Goal: Task Accomplishment & Management: Complete application form

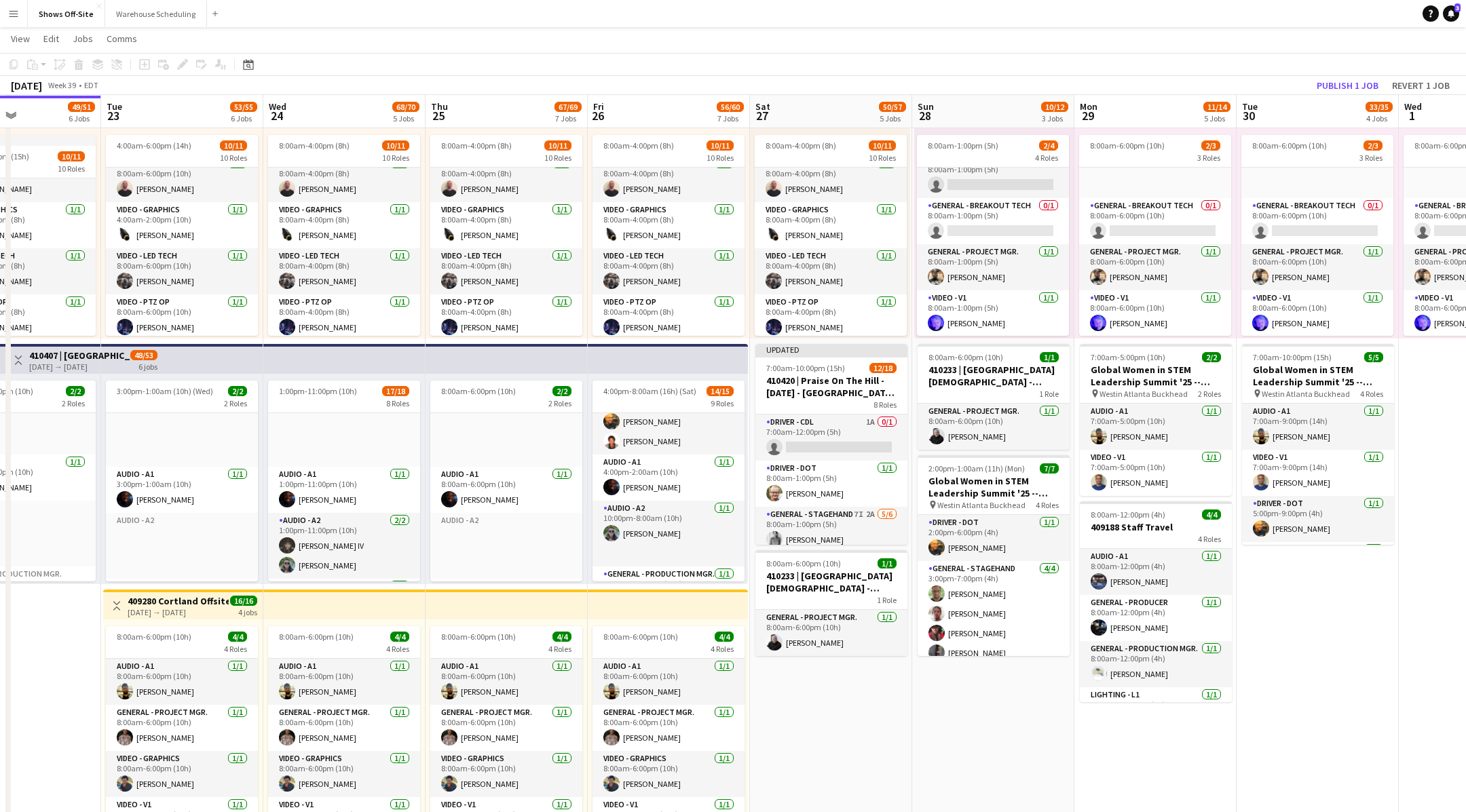
scroll to position [25, 0]
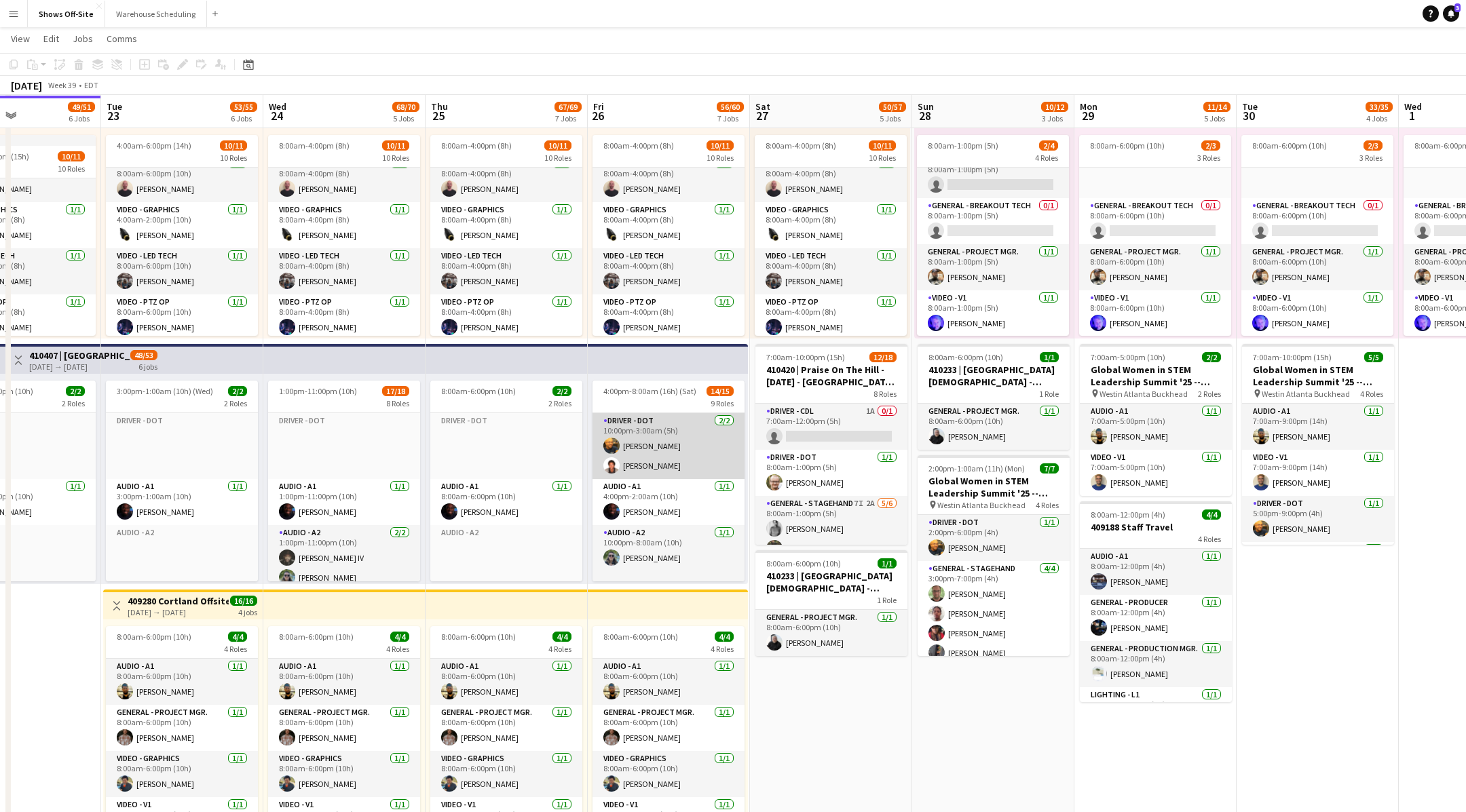
click at [640, 462] on app-card-role "Driver - DOT [DATE] 10:00pm-3:00am (5h) [PERSON_NAME] [PERSON_NAME]" at bounding box center [668, 447] width 152 height 66
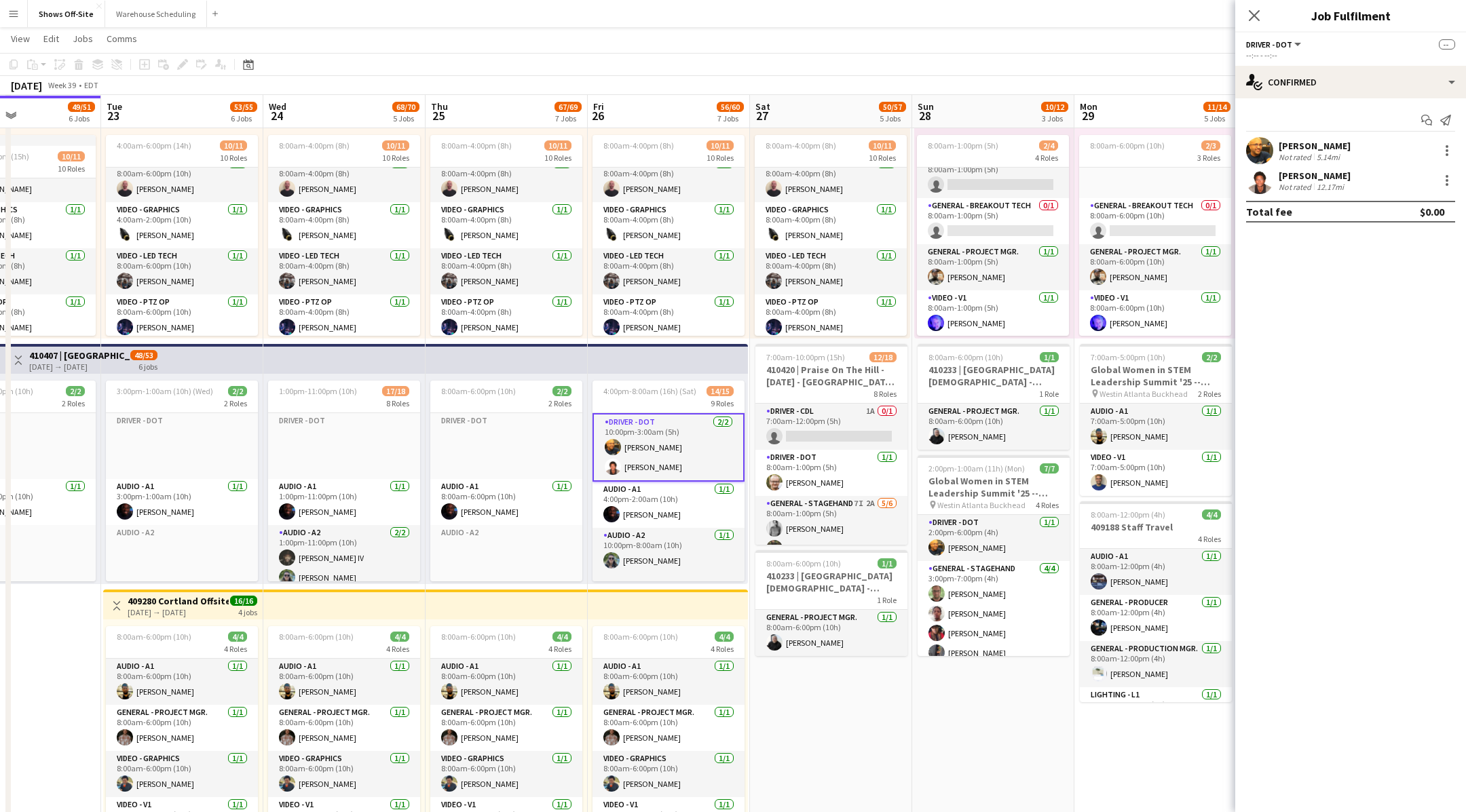
click at [1305, 178] on div "[PERSON_NAME]" at bounding box center [1315, 176] width 72 height 12
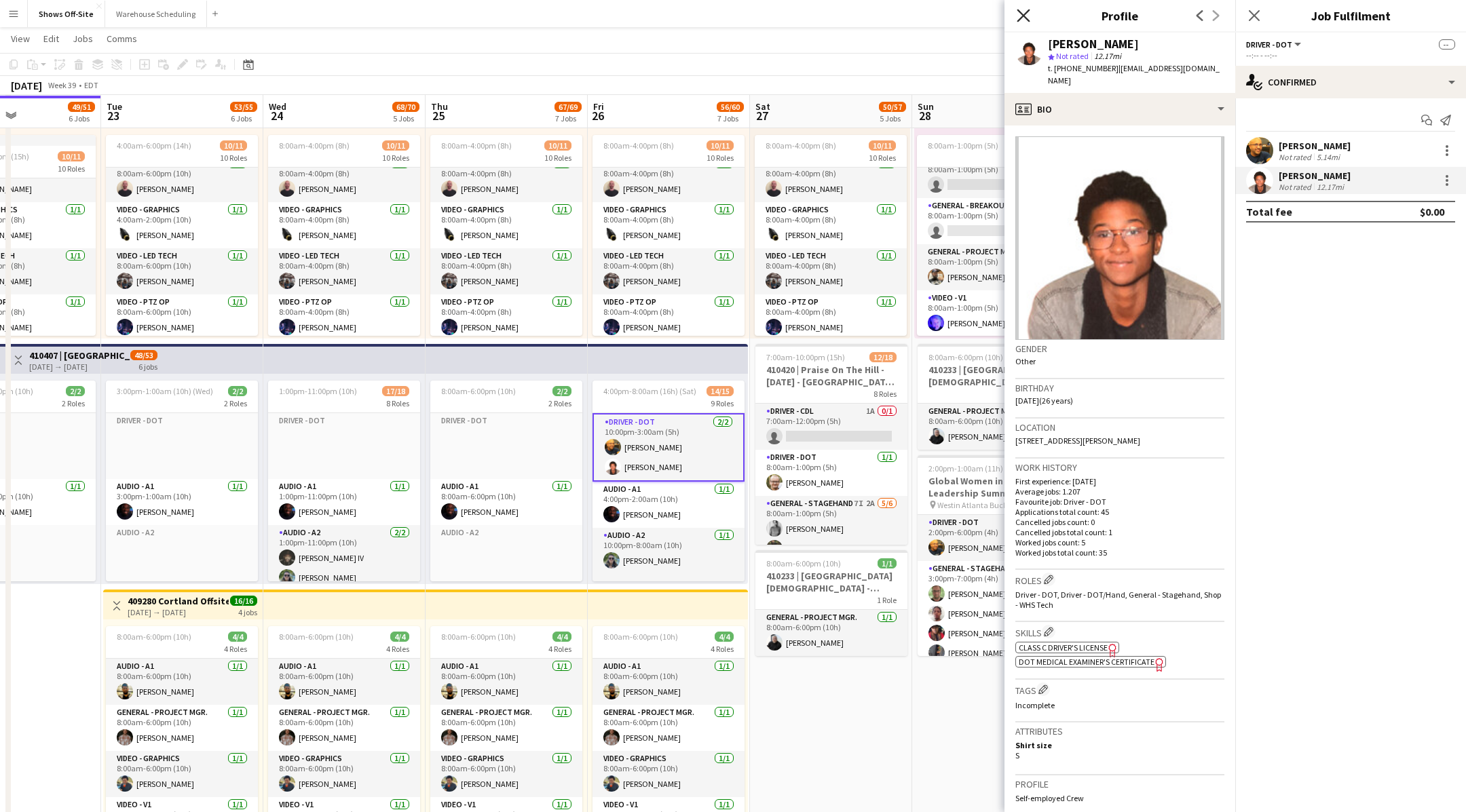
click at [1020, 13] on icon "Close pop-in" at bounding box center [1023, 15] width 13 height 13
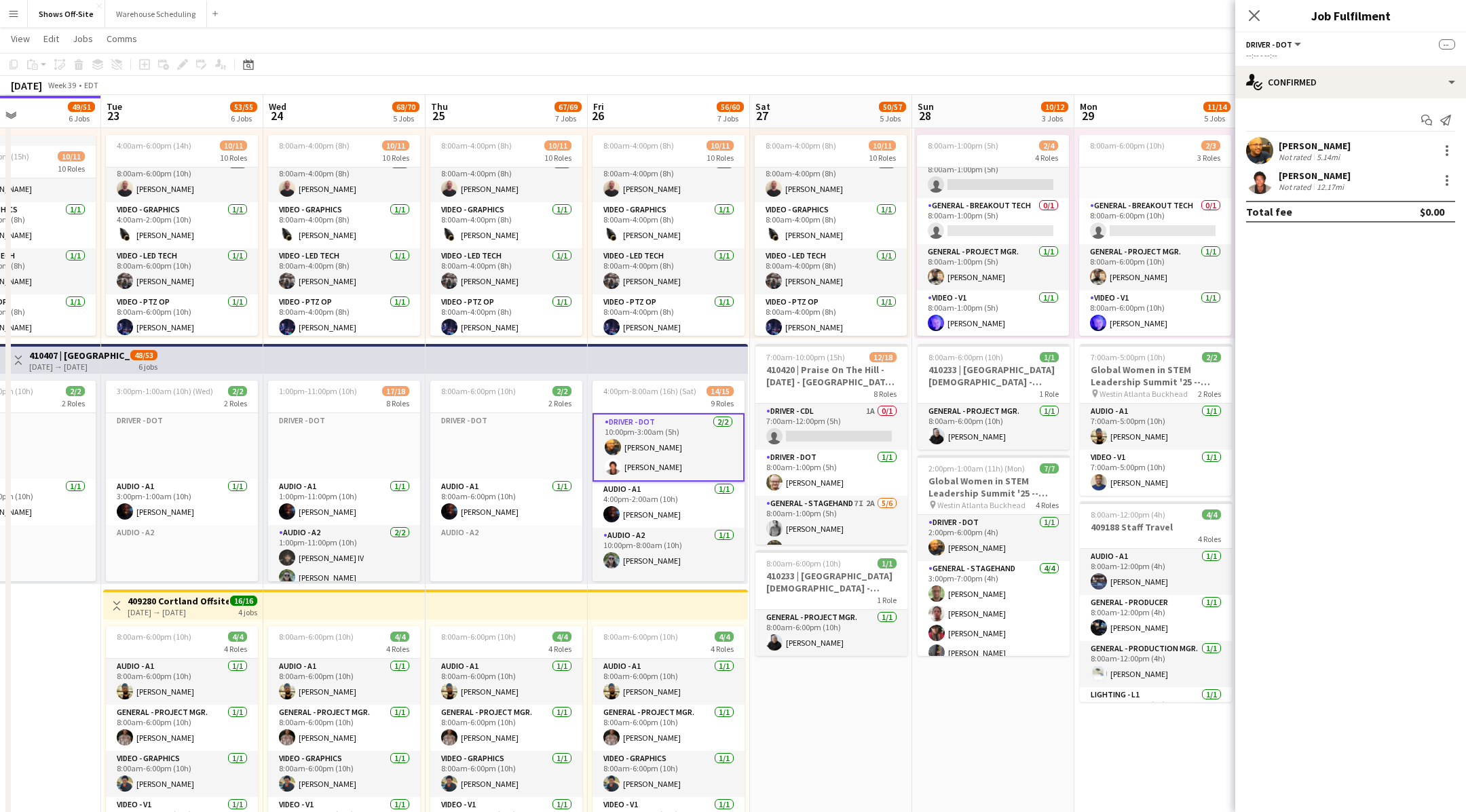
click at [878, 707] on app-date-cell "1:00am-4:00pm (15h) 24/24 pin Omni Champions Gate 16 Roles Audio - A1 [DATE] 1:…" at bounding box center [831, 379] width 162 height 1555
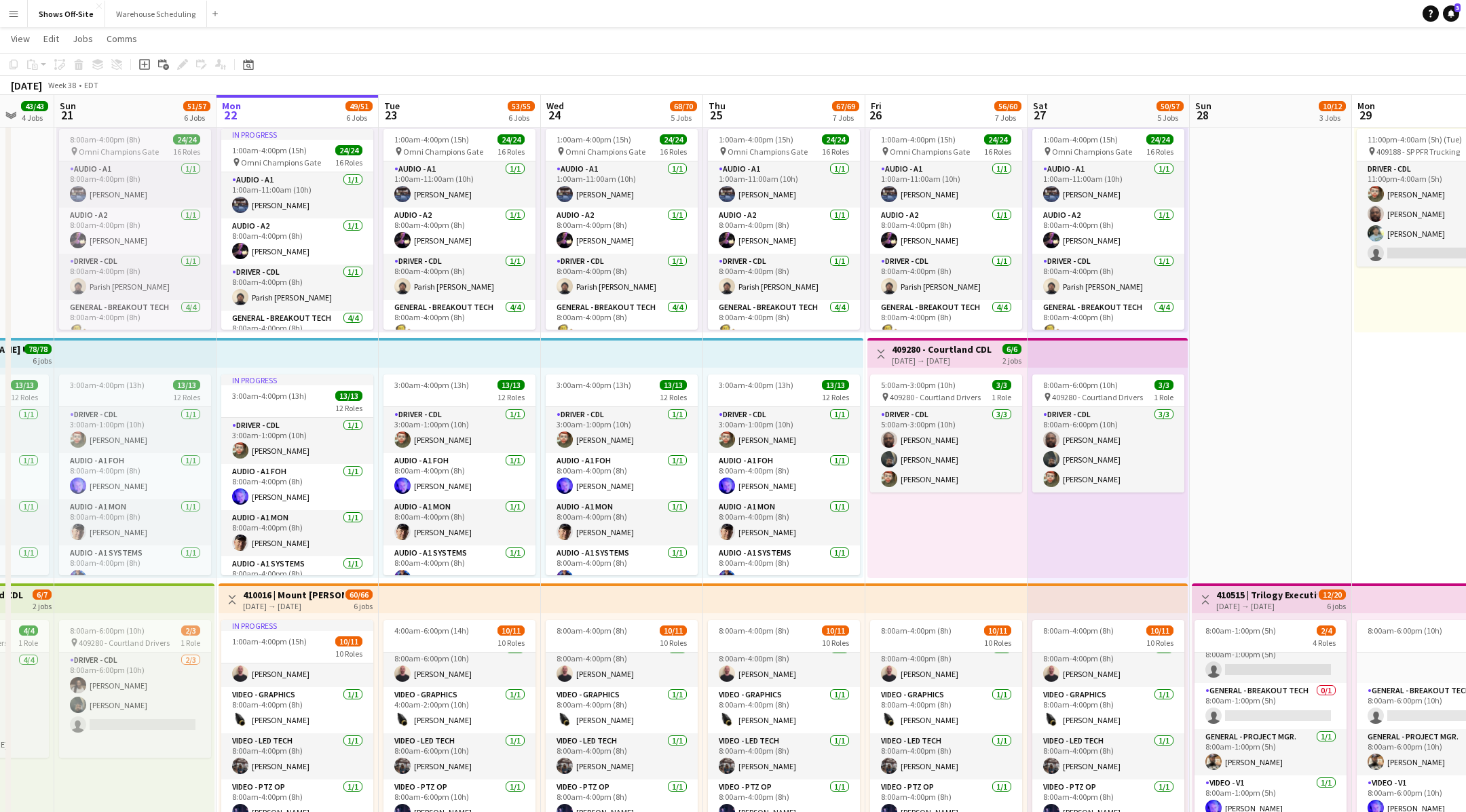
scroll to position [0, 0]
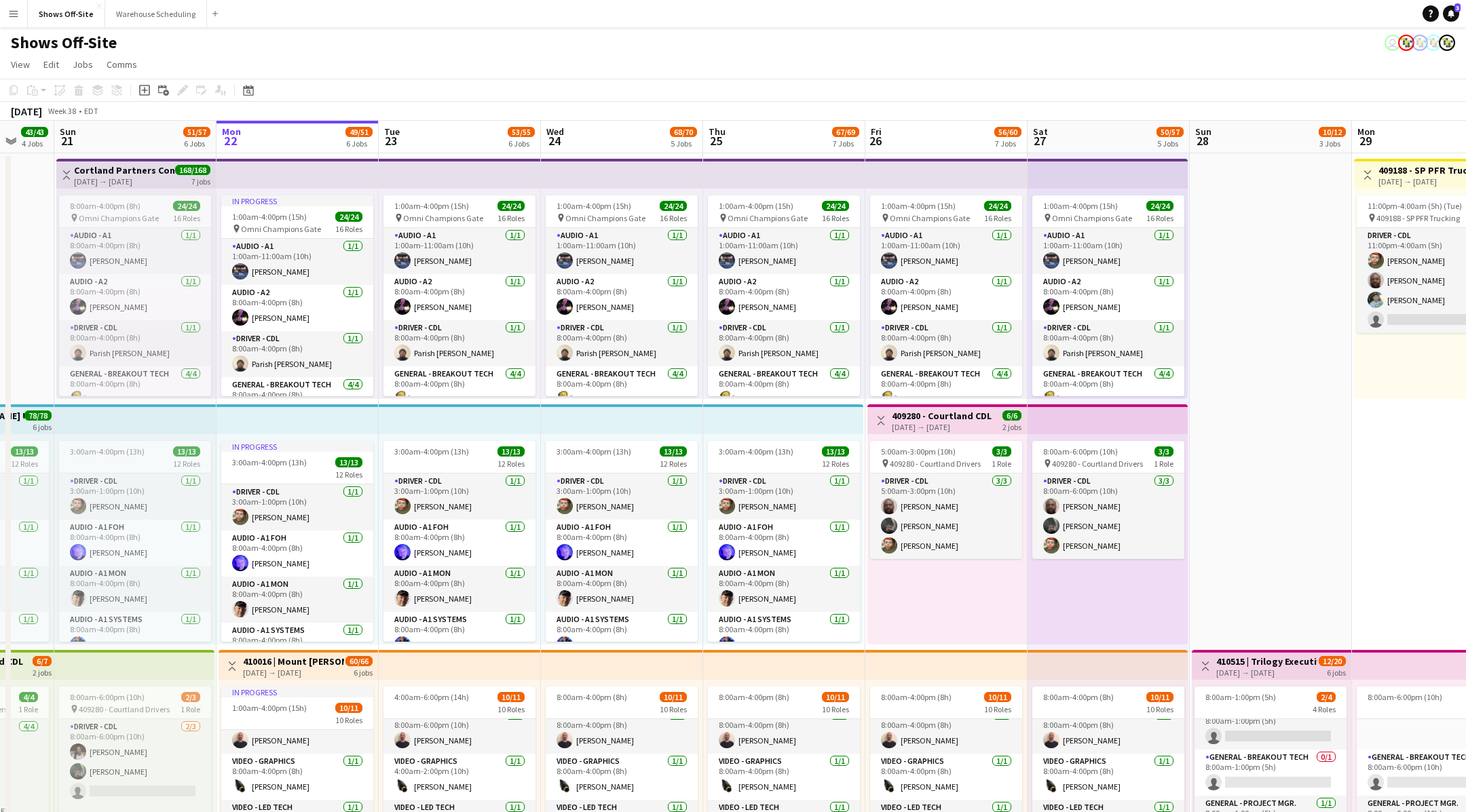
click at [347, 72] on app-page-menu "View Day view expanded Day view collapsed Month view Date picker Jump to [DATE]…" at bounding box center [733, 65] width 1466 height 25
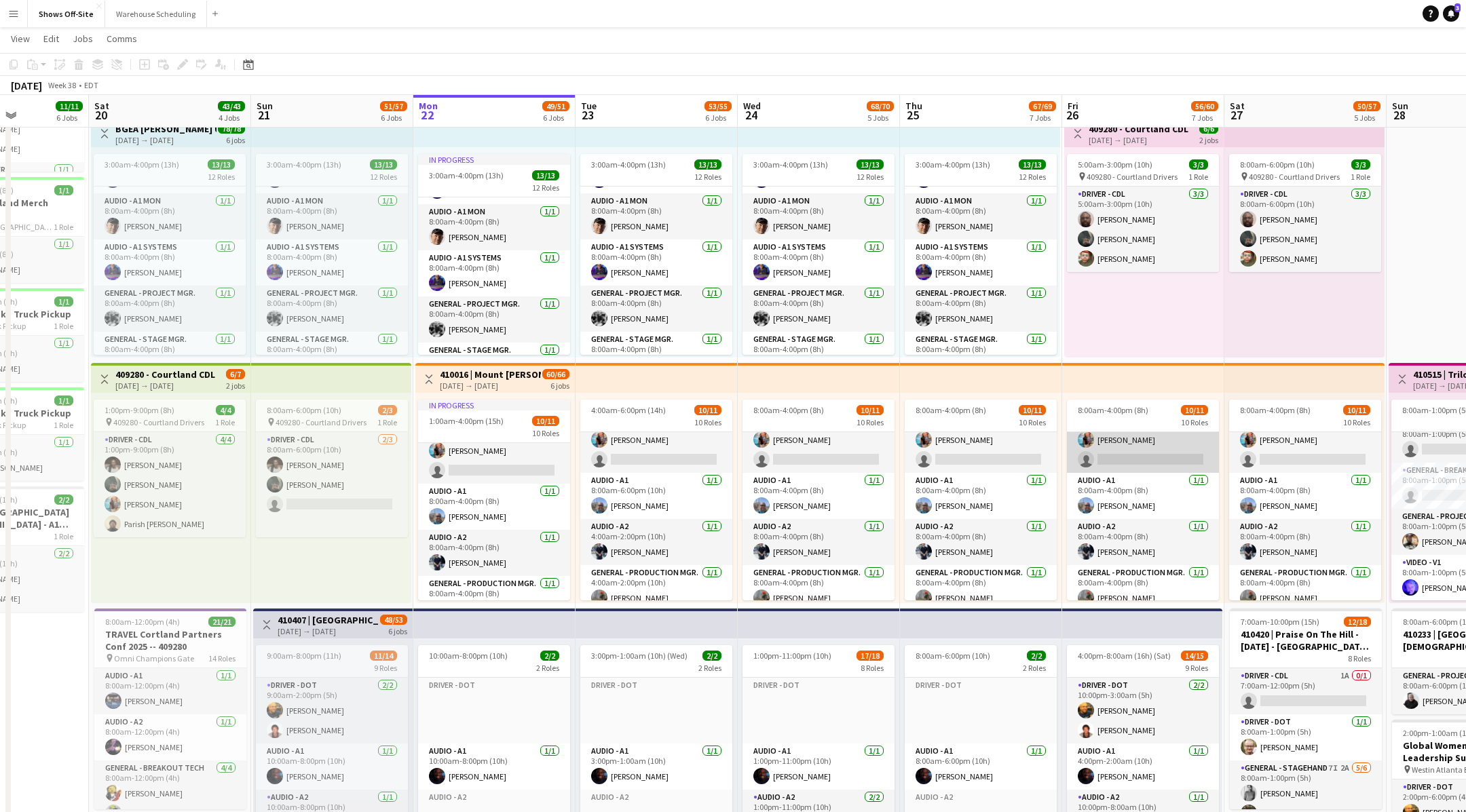
scroll to position [28, 0]
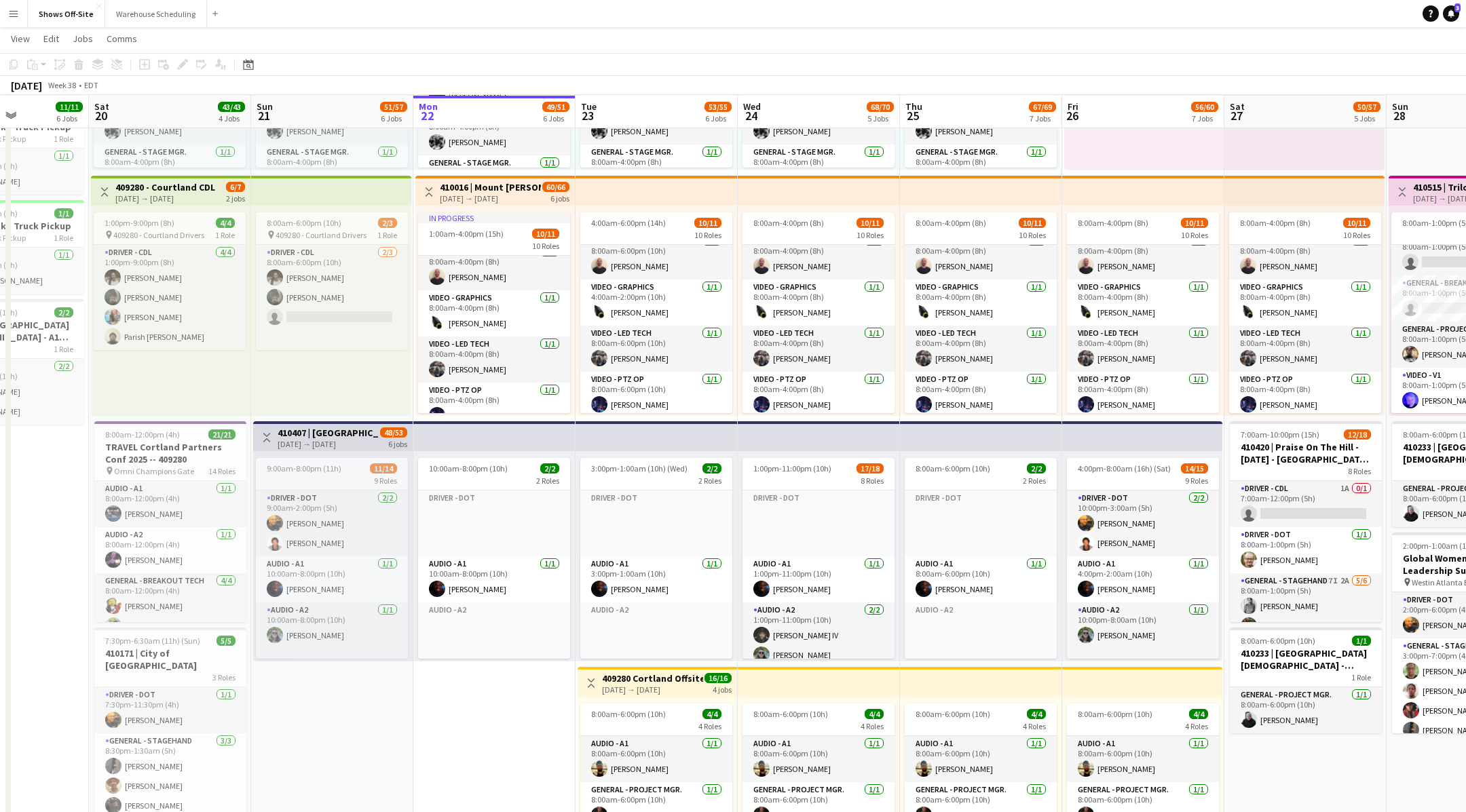
click at [362, 435] on h3 "410407 | [GEOGRAPHIC_DATA] Homecoming Concert 2025" at bounding box center [328, 432] width 101 height 12
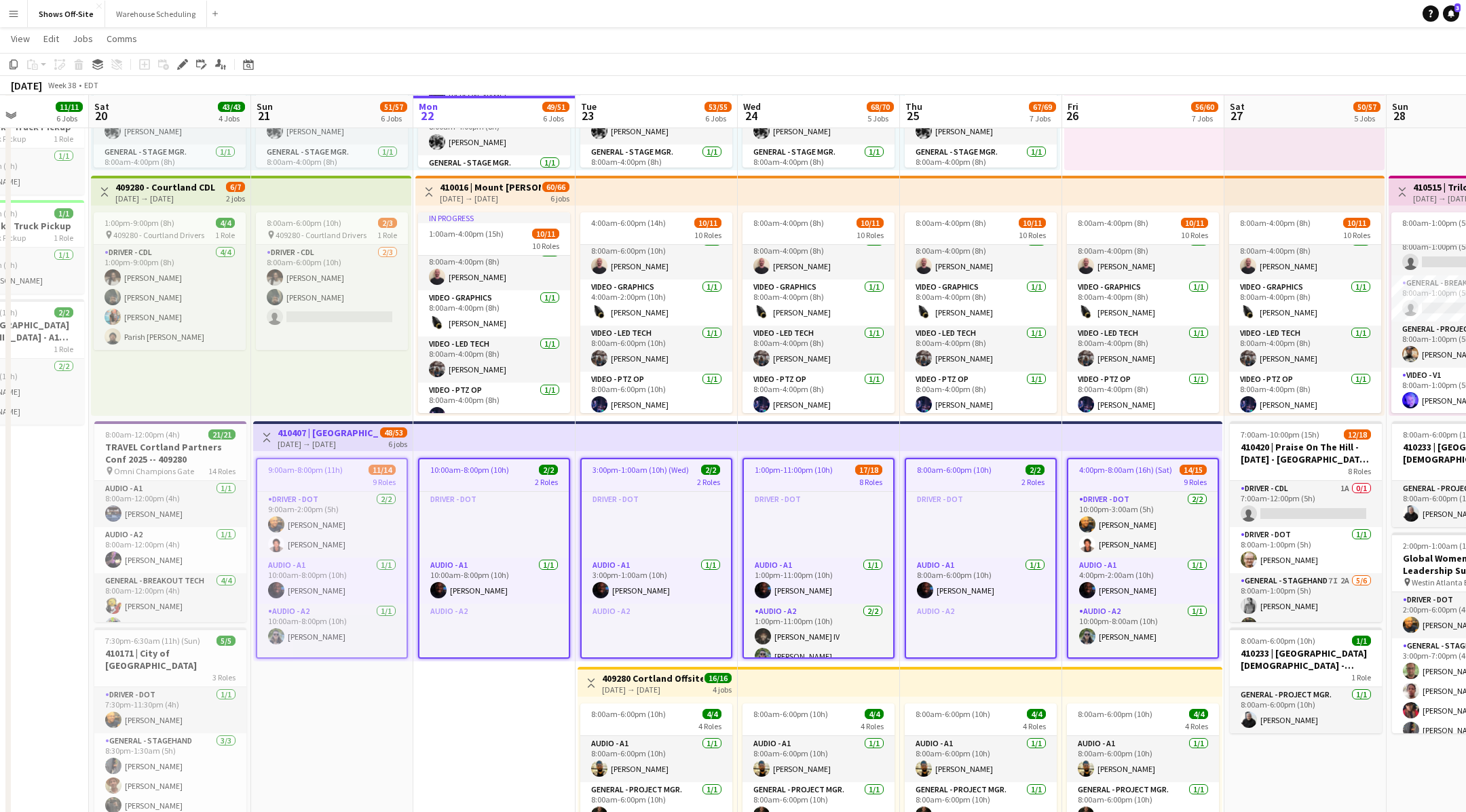
click at [362, 435] on h3 "410407 | [GEOGRAPHIC_DATA] Homecoming Concert 2025" at bounding box center [328, 432] width 101 height 12
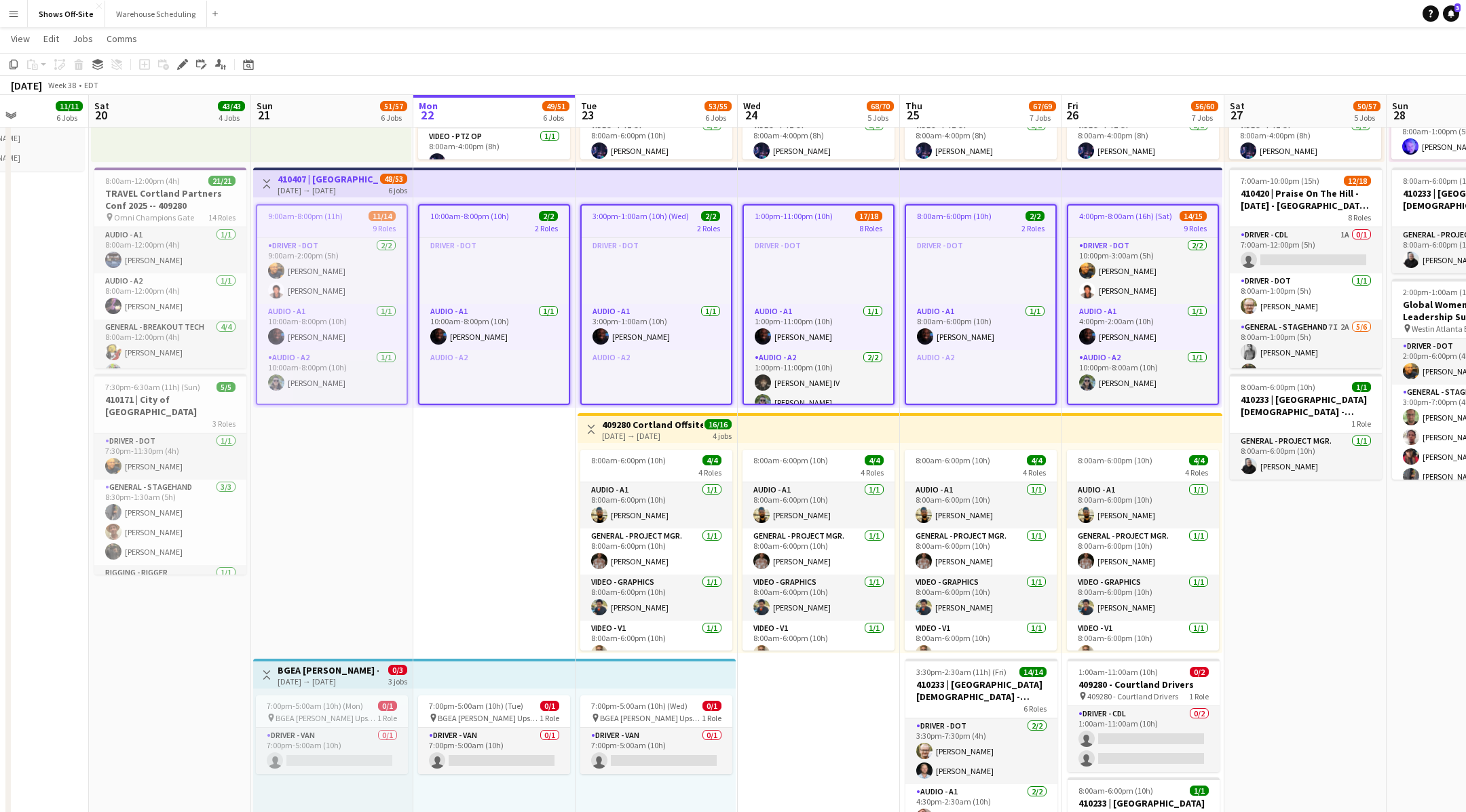
click at [1274, 589] on app-date-cell "1:00am-4:00pm (15h) 24/24 pin Omni Champions Gate 16 Roles Audio - A1 [DATE] 1:…" at bounding box center [1305, 202] width 162 height 1555
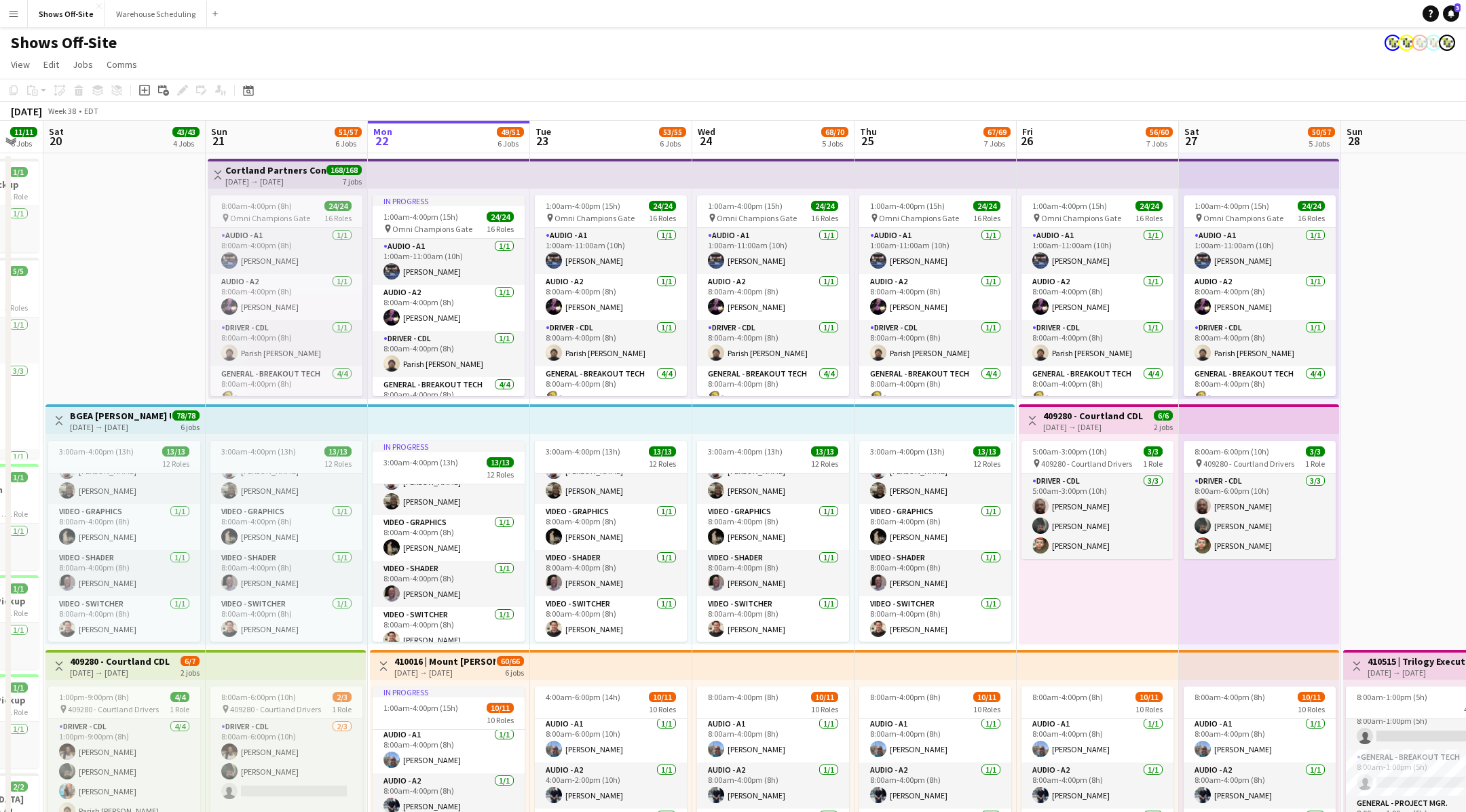
scroll to position [0, 0]
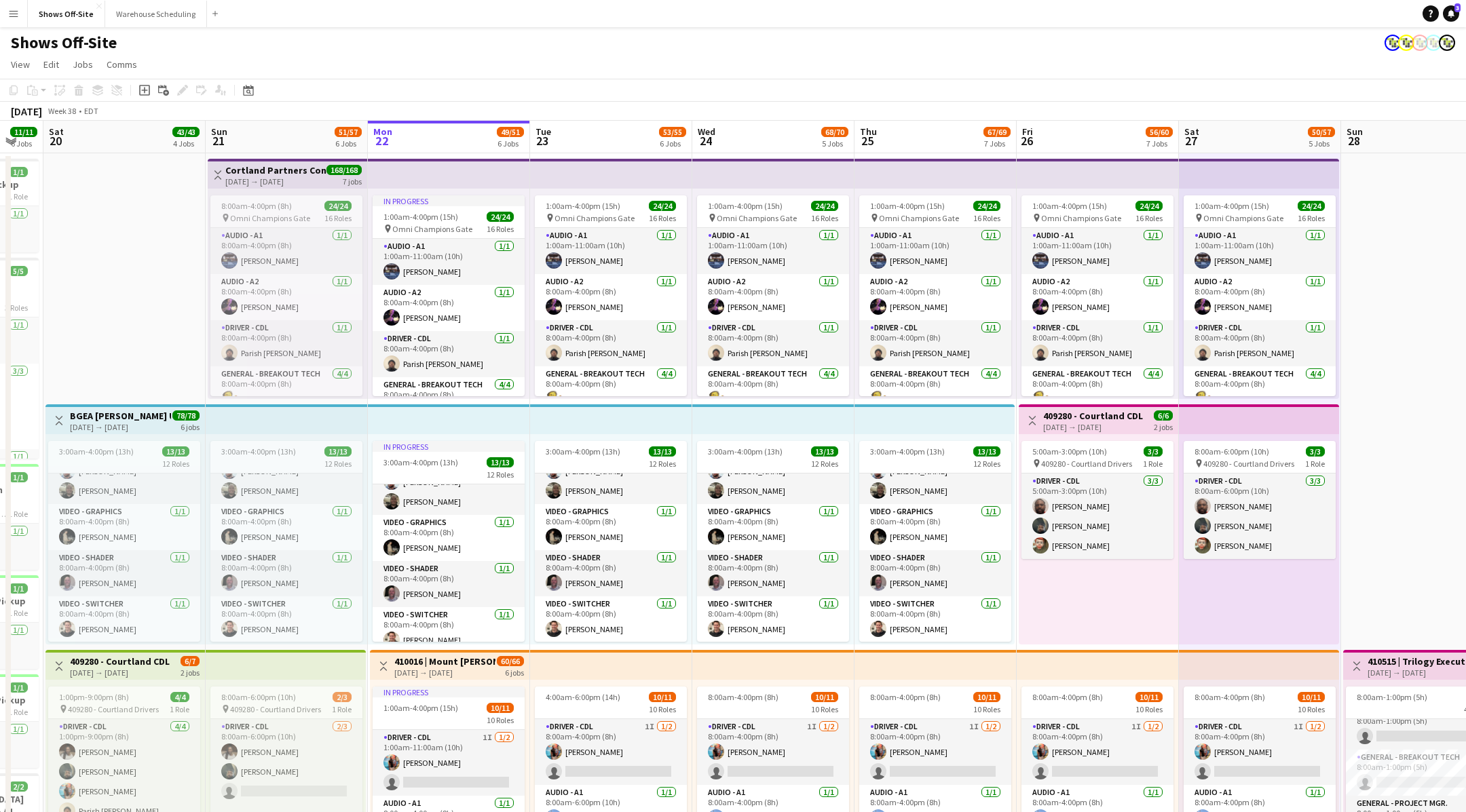
click at [1047, 81] on app-toolbar "Copy Paste Paste Command V Paste with crew Command Shift V Paste linked Job [GE…" at bounding box center [733, 90] width 1466 height 23
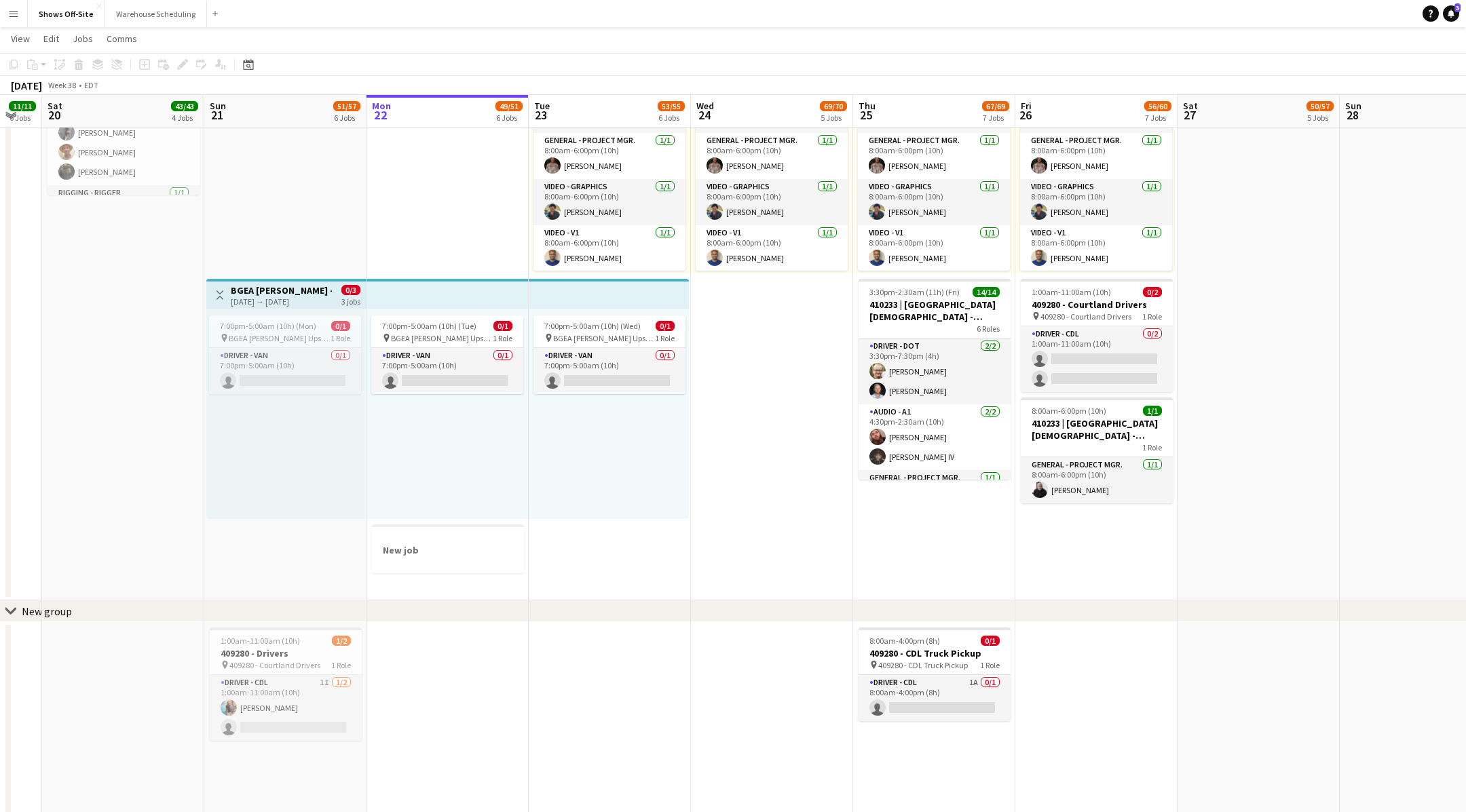
scroll to position [0, 423]
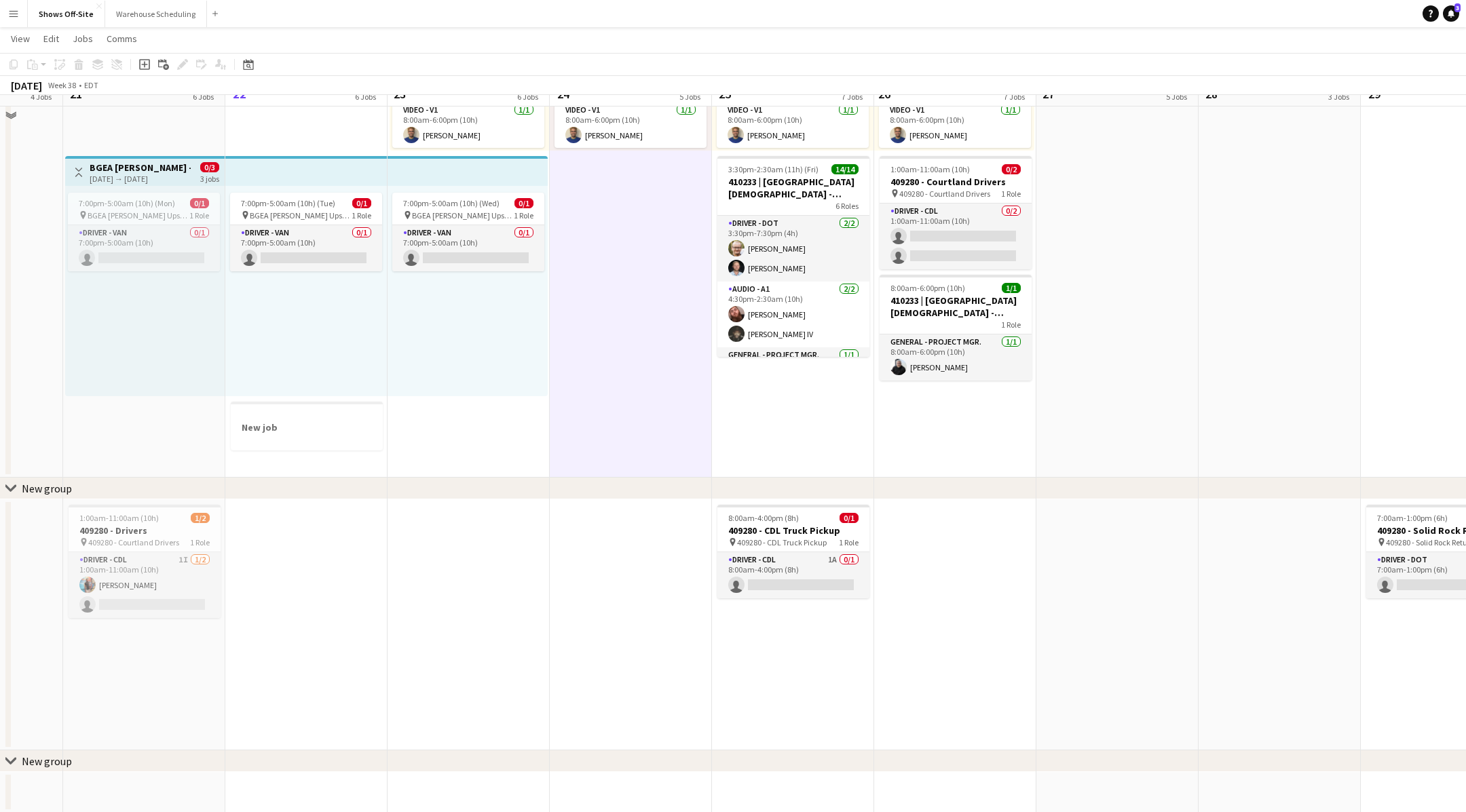
scroll to position [1201, 0]
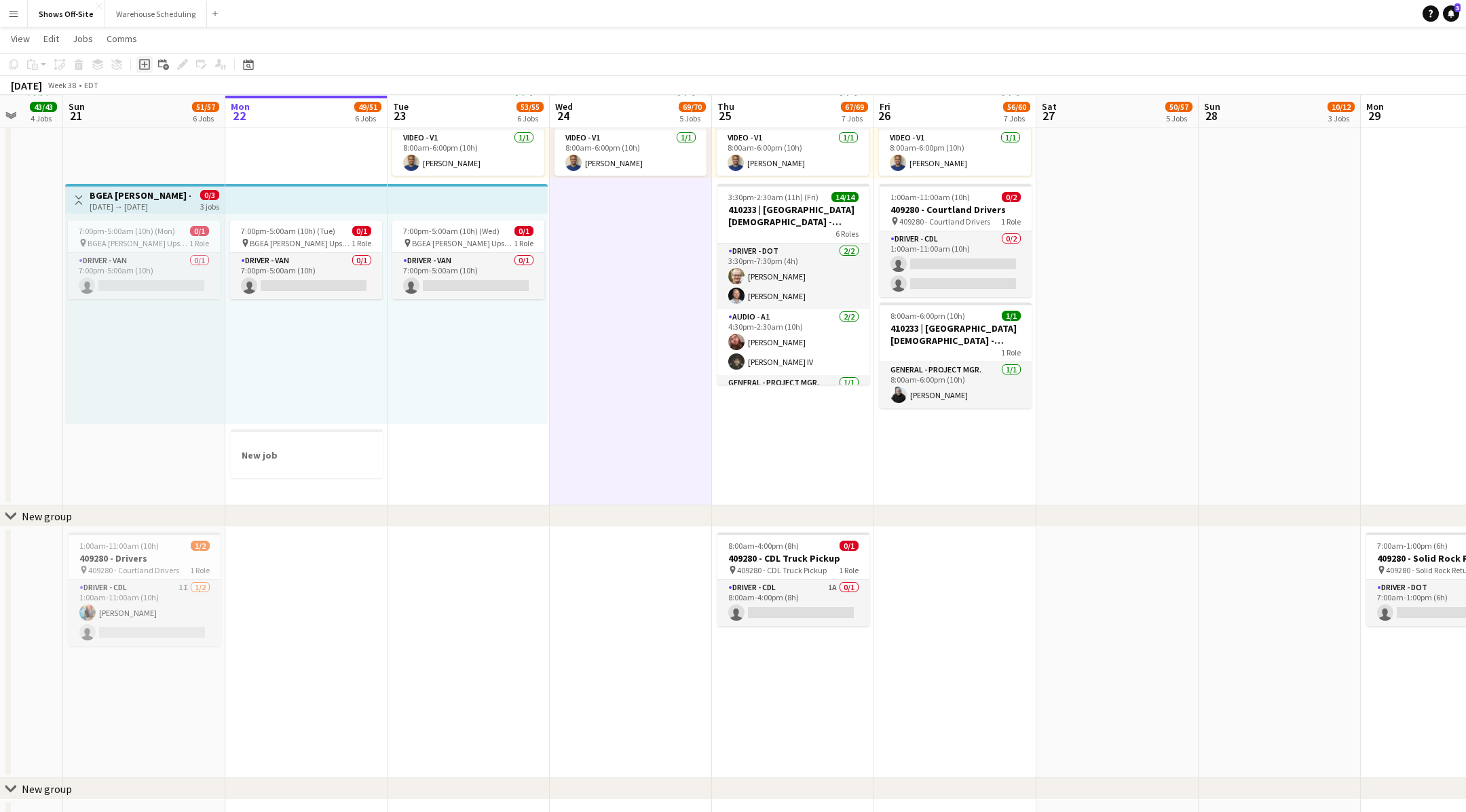
click at [147, 64] on icon "Add job" at bounding box center [144, 64] width 10 height 10
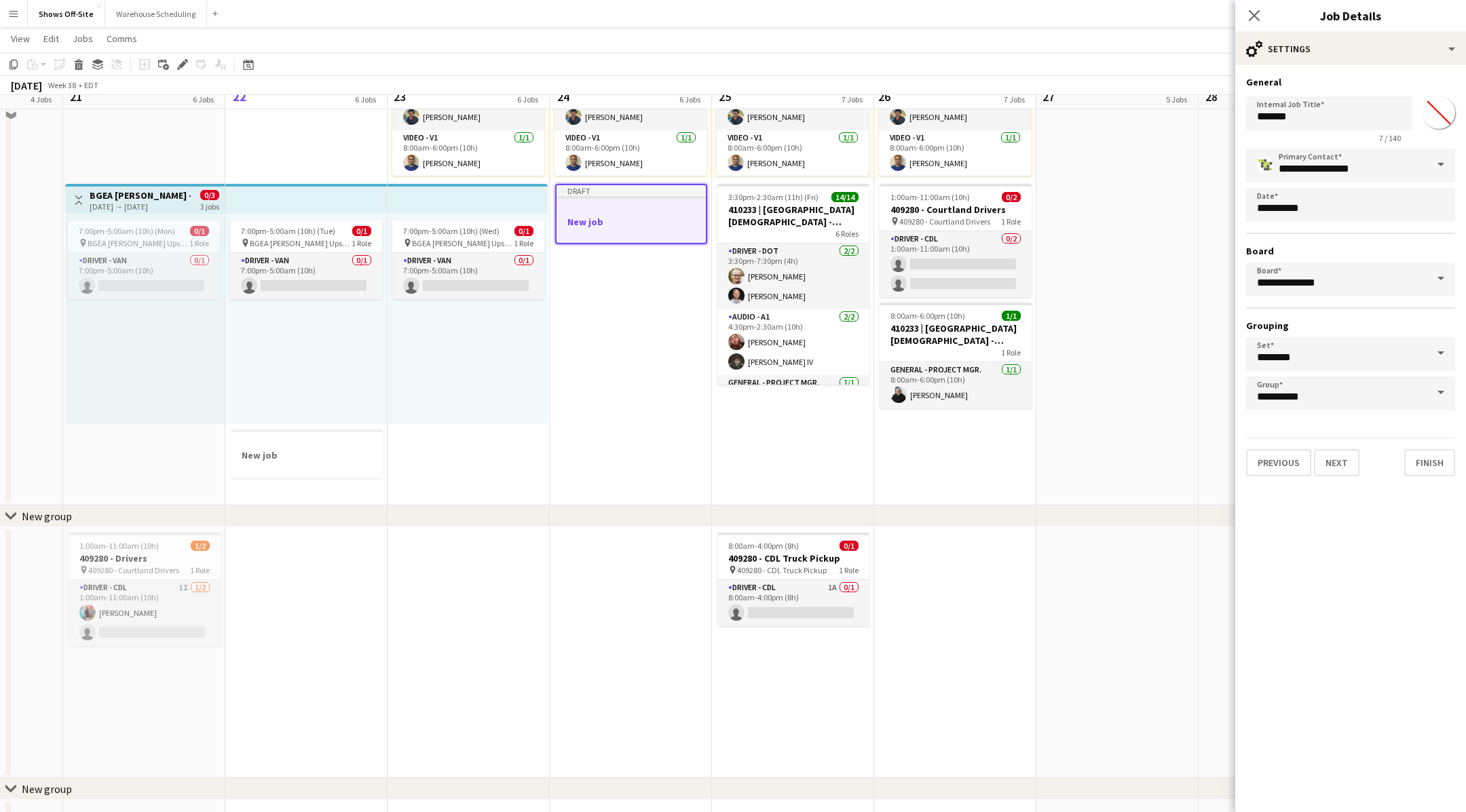
scroll to position [1162, 0]
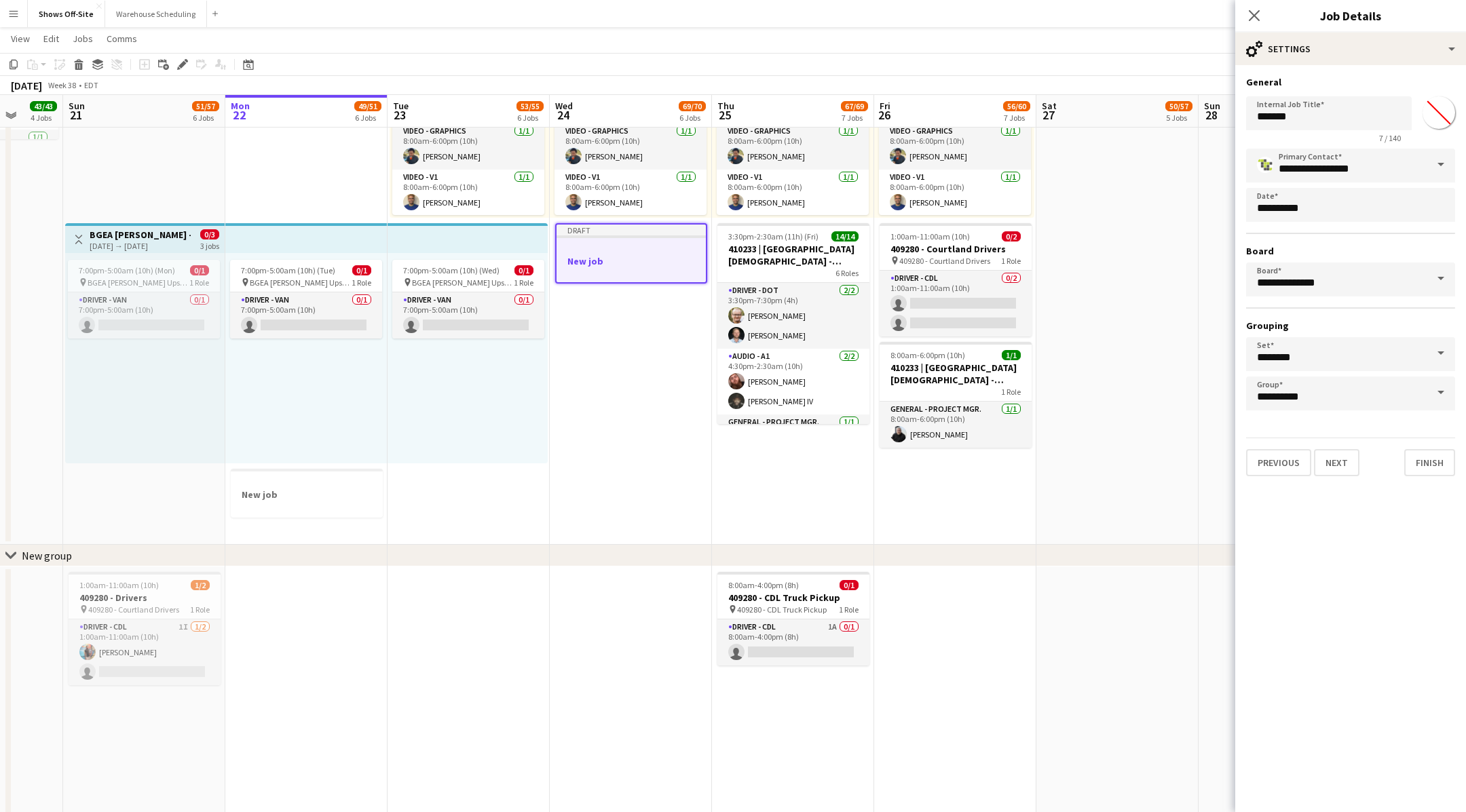
click at [1440, 116] on input "*******" at bounding box center [1439, 112] width 49 height 49
type input "*******"
click at [1378, 475] on div "**********" at bounding box center [1351, 276] width 230 height 422
click at [1315, 127] on input "*******" at bounding box center [1328, 113] width 165 height 34
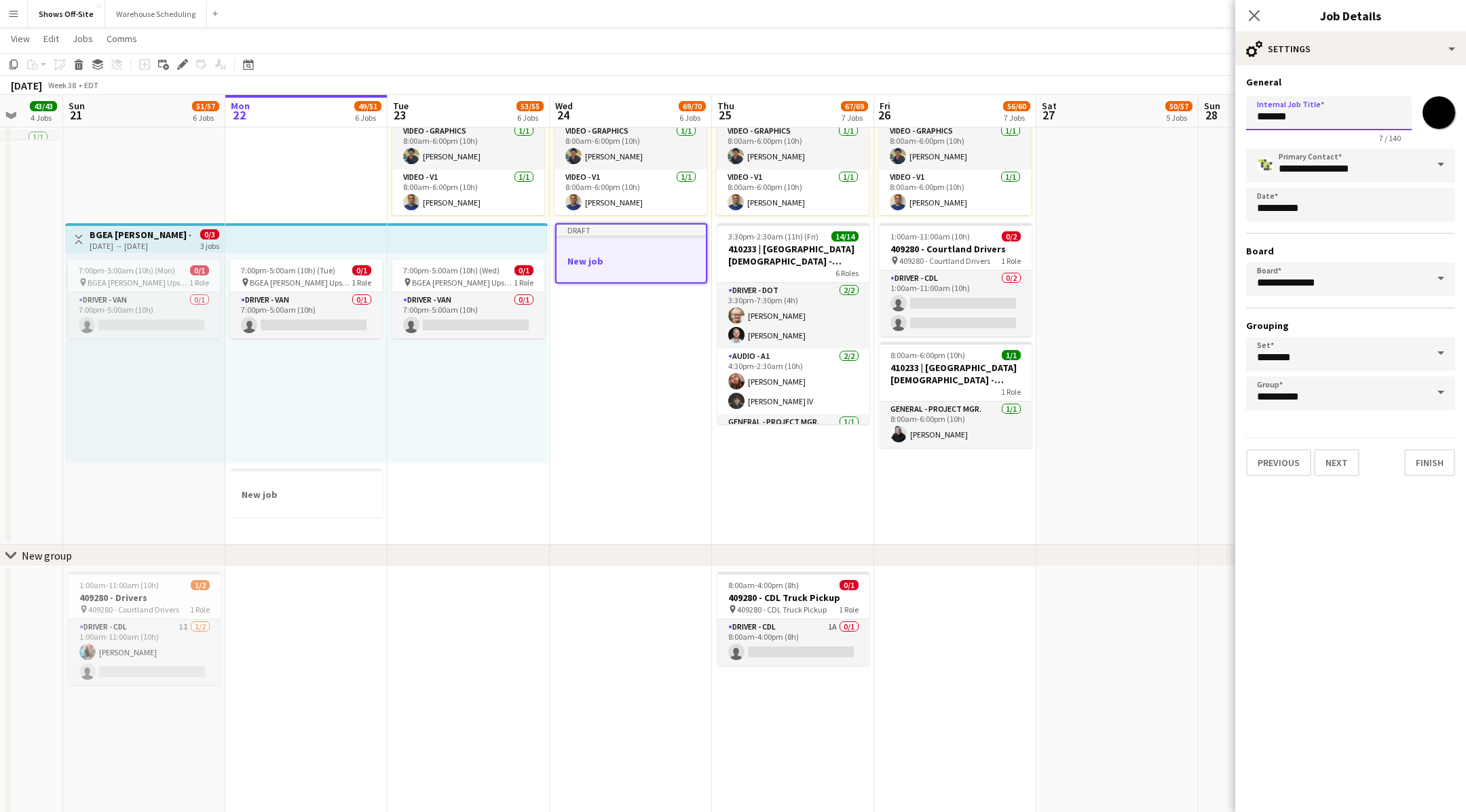
click at [1315, 127] on input "*******" at bounding box center [1328, 113] width 165 height 34
click at [1324, 118] on input "*******" at bounding box center [1328, 113] width 165 height 34
paste input "**********"
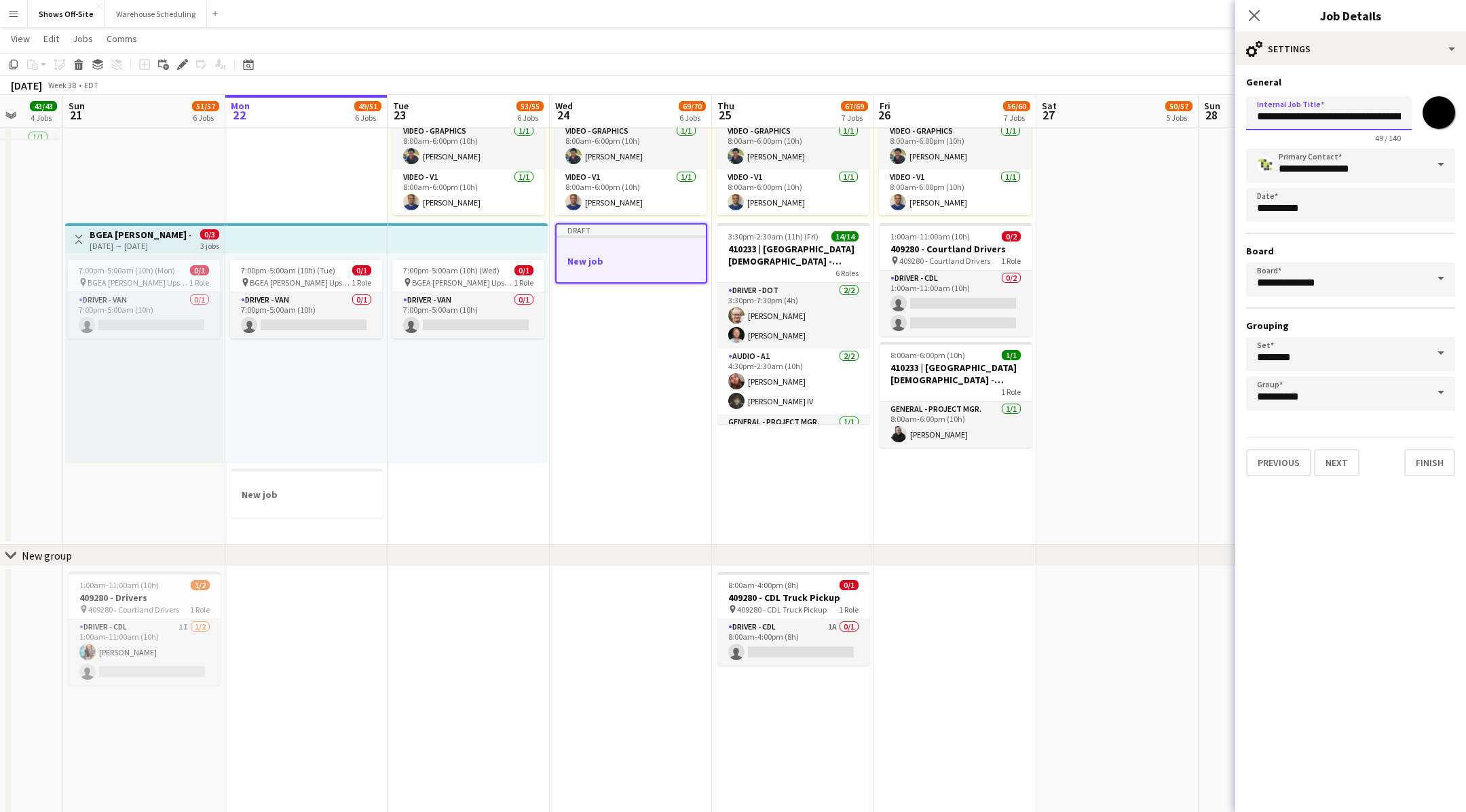
scroll to position [0, 83]
type input "**********"
click at [1361, 468] on div "Previous Next Finish" at bounding box center [1350, 456] width 209 height 39
click at [1336, 463] on button "Next" at bounding box center [1337, 463] width 45 height 27
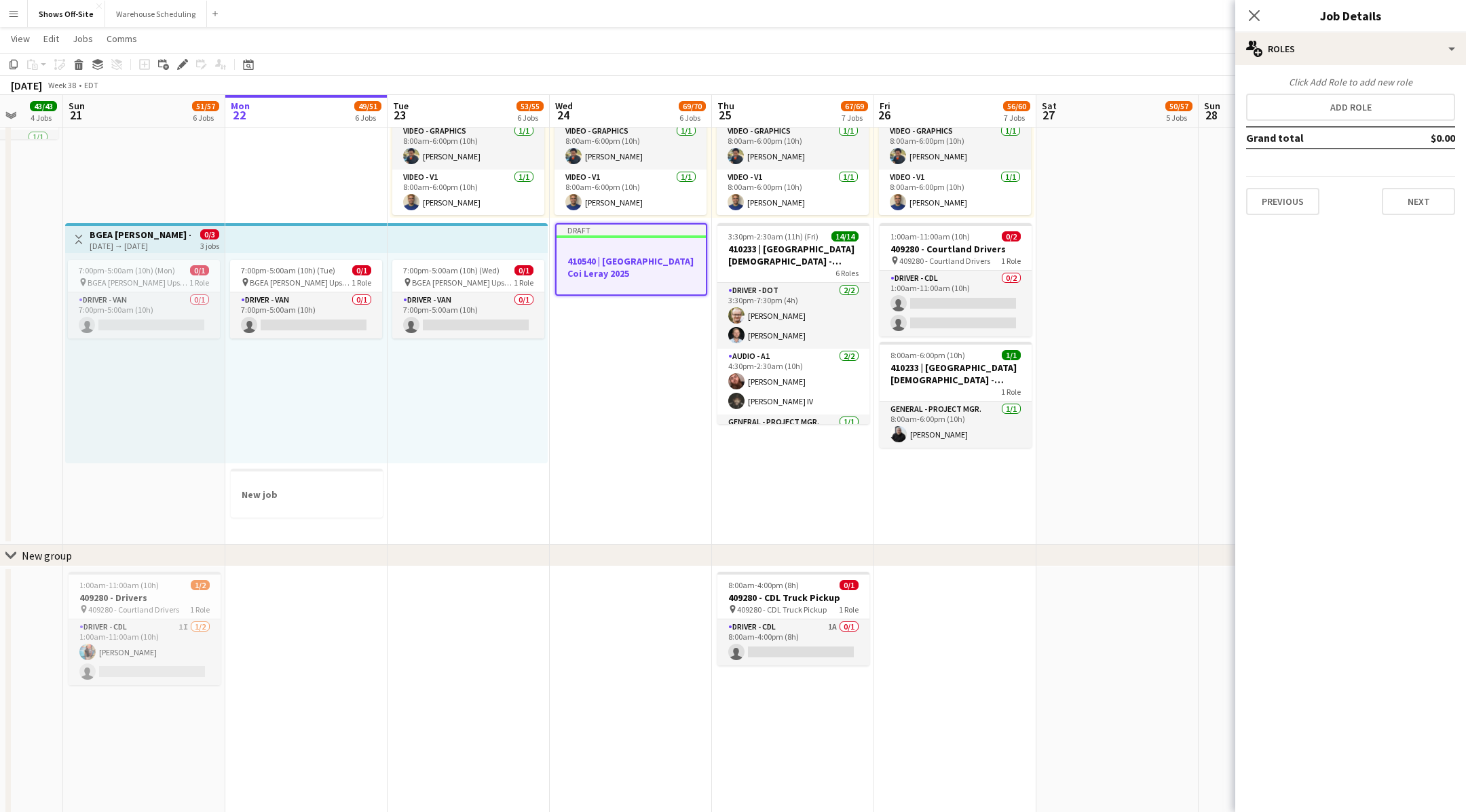
click at [1335, 91] on div "Click Add Role to add new role Add role Grand total $0.00 Previous Next" at bounding box center [1351, 144] width 230 height 139
click at [1330, 101] on button "Add role" at bounding box center [1350, 107] width 209 height 27
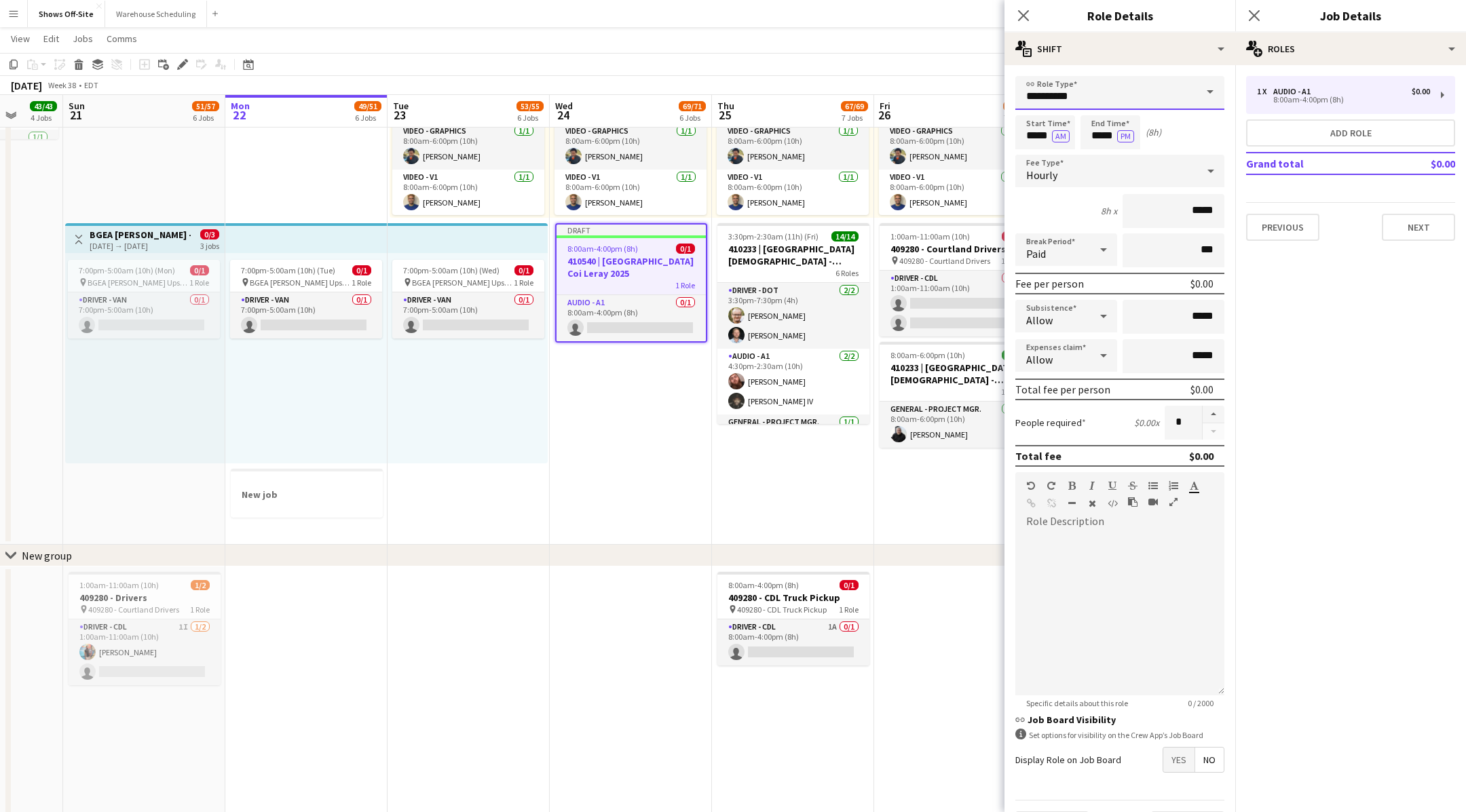
click at [1144, 97] on input "**********" at bounding box center [1119, 93] width 209 height 34
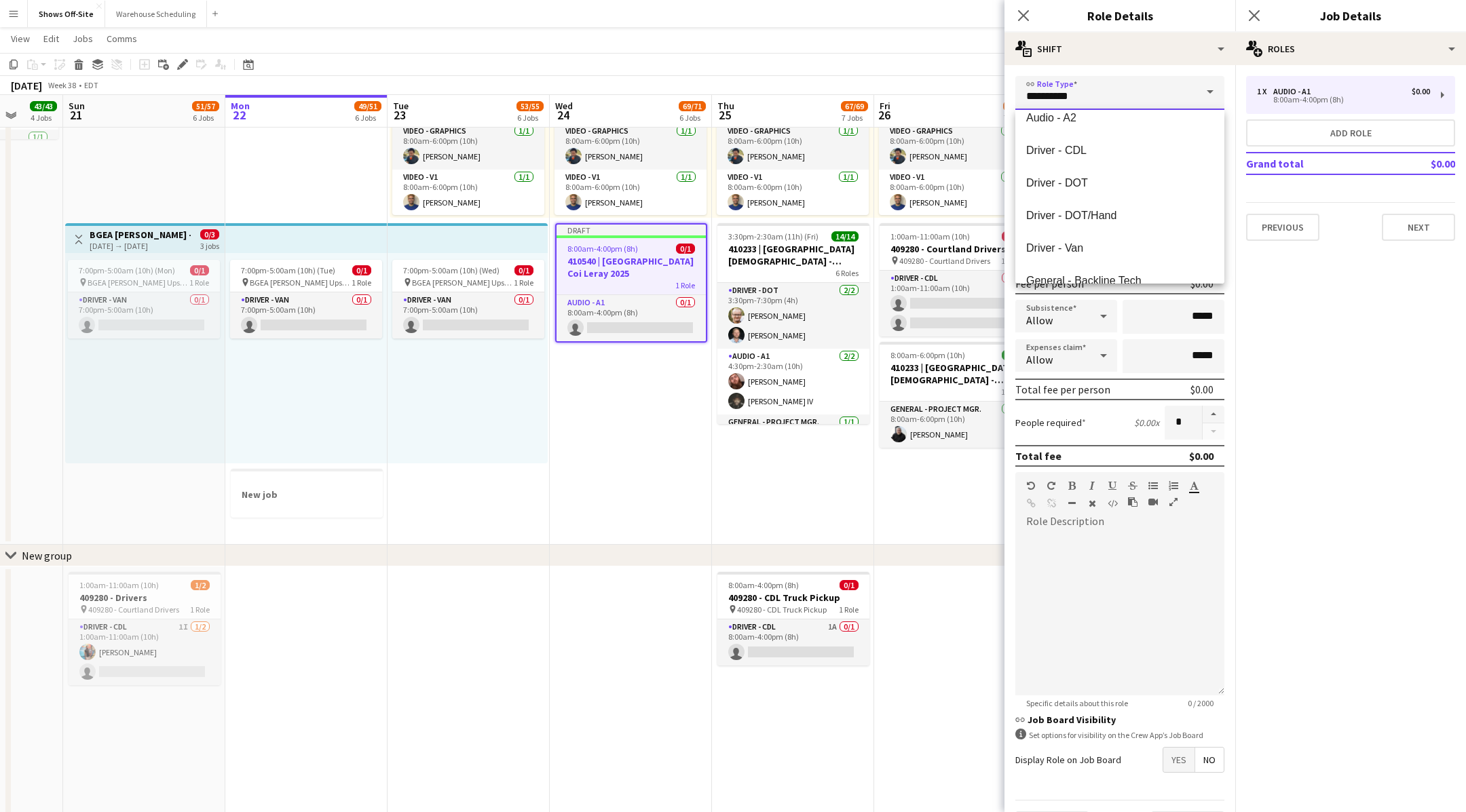
scroll to position [154, 0]
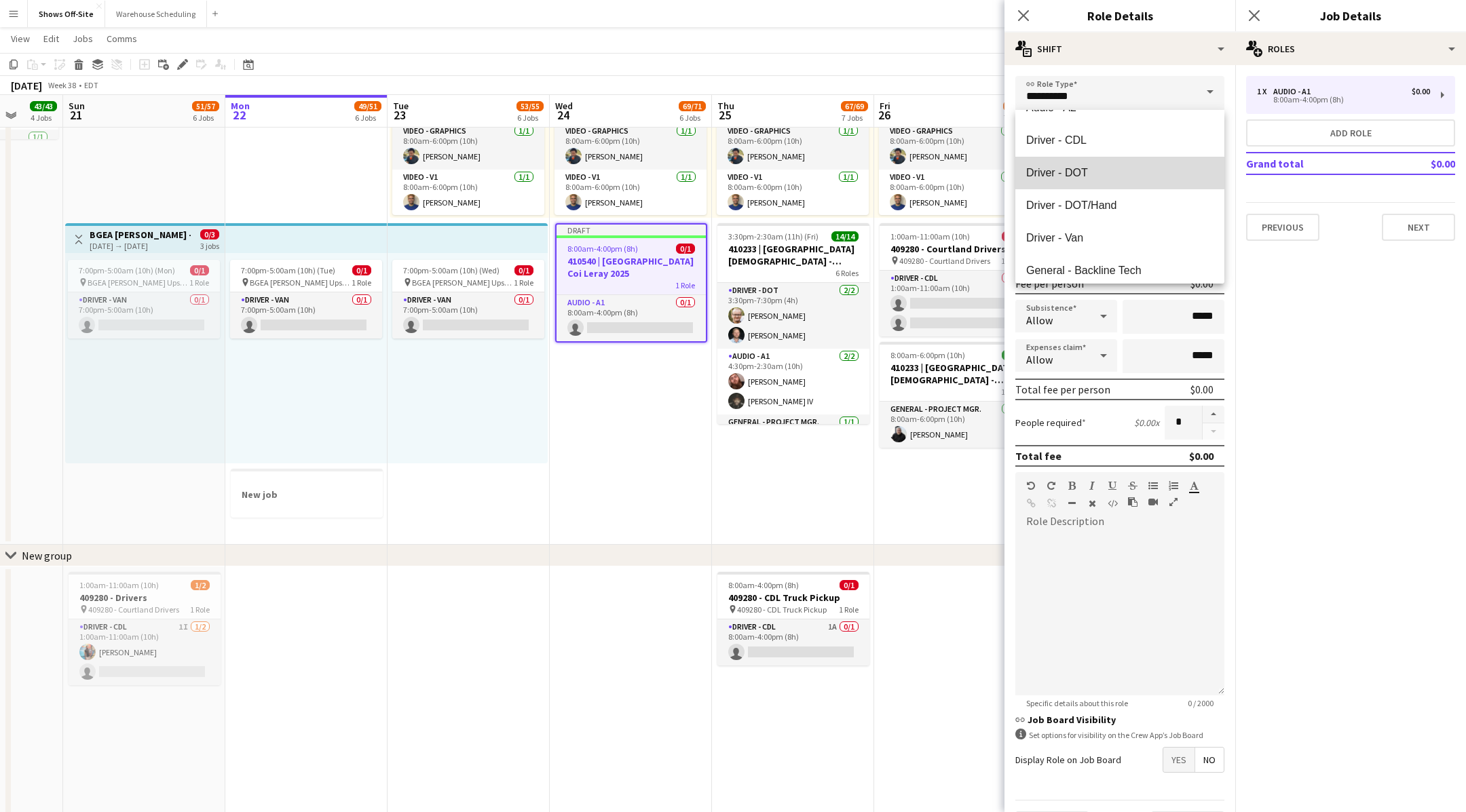
click at [1103, 167] on span "Driver - DOT" at bounding box center [1119, 173] width 187 height 13
type input "**********"
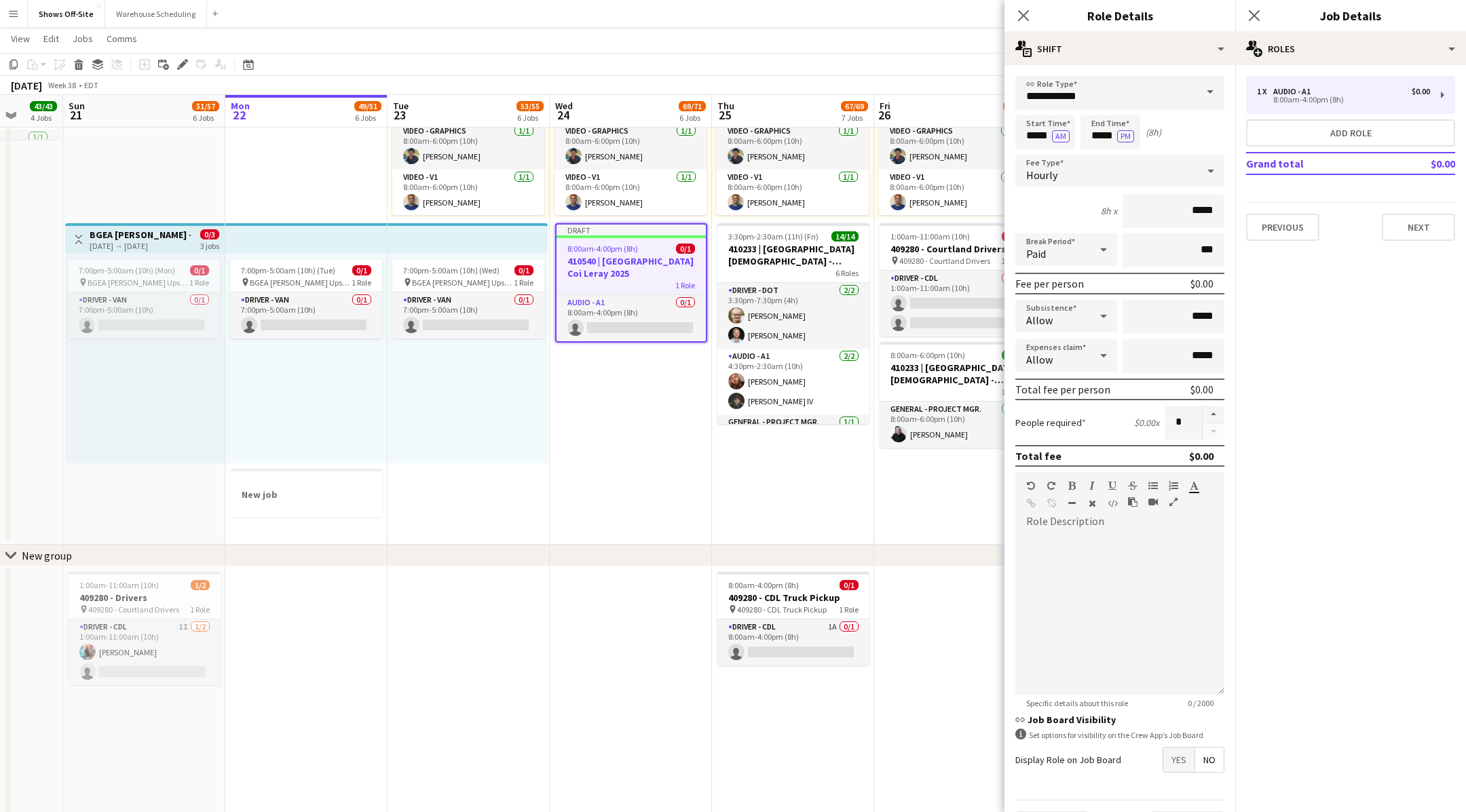
click at [1086, 202] on div "8h x *****" at bounding box center [1119, 211] width 209 height 34
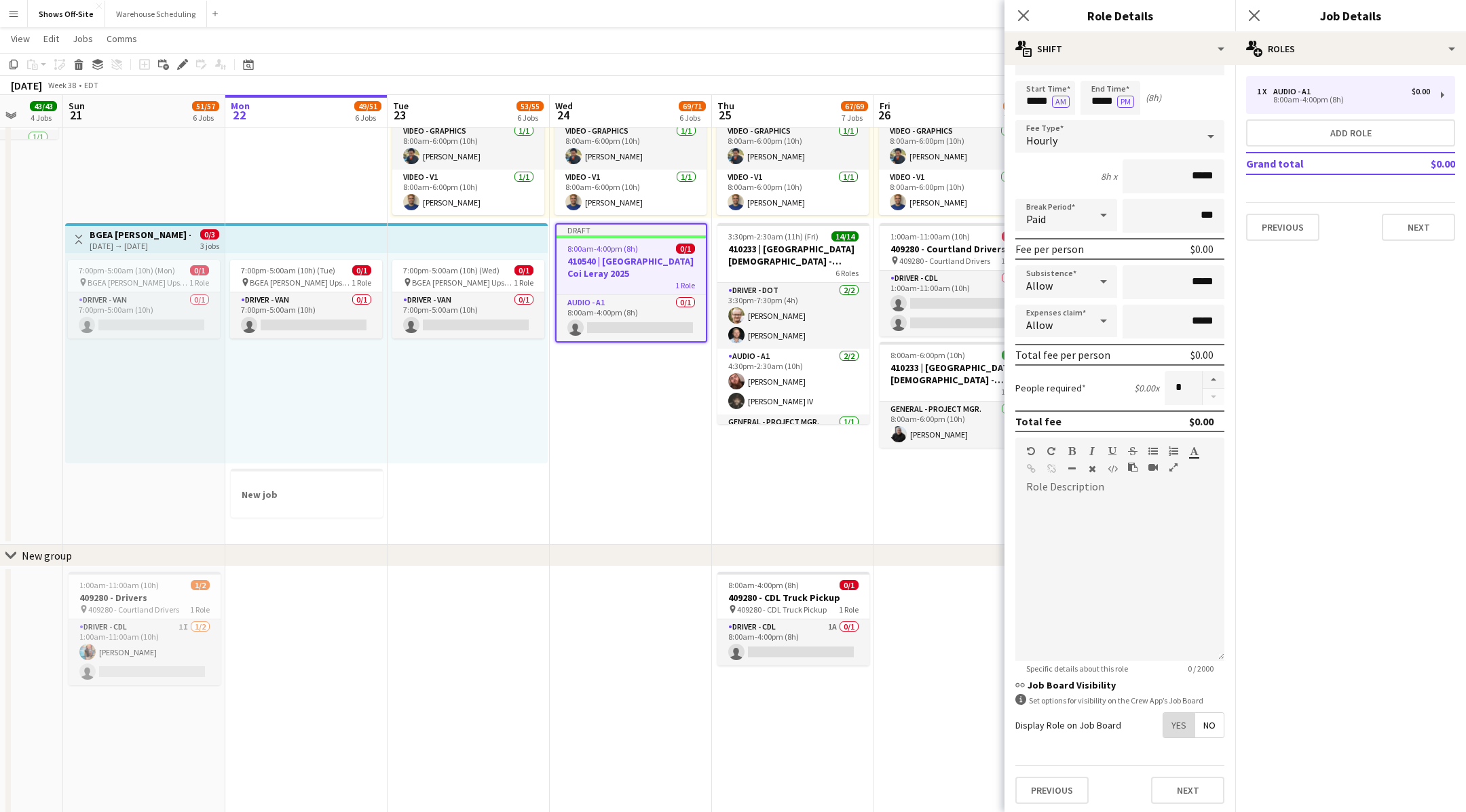
click at [1175, 725] on span "Yes" at bounding box center [1179, 725] width 31 height 25
click at [1173, 772] on div "Display Role on Crew App Job Board only for those matching the Role type and al…" at bounding box center [1119, 789] width 209 height 38
click at [1175, 760] on span "Yes" at bounding box center [1179, 754] width 31 height 25
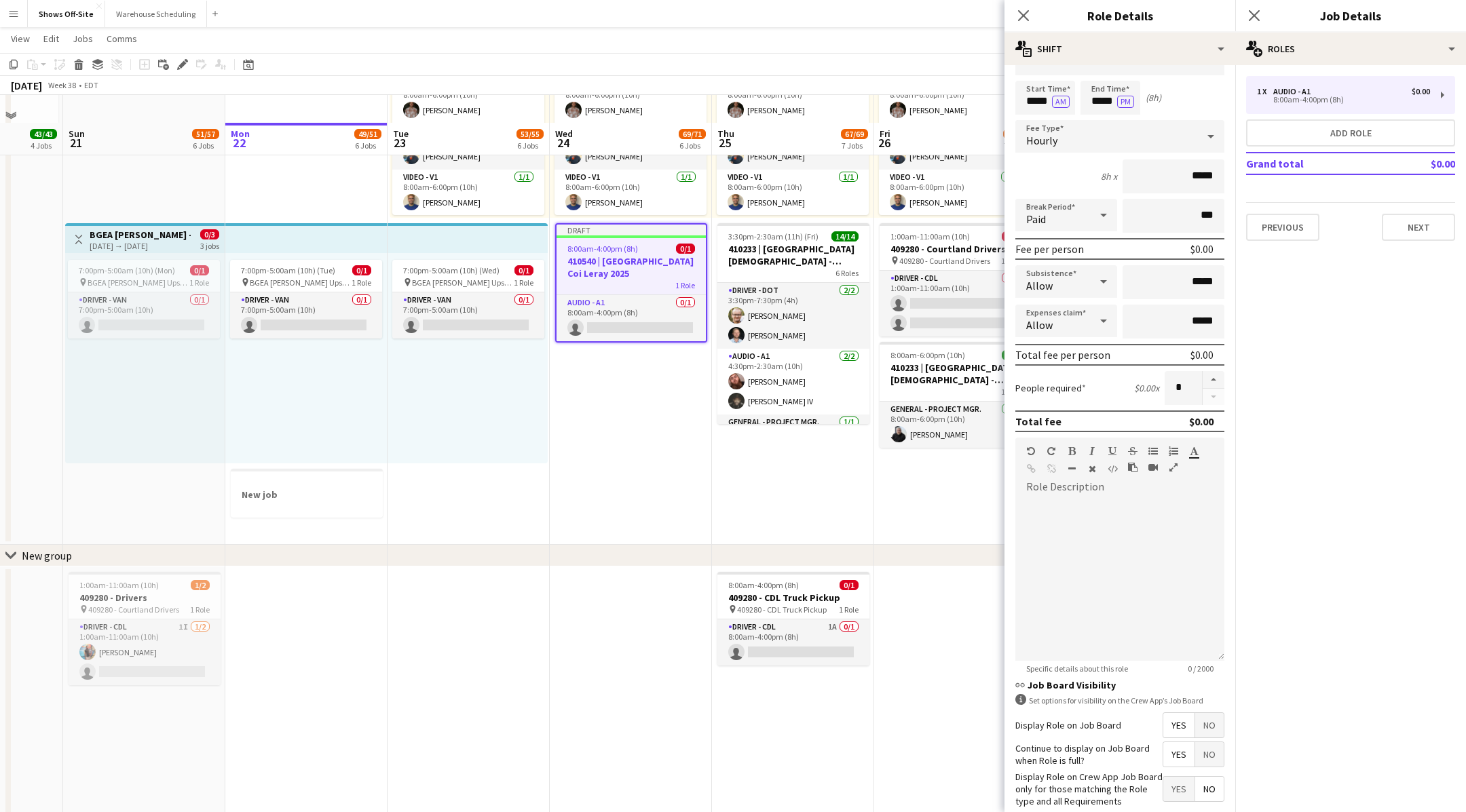
scroll to position [1229, 0]
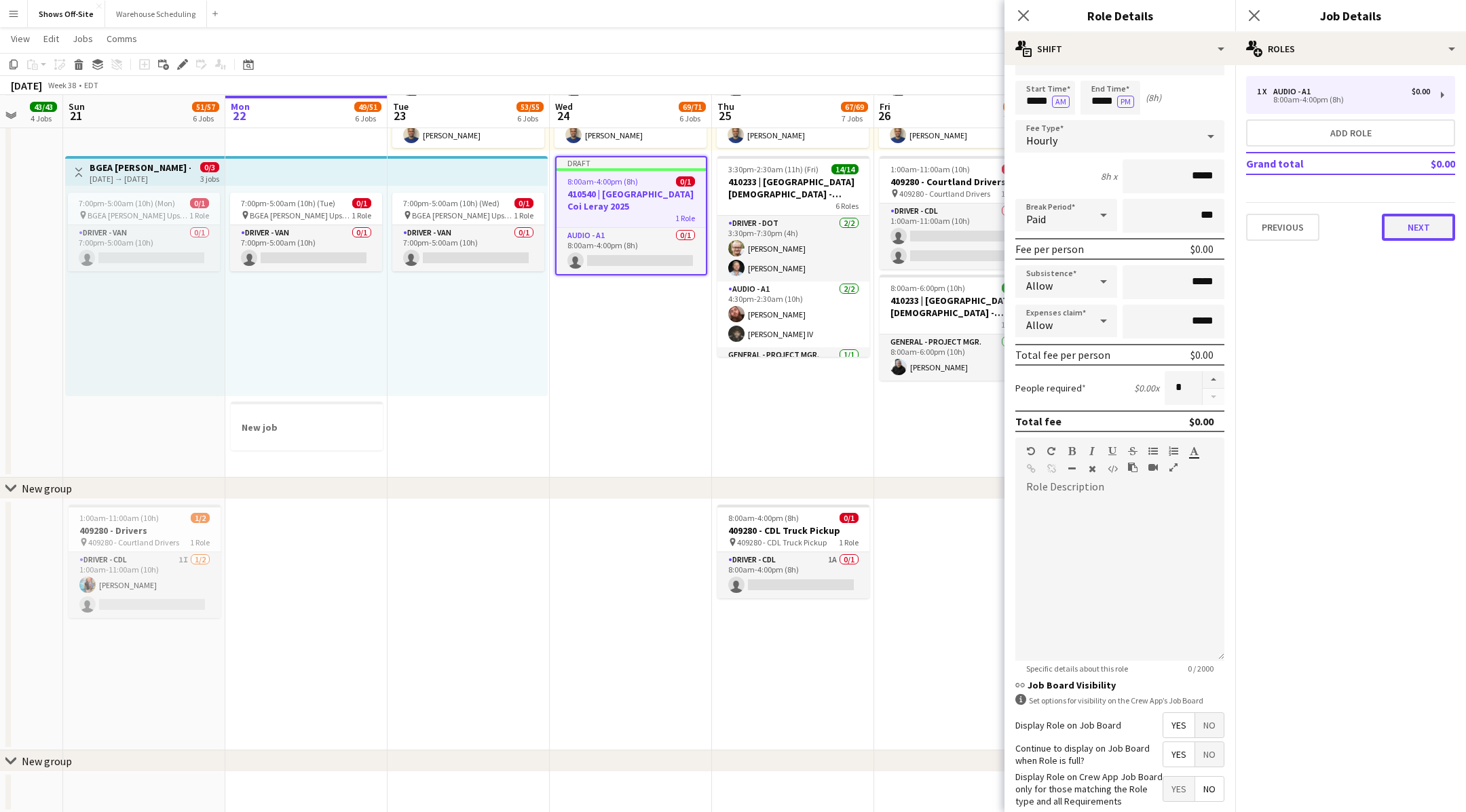
click at [1417, 226] on button "Next" at bounding box center [1419, 227] width 74 height 27
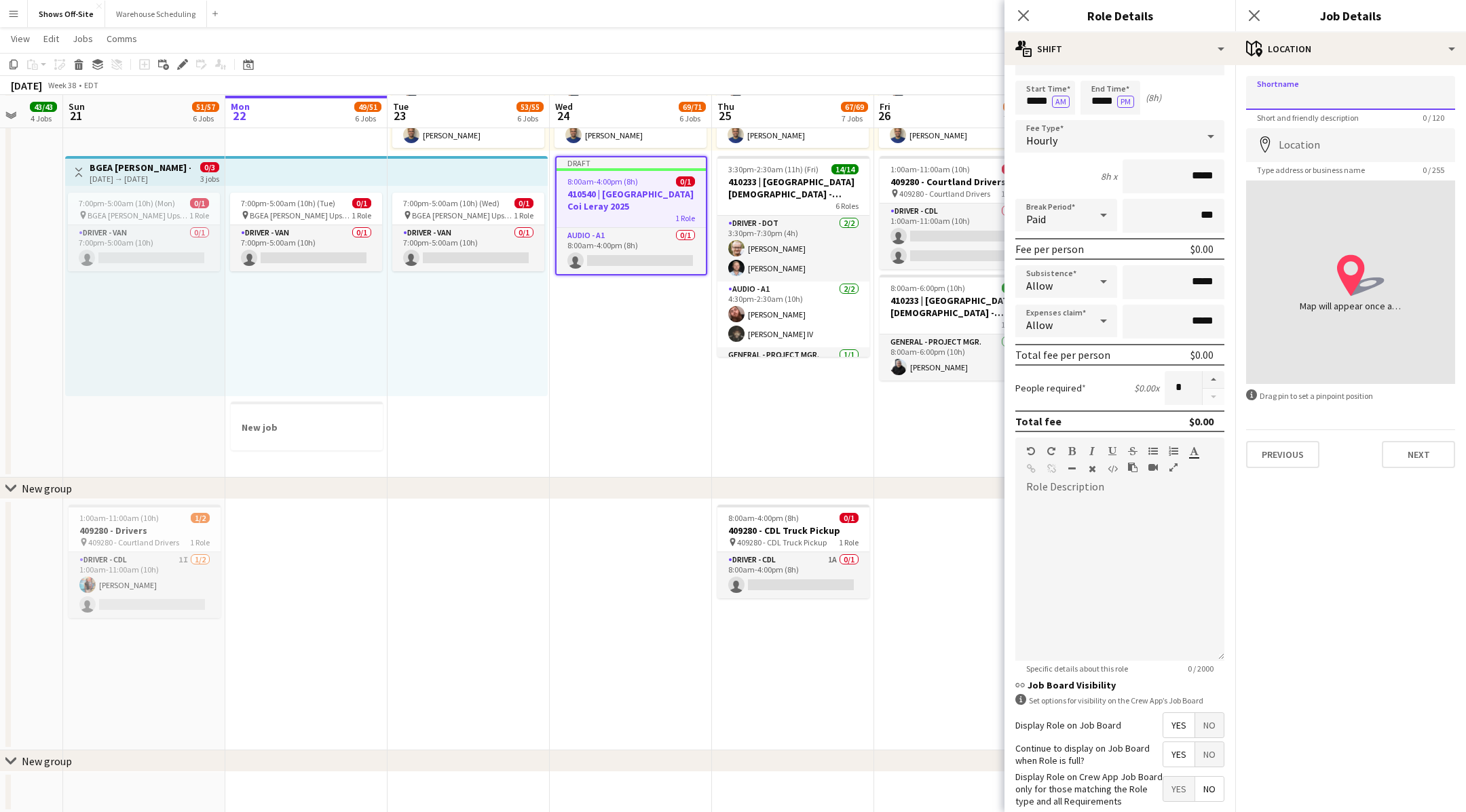
click at [1331, 89] on input "Shortname" at bounding box center [1350, 93] width 209 height 34
type input "*"
type input "**********"
click at [1423, 457] on button "Next" at bounding box center [1419, 454] width 74 height 27
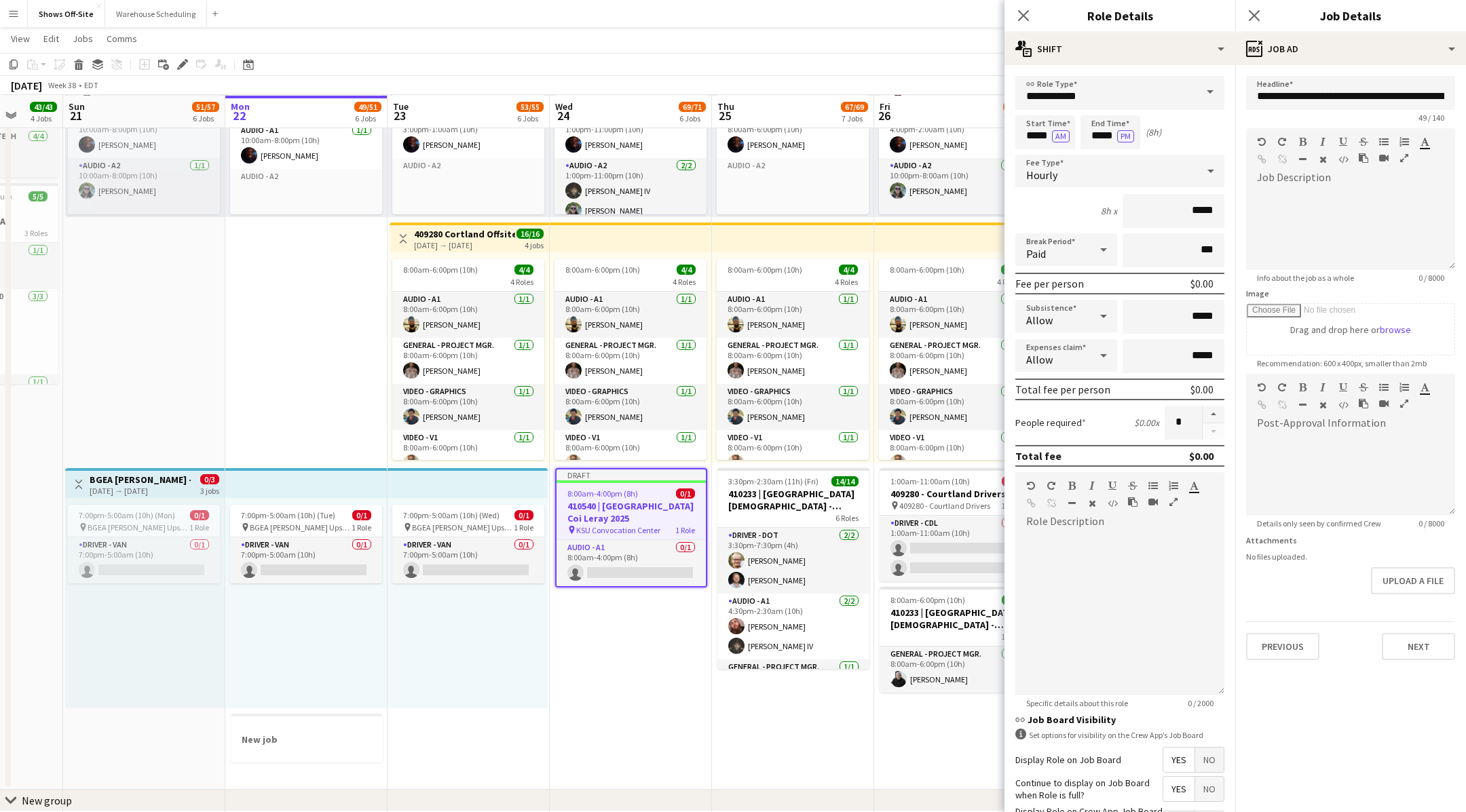
scroll to position [104, 0]
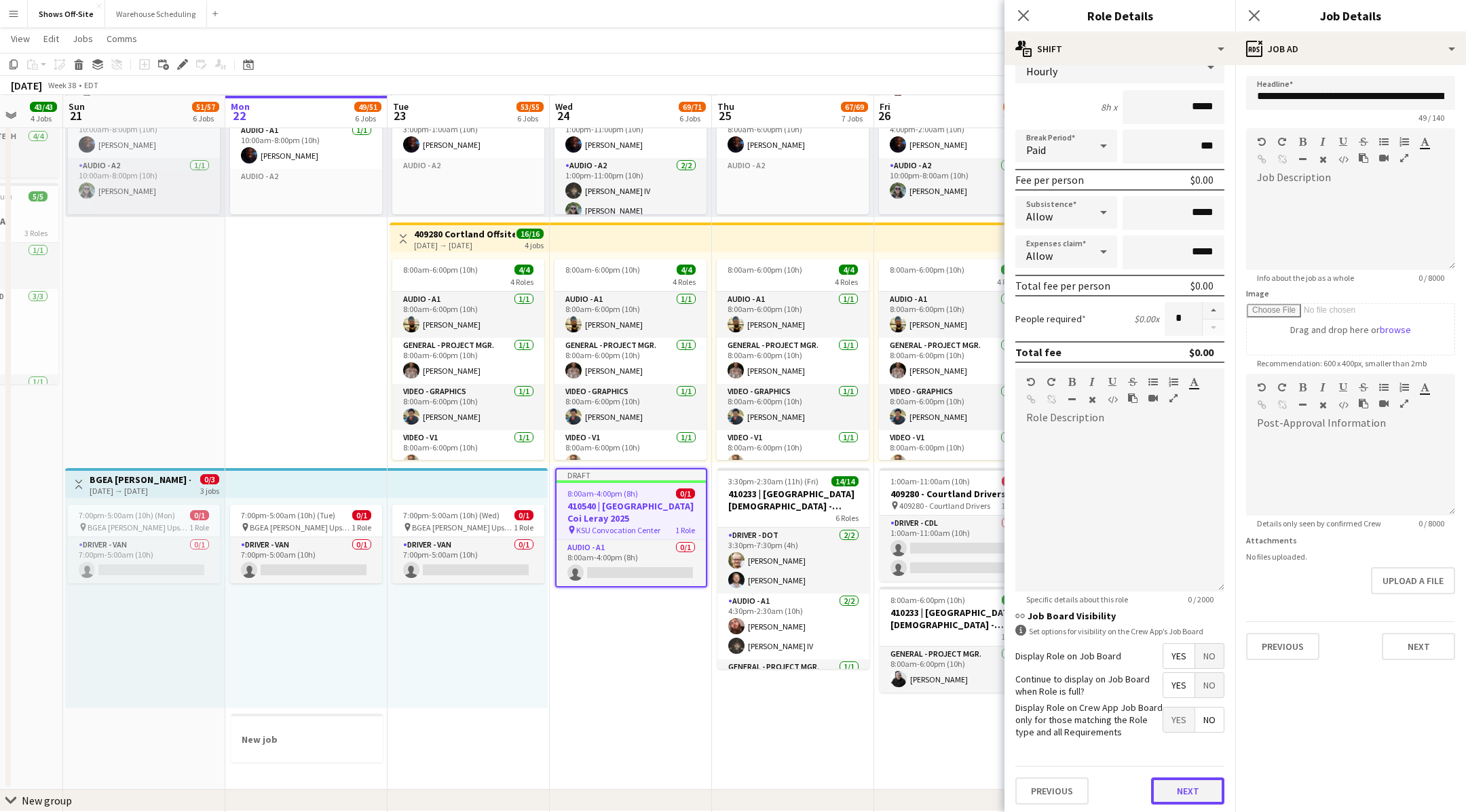
click at [1170, 784] on button "Next" at bounding box center [1188, 790] width 74 height 27
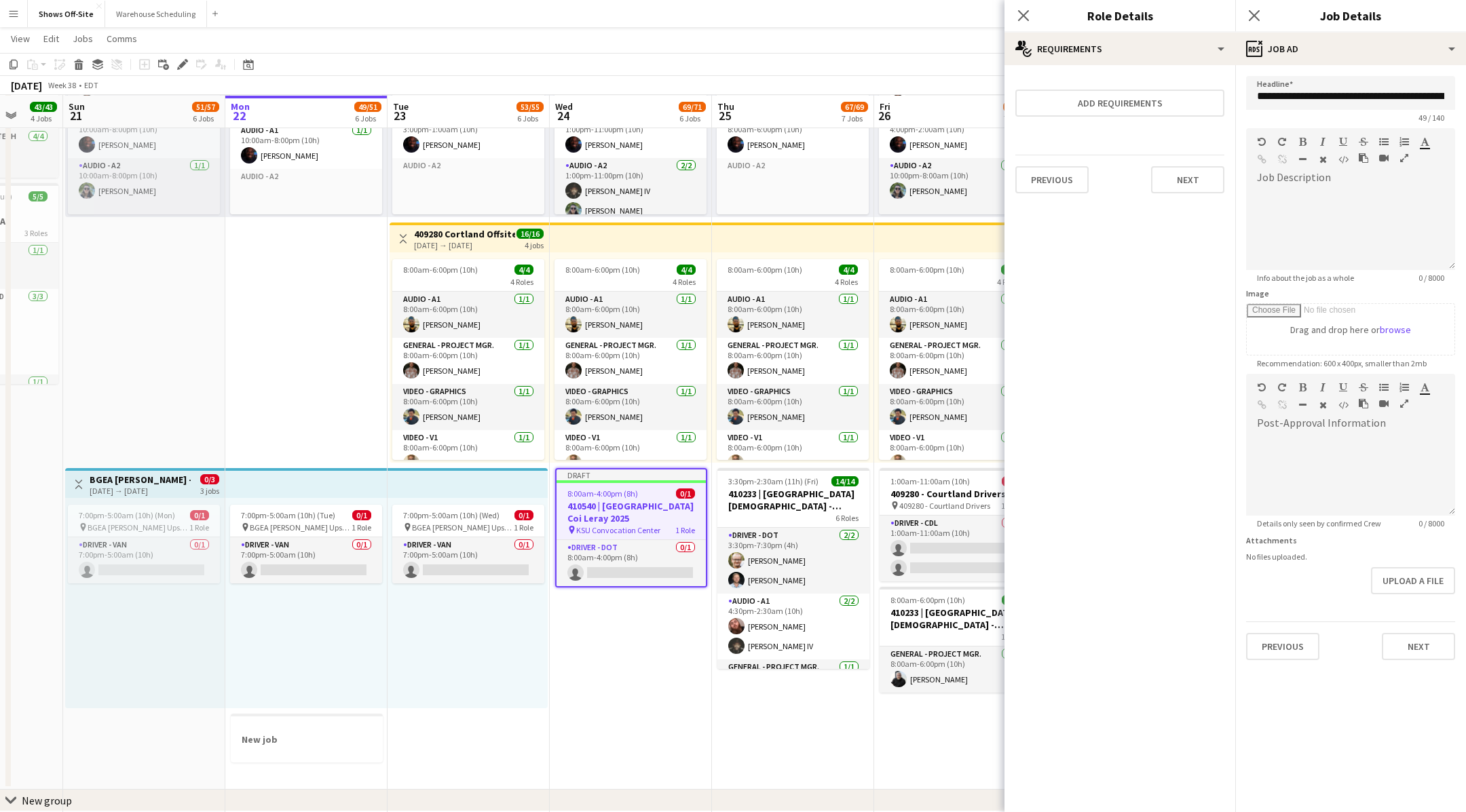
scroll to position [0, 0]
click at [1195, 178] on button "Next" at bounding box center [1188, 179] width 74 height 27
click at [1195, 178] on button "Finish" at bounding box center [1199, 181] width 51 height 27
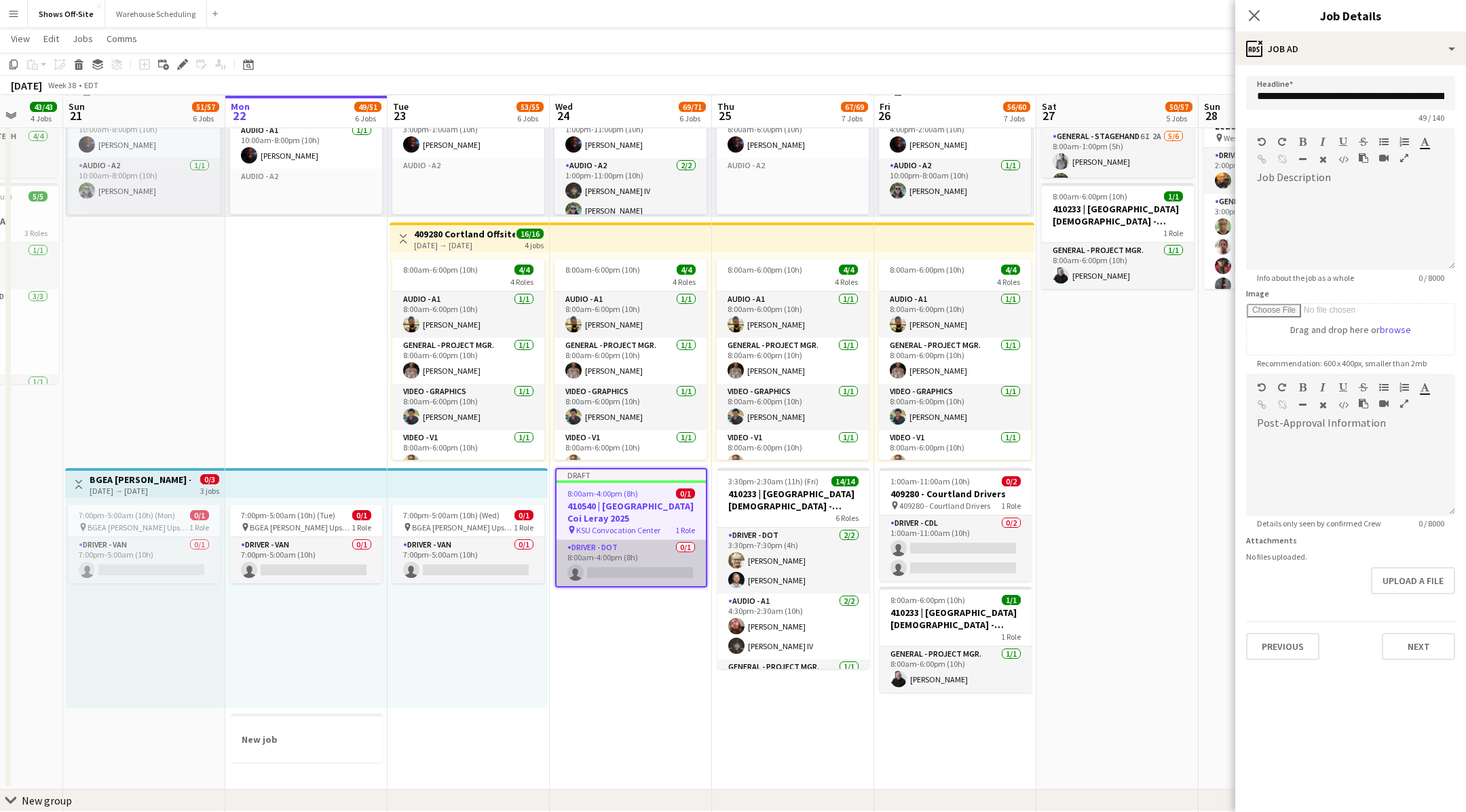
click at [614, 541] on app-card-role "Driver - DOT 0/1 8:00am-4:00pm (8h) single-neutral-actions" at bounding box center [631, 563] width 149 height 46
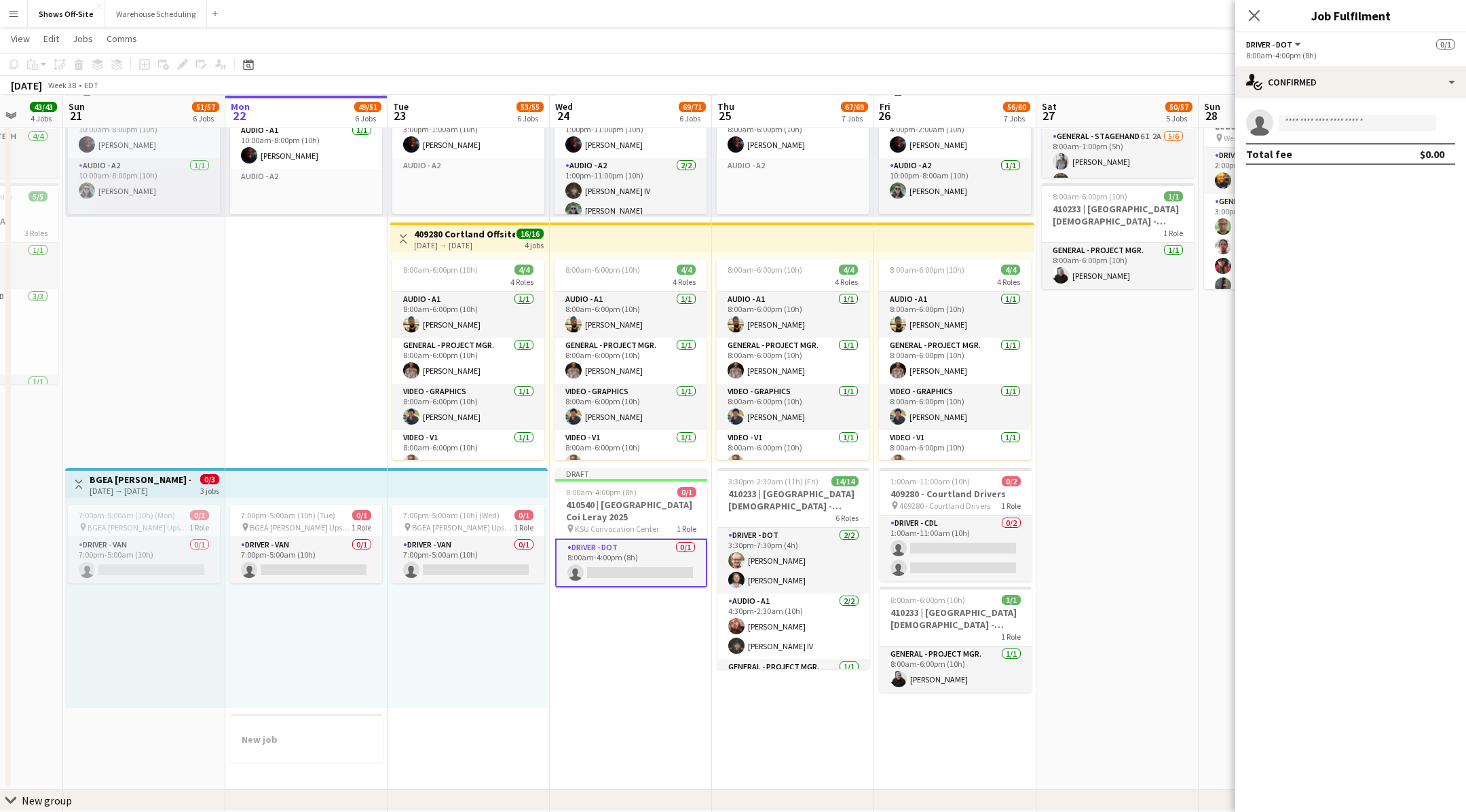
click at [1282, 59] on div "8:00am-4:00pm (8h)" at bounding box center [1350, 55] width 209 height 10
click at [1291, 34] on app-options-switcher "Driver - DOT All roles Driver - DOT 0/1 8:00am-4:00pm (8h)" at bounding box center [1351, 48] width 230 height 33
click at [1296, 40] on button "Driver - DOT" at bounding box center [1274, 44] width 57 height 10
click at [1337, 35] on app-options-switcher "Driver - DOT All roles Driver - DOT 0/1 8:00am-4:00pm (8h)" at bounding box center [1351, 48] width 230 height 33
click at [633, 560] on app-card-role "Driver - DOT 0/1 8:00am-4:00pm (8h) single-neutral-actions" at bounding box center [631, 563] width 152 height 49
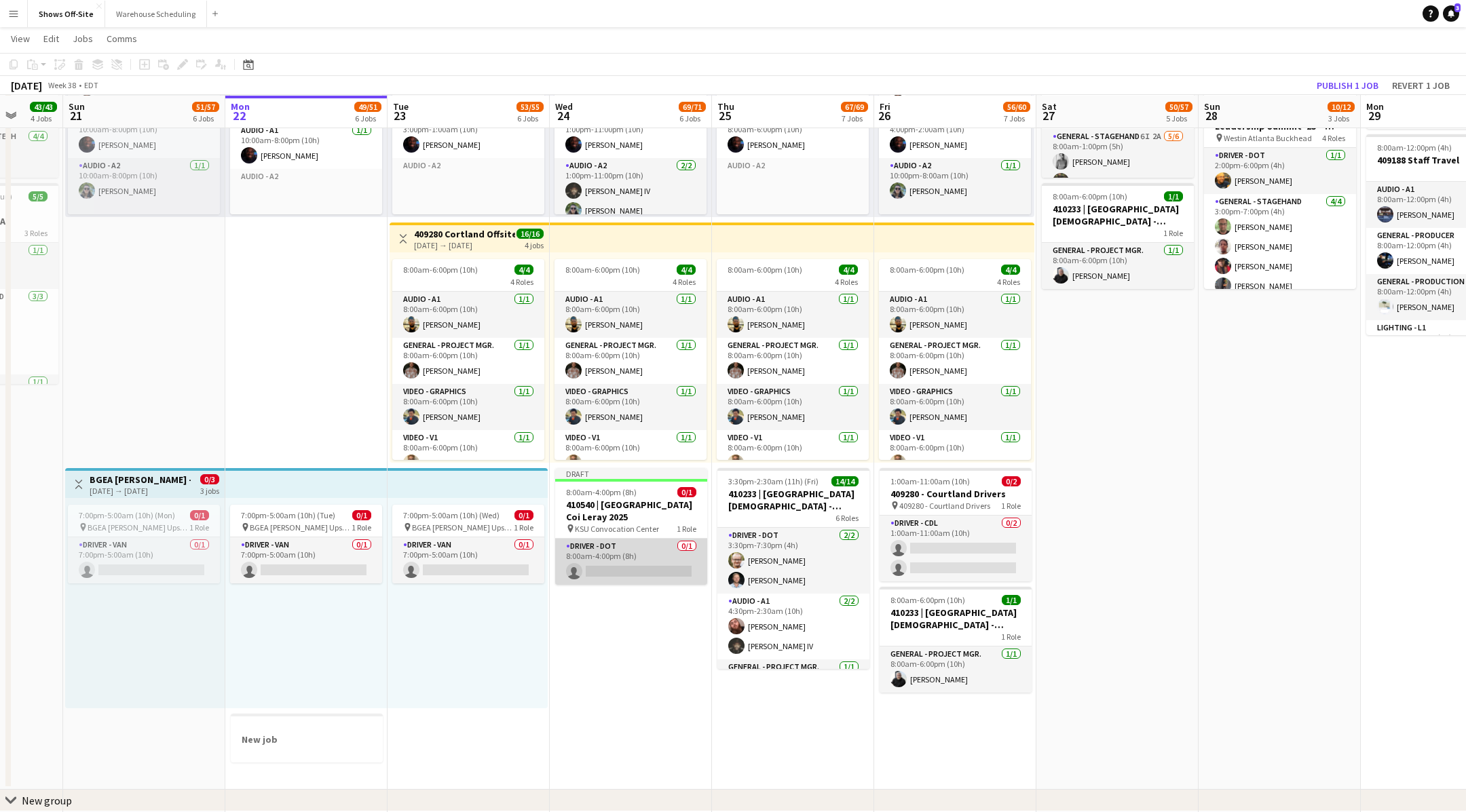
click at [633, 560] on app-card-role "Driver - DOT 0/1 8:00am-4:00pm (8h) single-neutral-actions" at bounding box center [631, 561] width 152 height 46
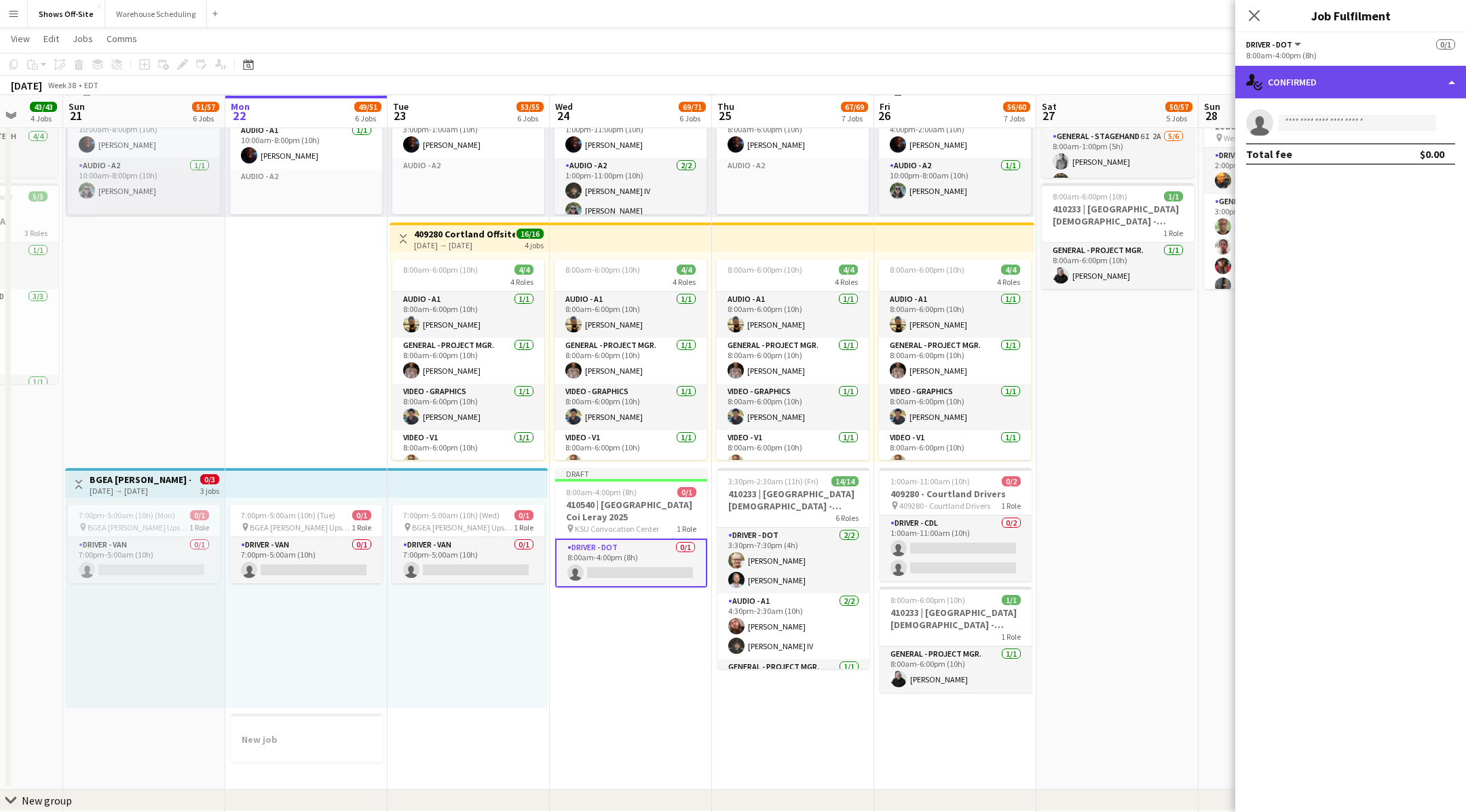
click at [1393, 74] on div "single-neutral-actions-check-2 Confirmed" at bounding box center [1351, 82] width 230 height 32
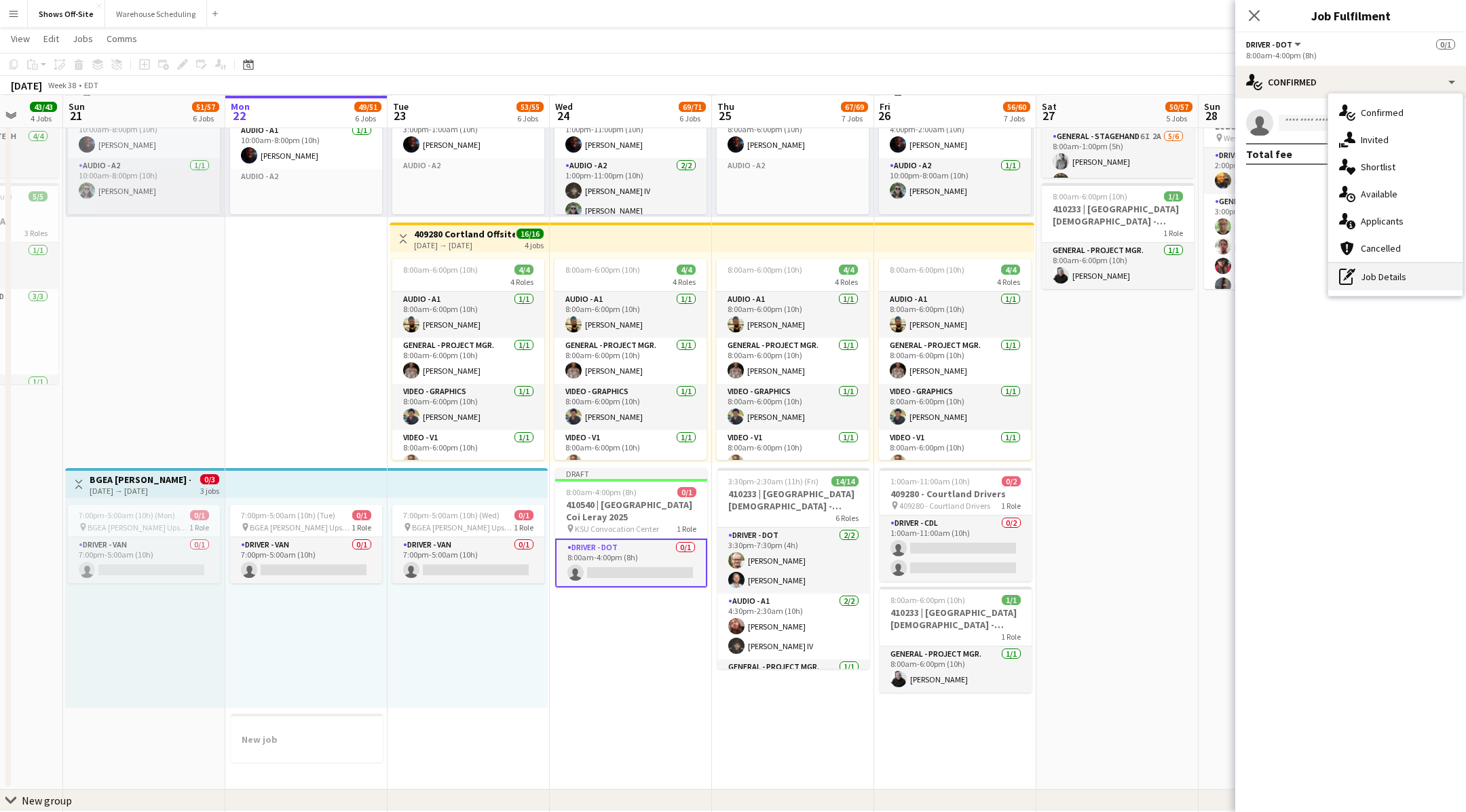
click at [1397, 272] on div "pen-write Job Details" at bounding box center [1395, 277] width 134 height 27
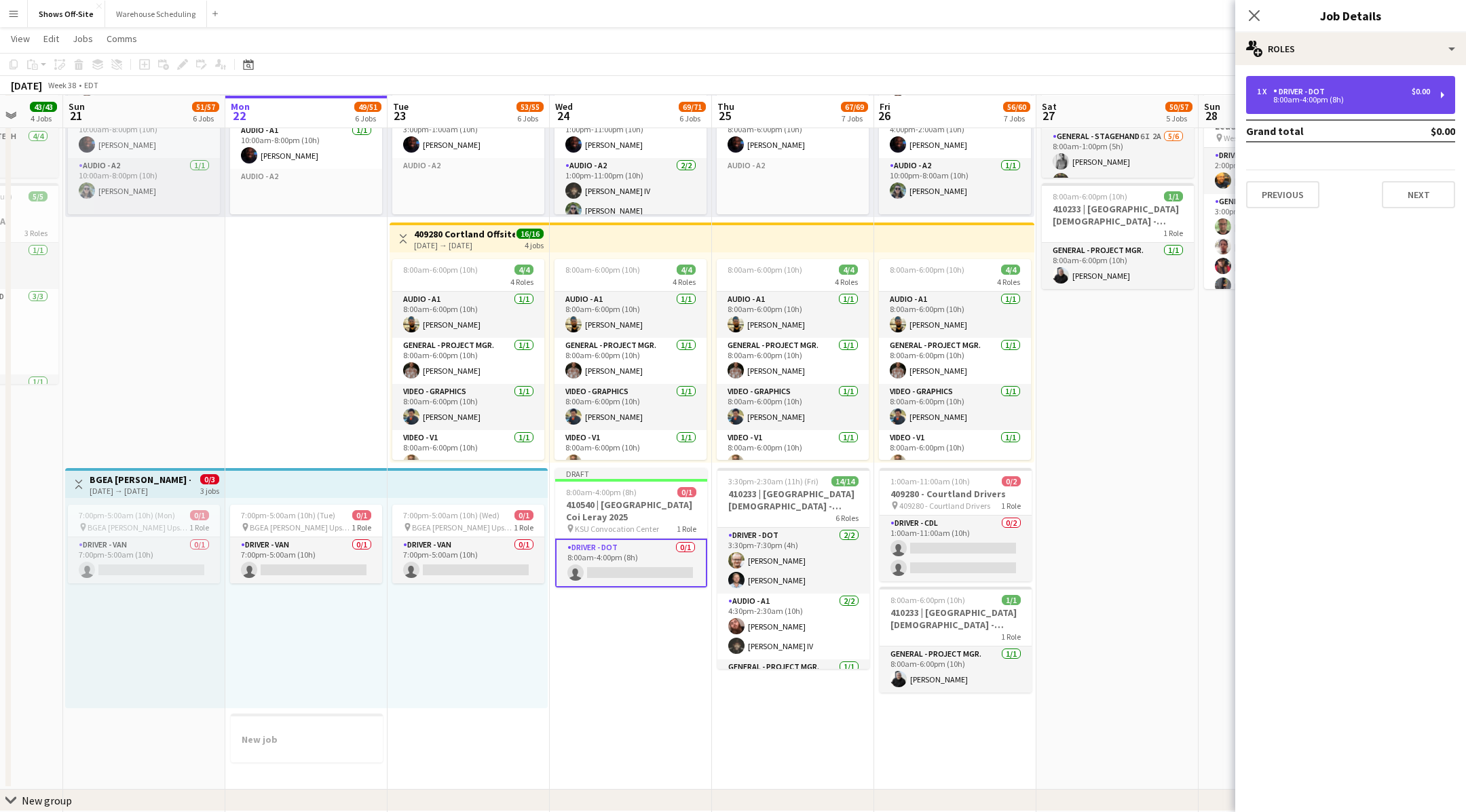
click at [1321, 88] on div "Driver - DOT" at bounding box center [1302, 92] width 57 height 9
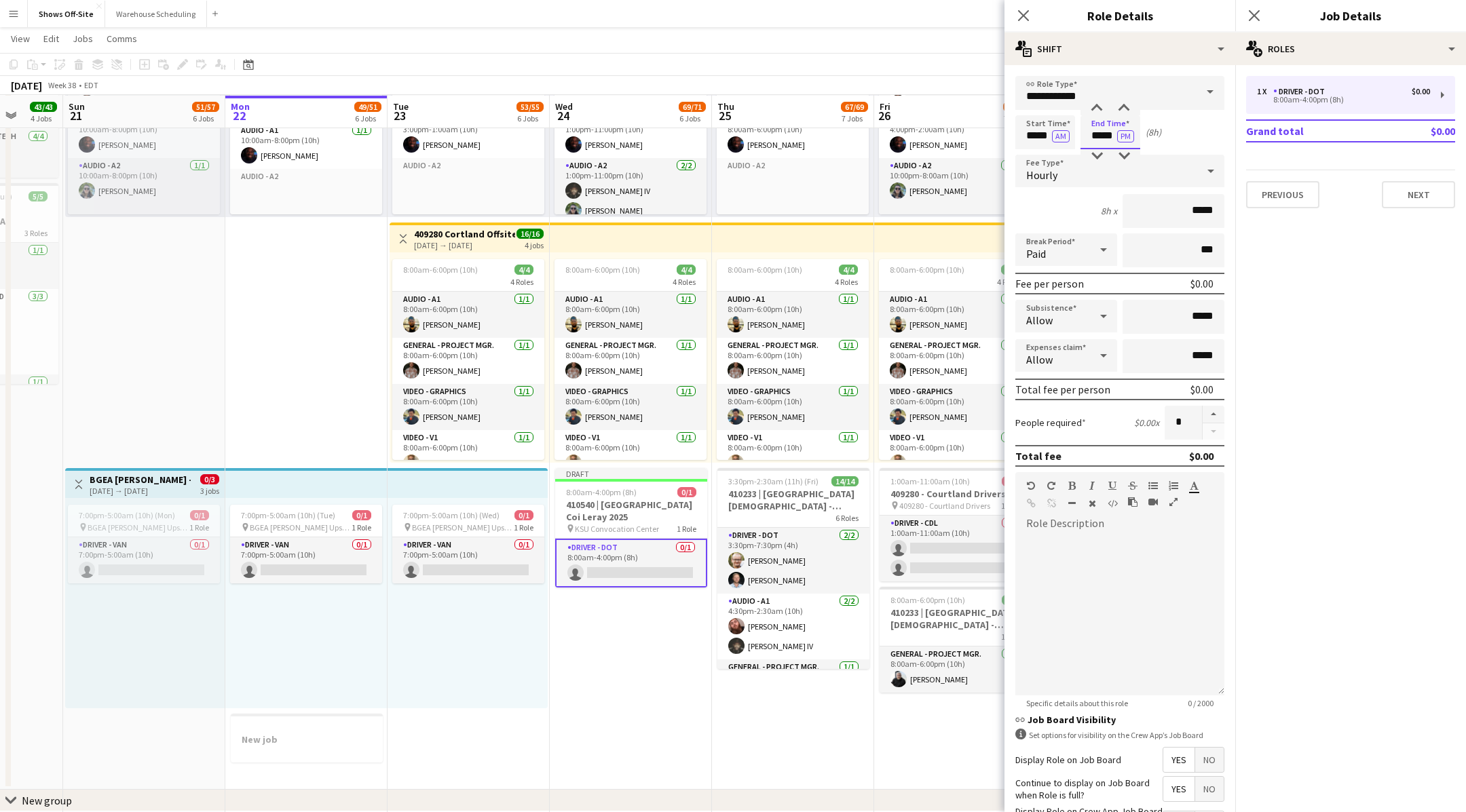
click at [1116, 135] on input "*****" at bounding box center [1110, 132] width 60 height 34
click at [1100, 155] on div at bounding box center [1097, 156] width 27 height 13
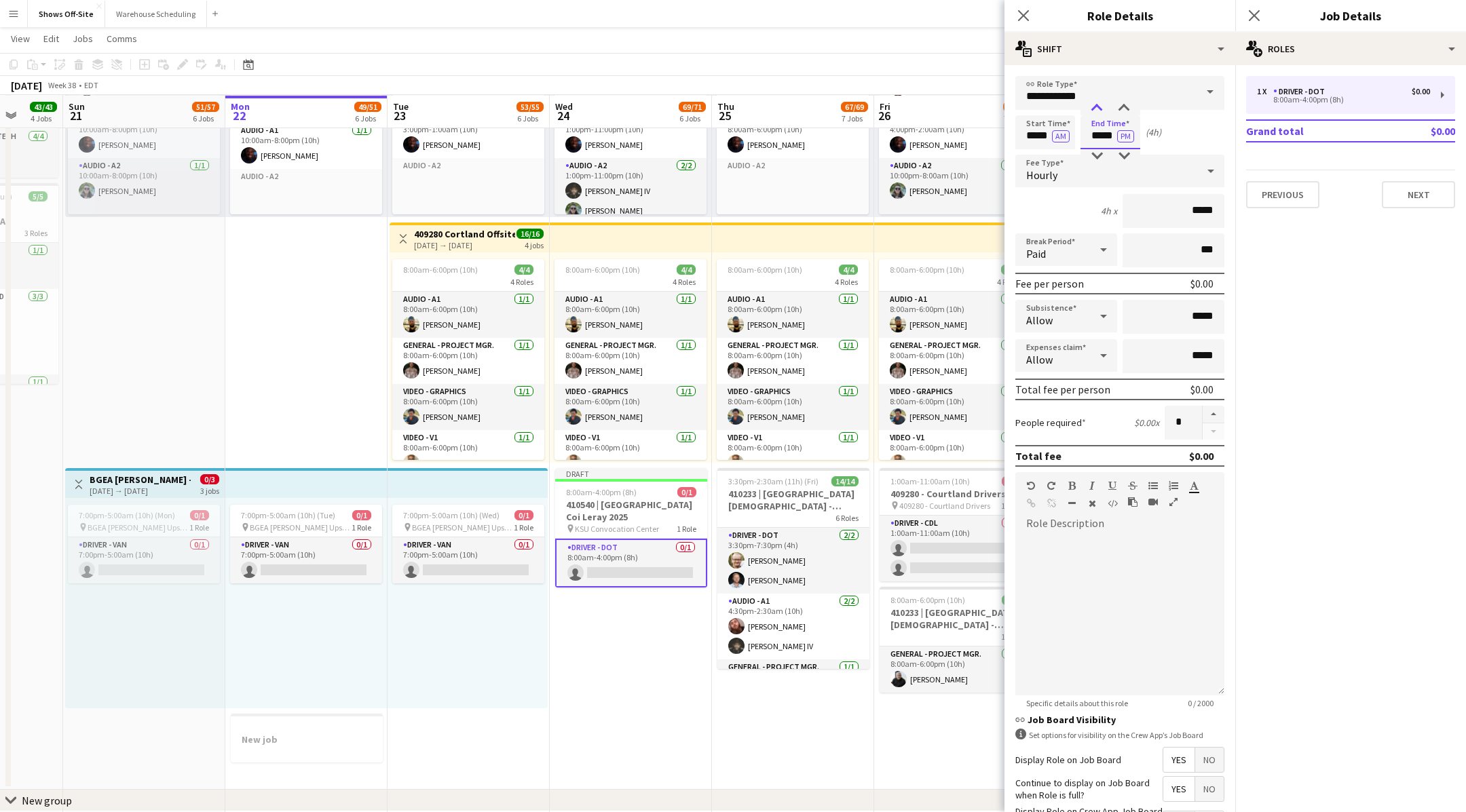
type input "*****"
click at [1099, 113] on div at bounding box center [1097, 109] width 27 height 13
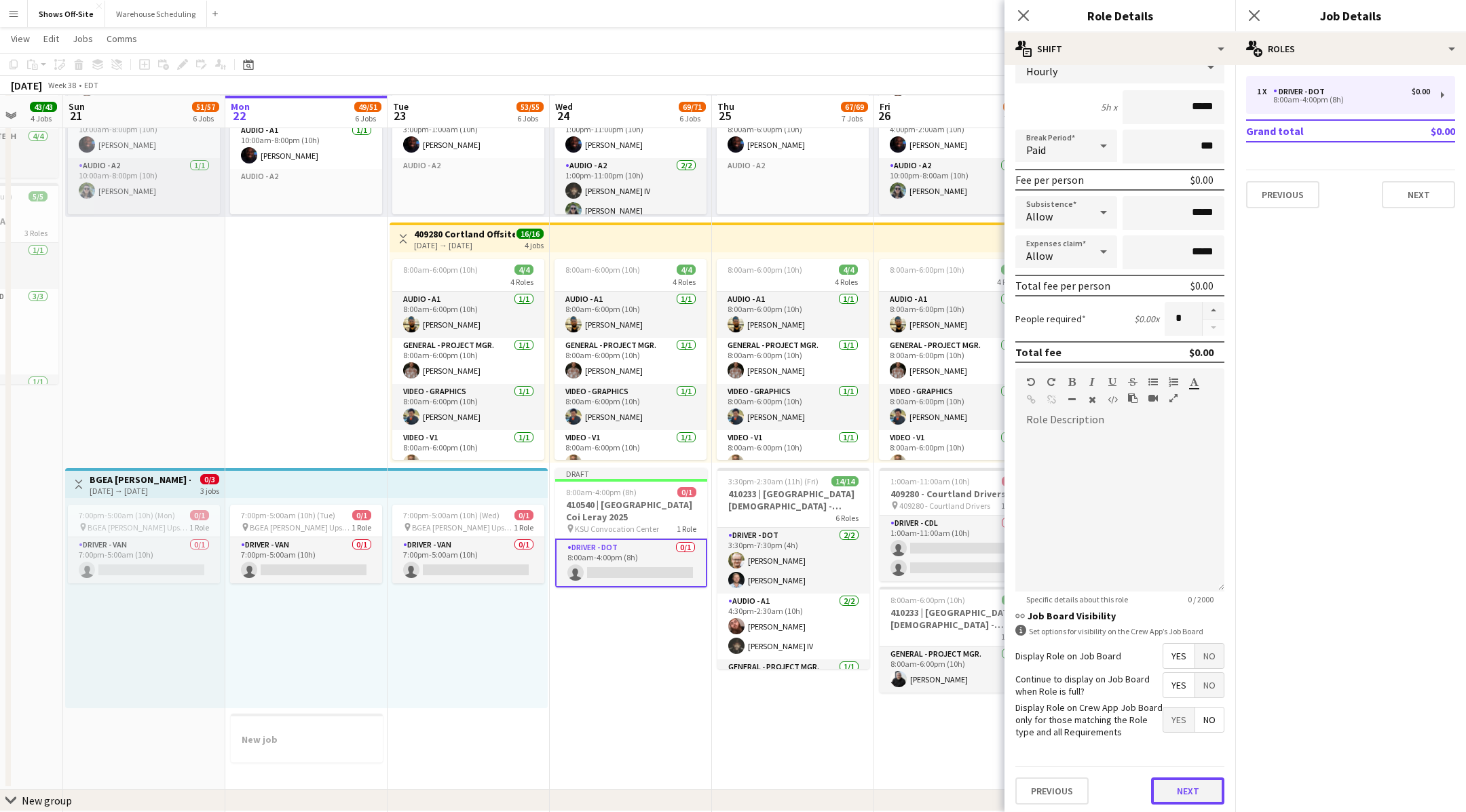
click at [1186, 794] on button "Next" at bounding box center [1188, 790] width 74 height 27
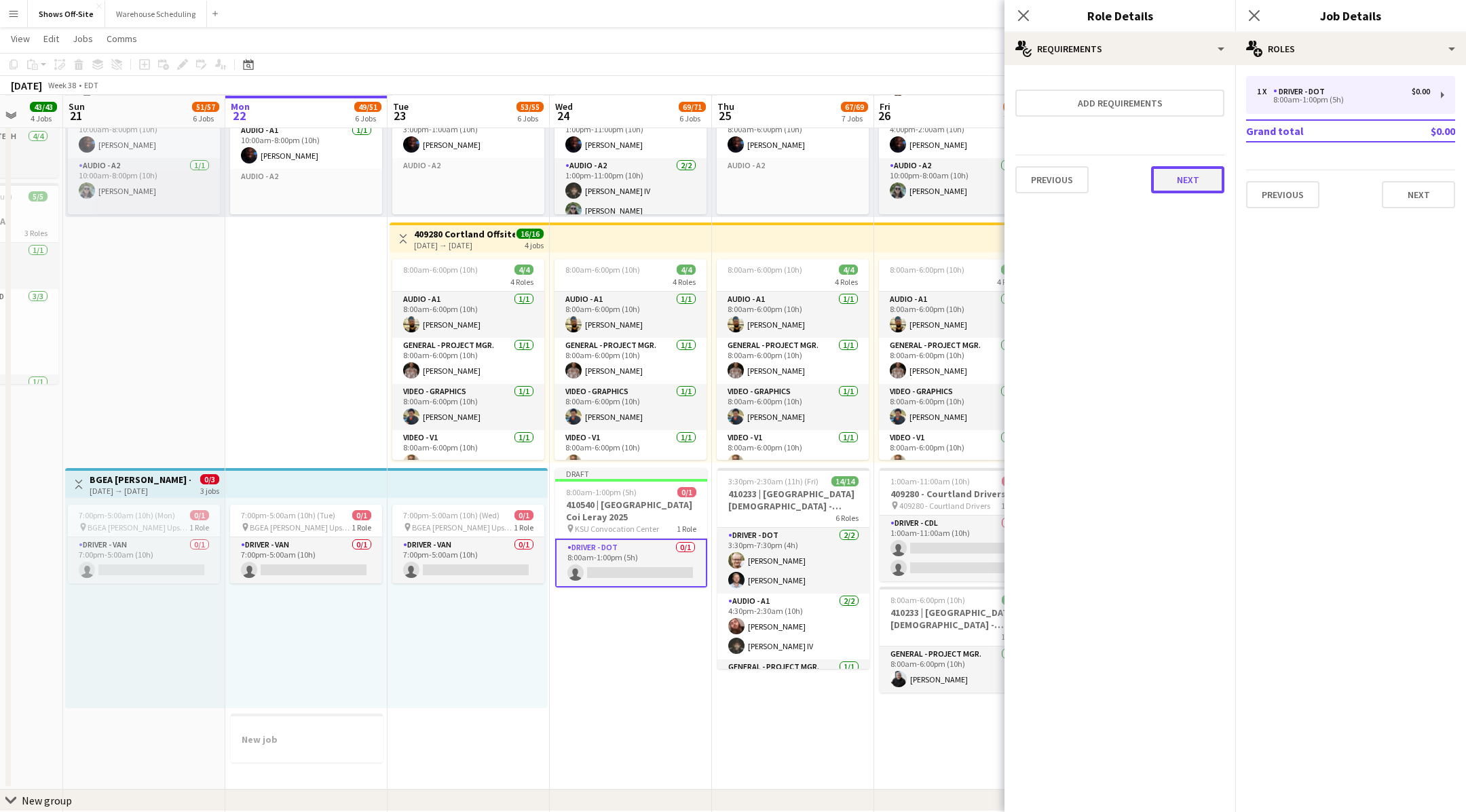
click at [1204, 187] on button "Next" at bounding box center [1188, 179] width 74 height 27
click at [1207, 187] on button "Finish" at bounding box center [1199, 181] width 51 height 27
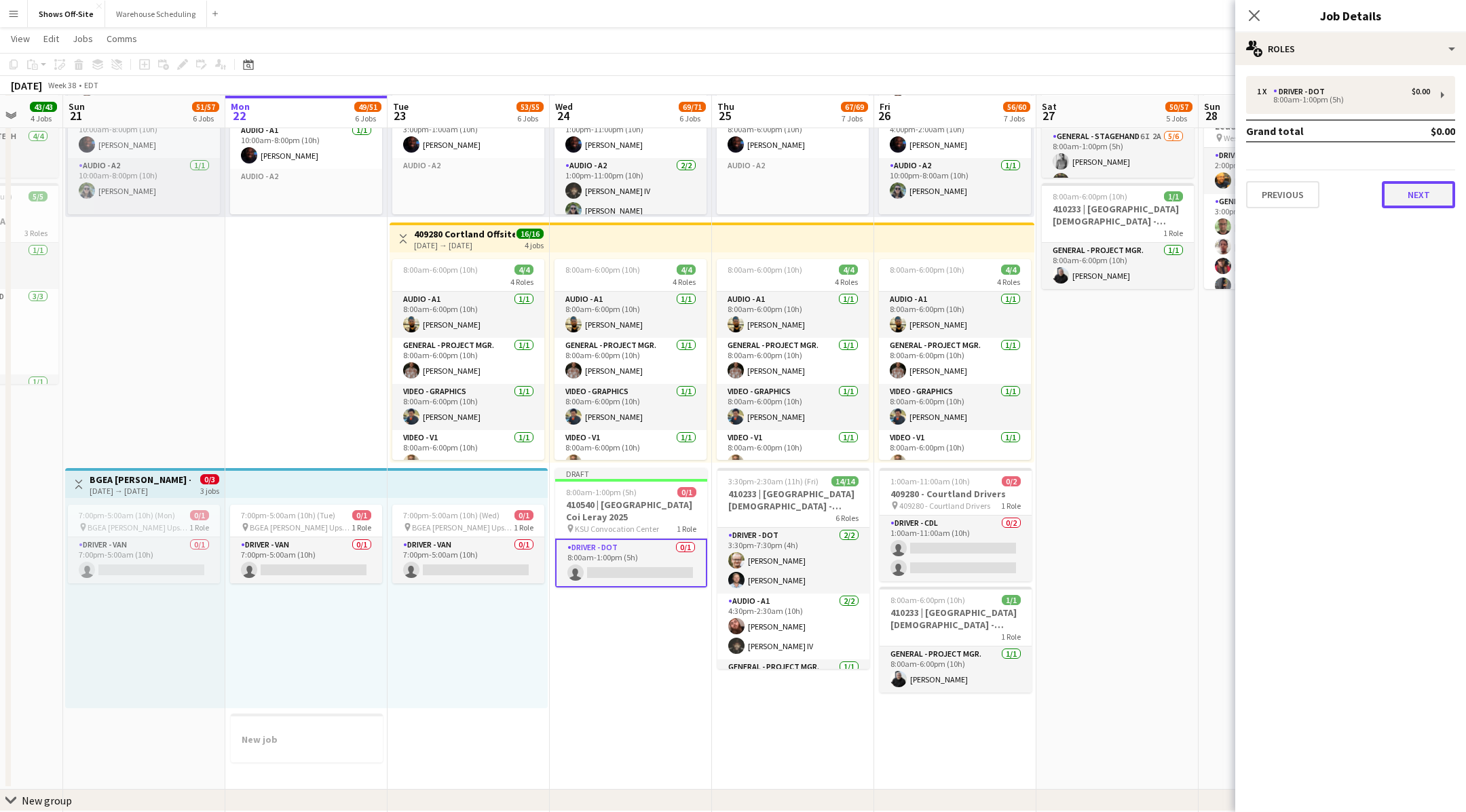
click at [1430, 189] on button "Next" at bounding box center [1419, 195] width 74 height 27
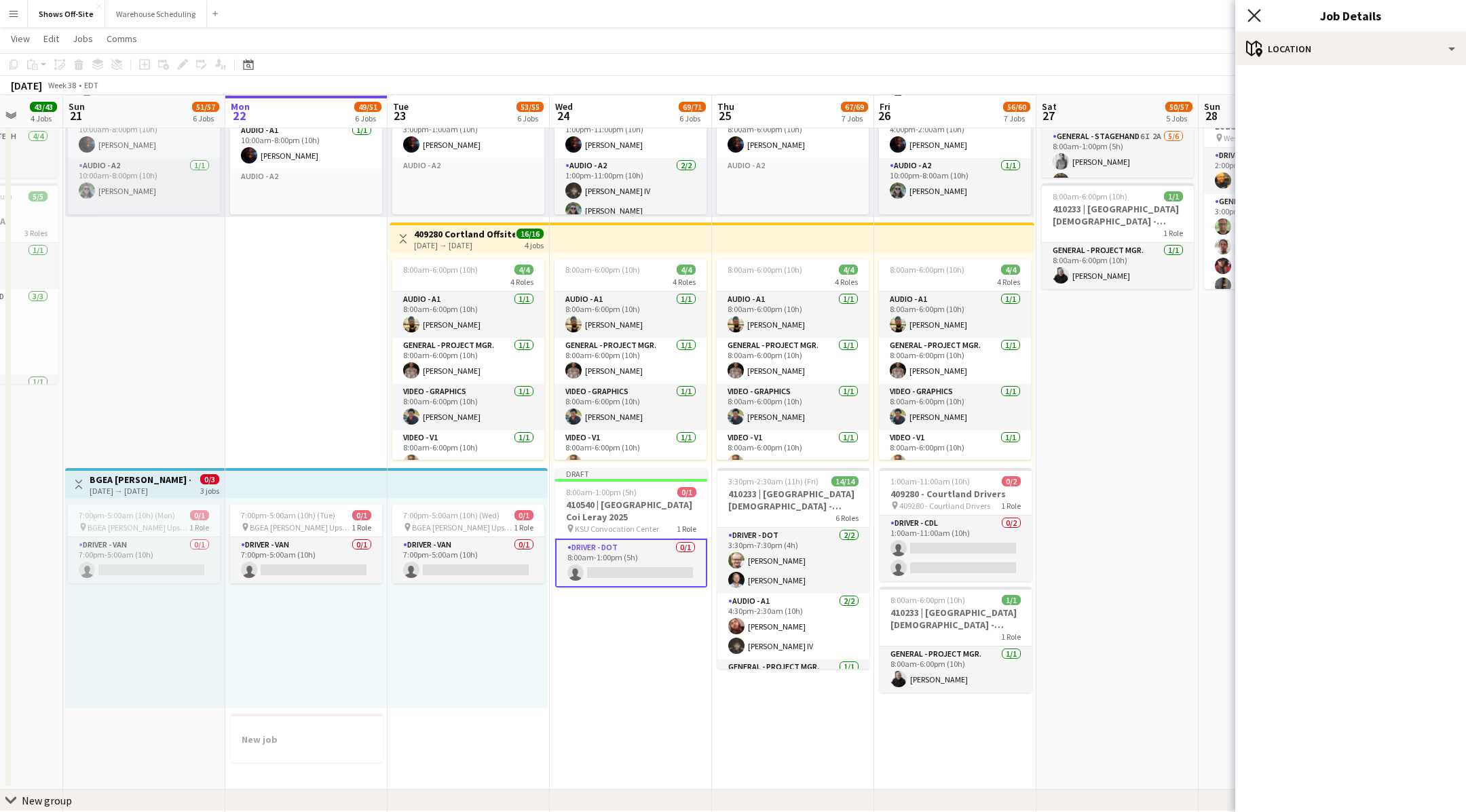
click at [1259, 18] on icon "Close pop-in" at bounding box center [1254, 15] width 13 height 13
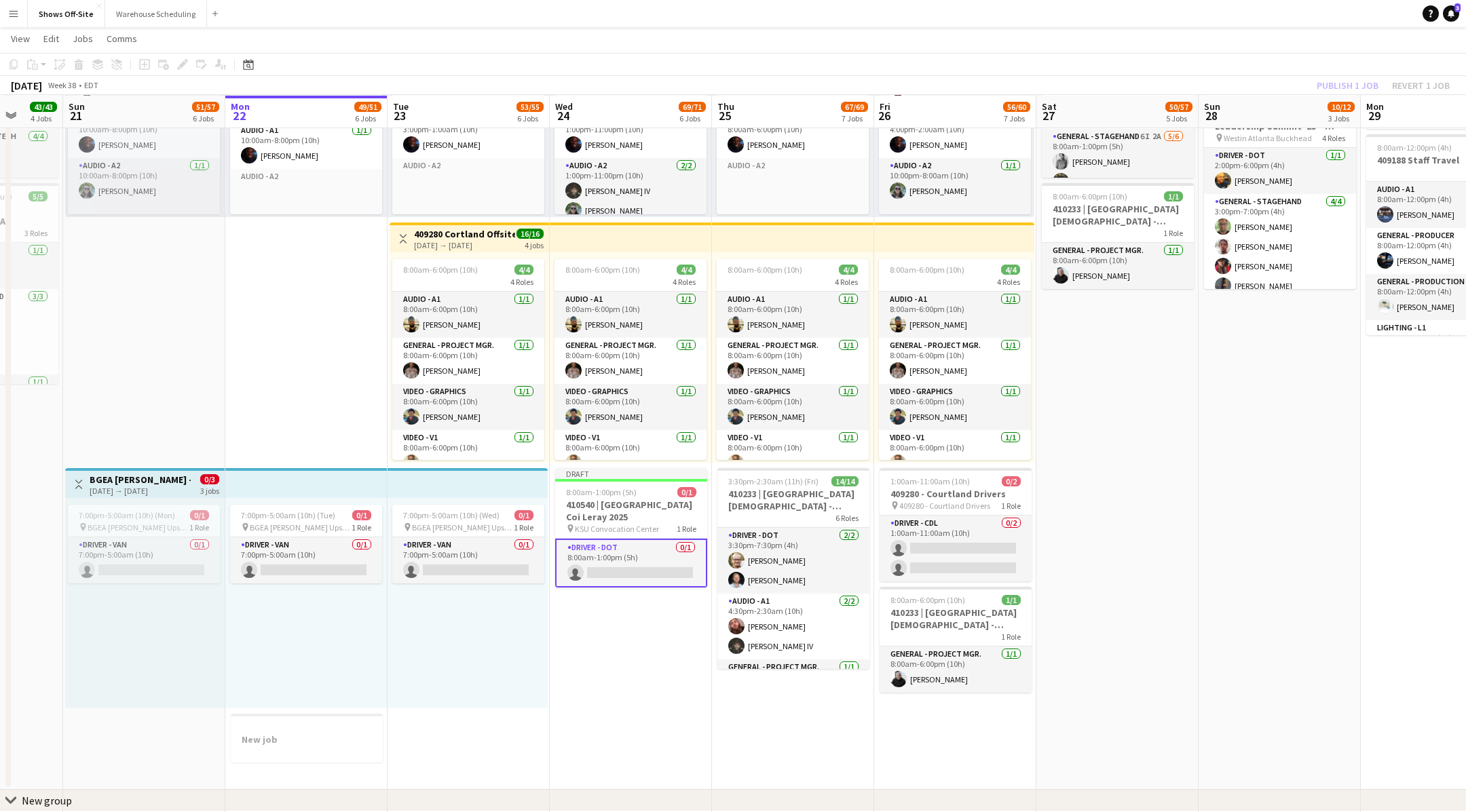
click at [636, 577] on app-card-role "Driver - DOT 0/1 8:00am-1:00pm (5h) single-neutral-actions" at bounding box center [631, 563] width 152 height 49
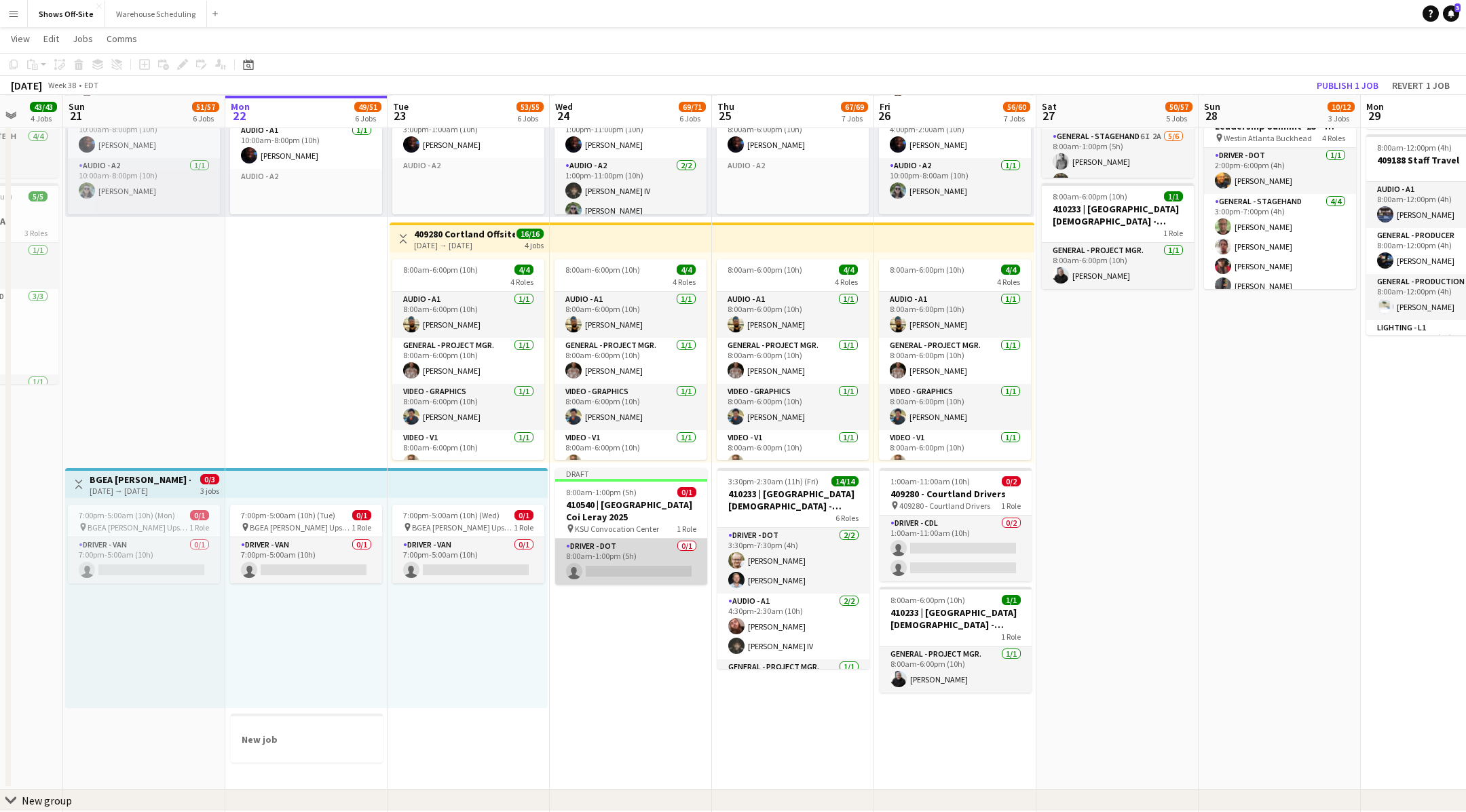
click at [656, 549] on app-card-role "Driver - DOT 0/1 8:00am-1:00pm (5h) single-neutral-actions" at bounding box center [631, 561] width 152 height 46
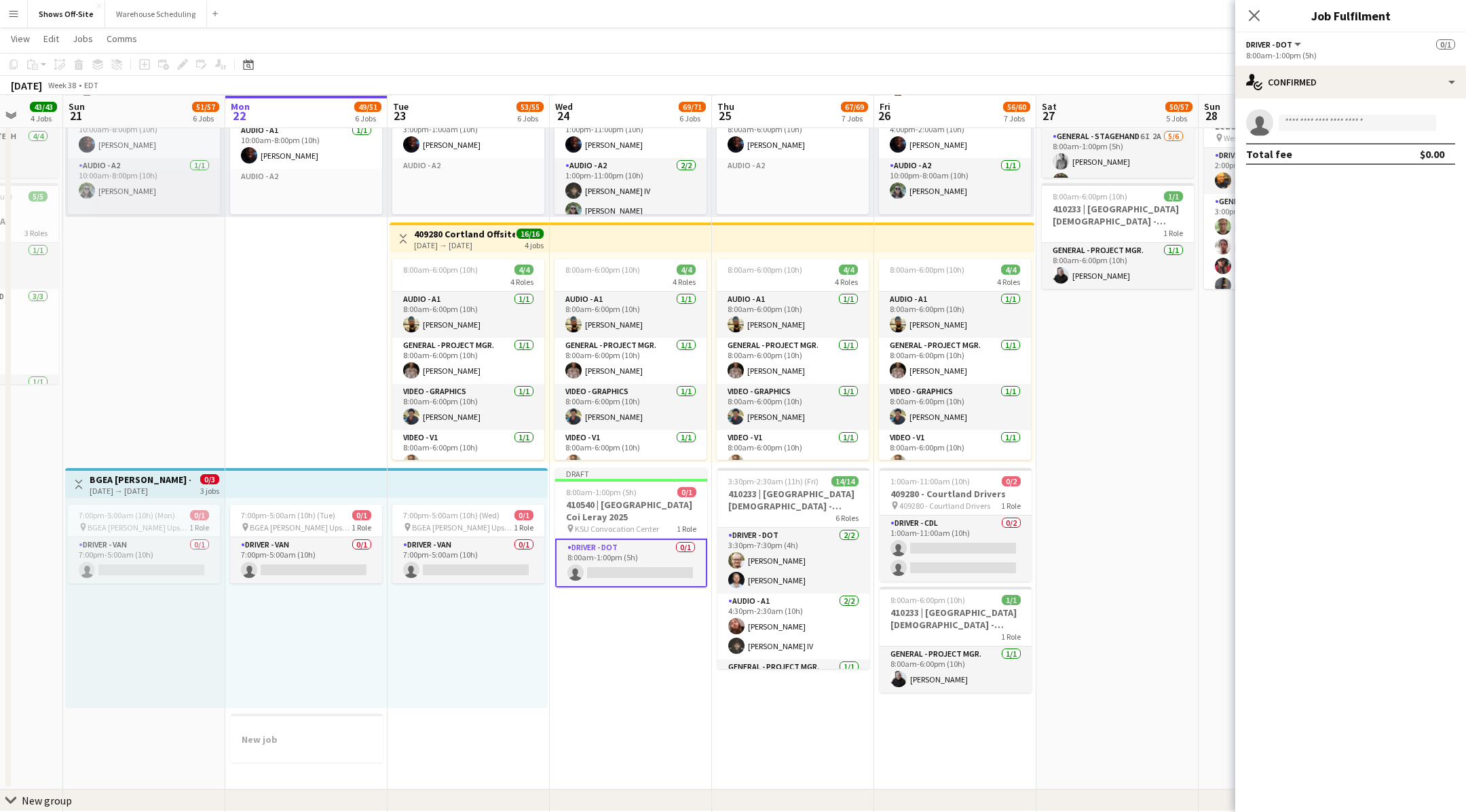
click at [656, 549] on app-card-role "Driver - DOT 0/1 8:00am-1:00pm (5h) single-neutral-actions" at bounding box center [631, 563] width 152 height 49
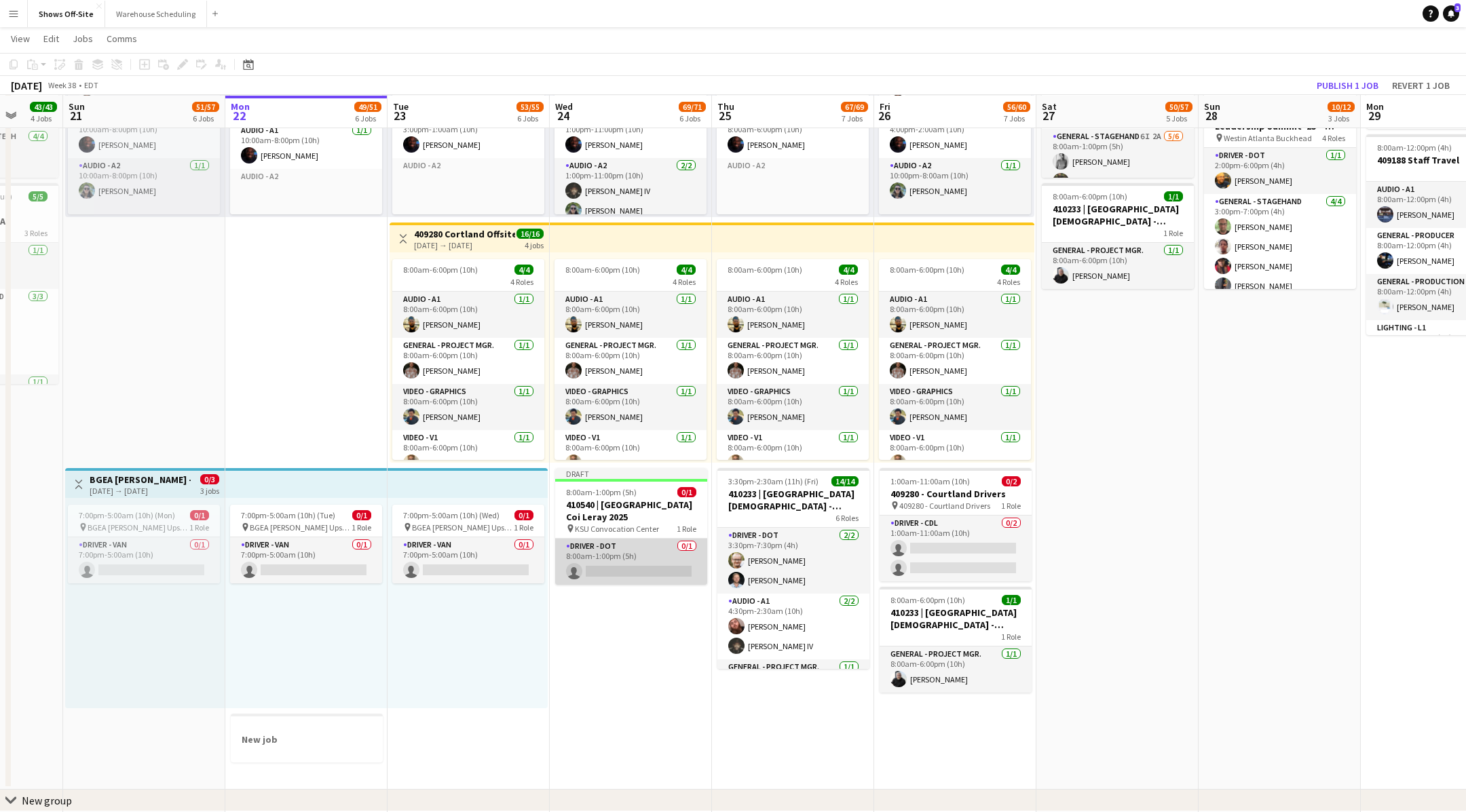
click at [656, 549] on app-card-role "Driver - DOT 0/1 8:00am-1:00pm (5h) single-neutral-actions" at bounding box center [631, 561] width 152 height 46
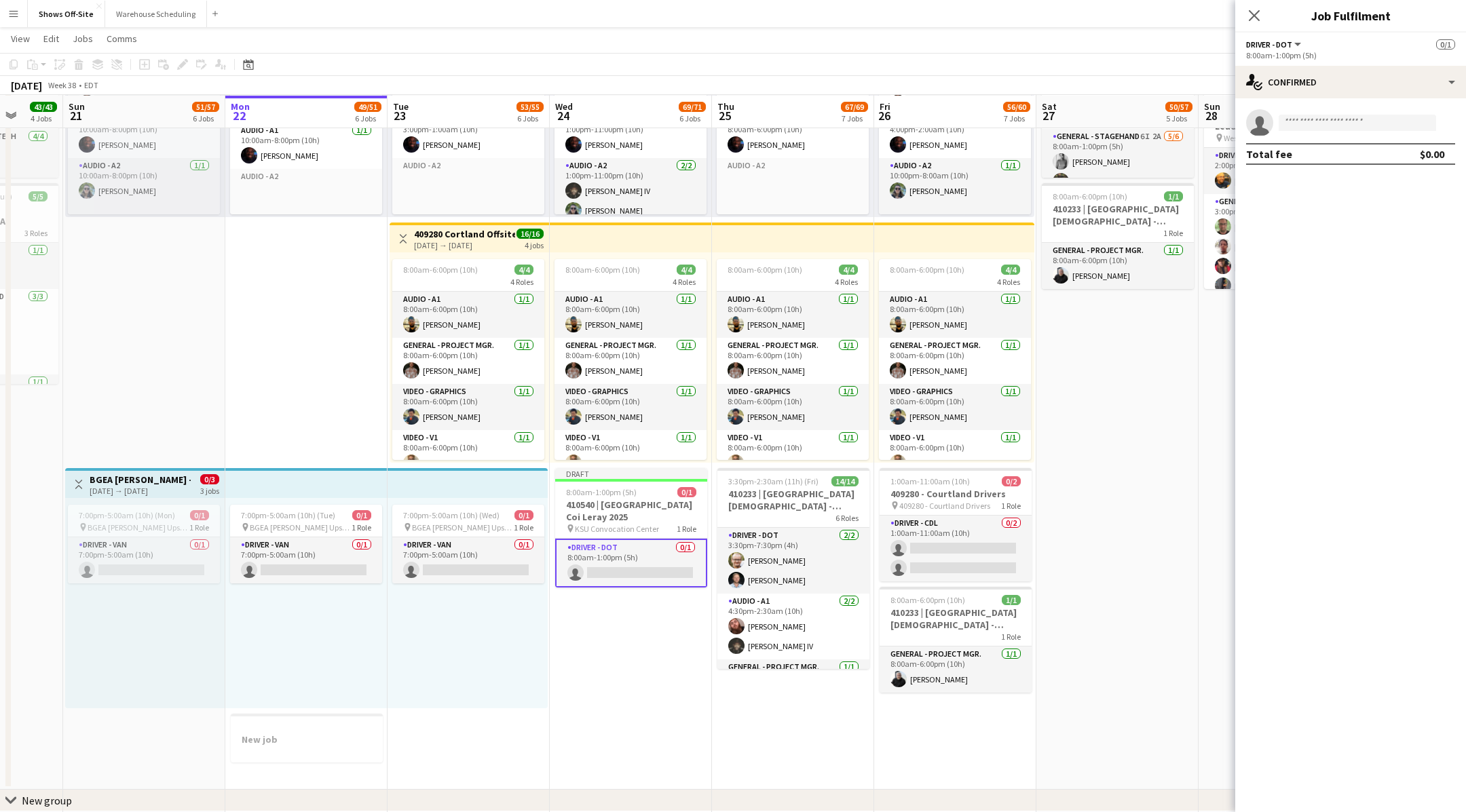
click at [1342, 135] on app-invite-slot "single-neutral-actions" at bounding box center [1351, 123] width 230 height 27
click at [1342, 128] on input at bounding box center [1357, 122] width 158 height 16
type input "*****"
click at [1358, 151] on span "[EMAIL_ADDRESS][DOMAIN_NAME]" at bounding box center [1357, 153] width 136 height 10
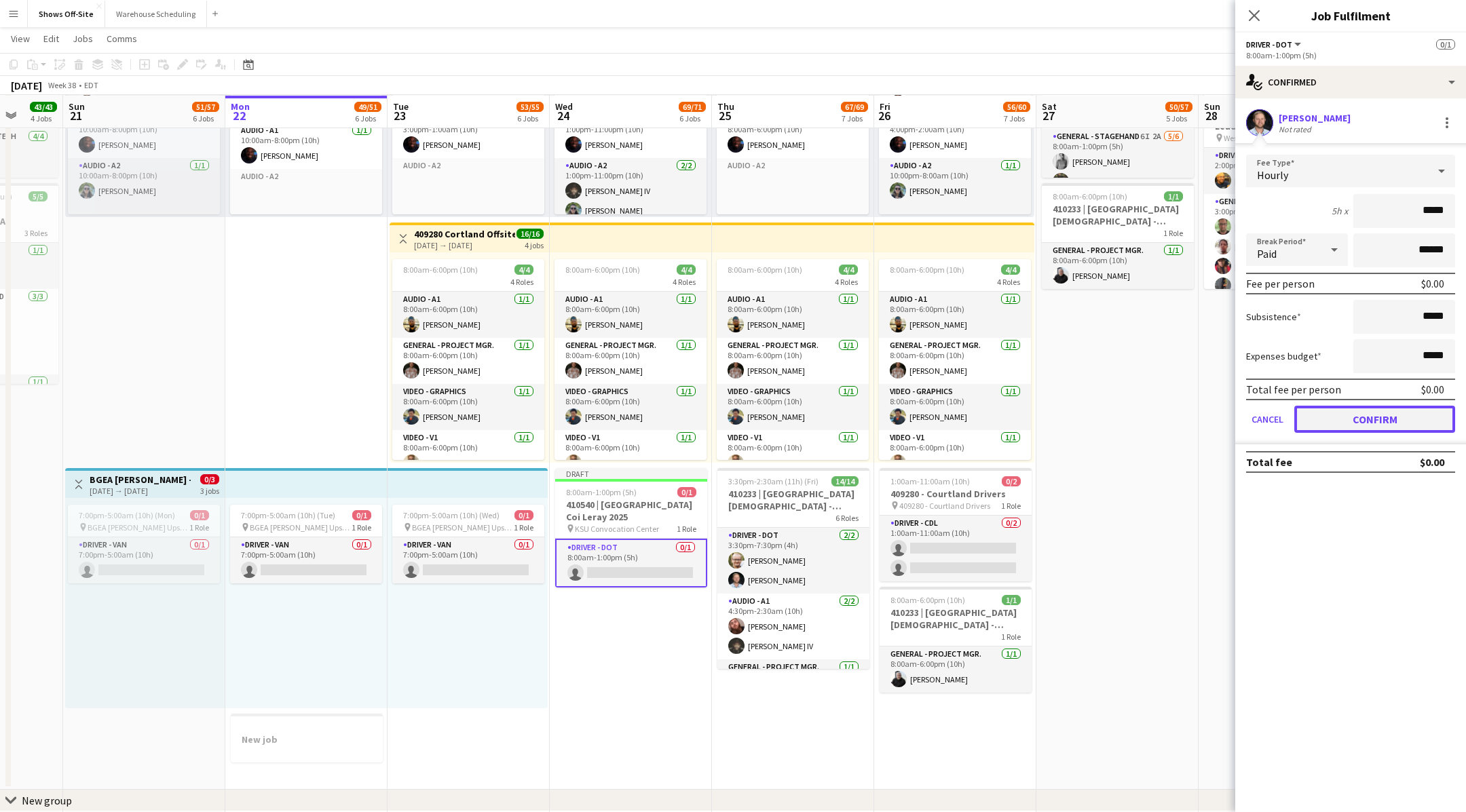
click at [1366, 420] on button "Confirm" at bounding box center [1374, 419] width 161 height 27
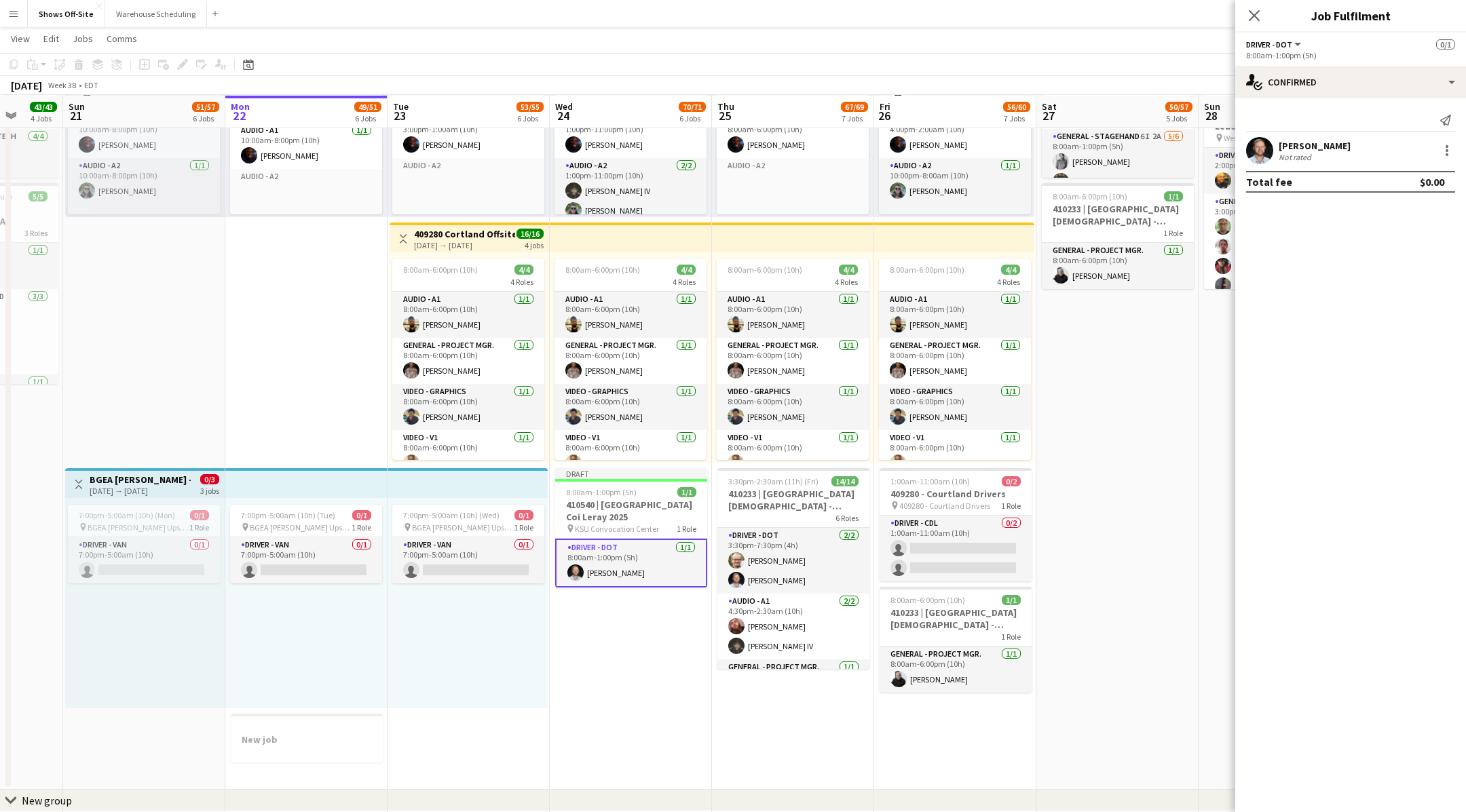
click at [655, 640] on app-date-cell "1:00am-4:00pm (15h) 24/24 pin Omni Champions Gate 16 Roles Audio - A1 [DATE] 1:…" at bounding box center [631, 12] width 162 height 1555
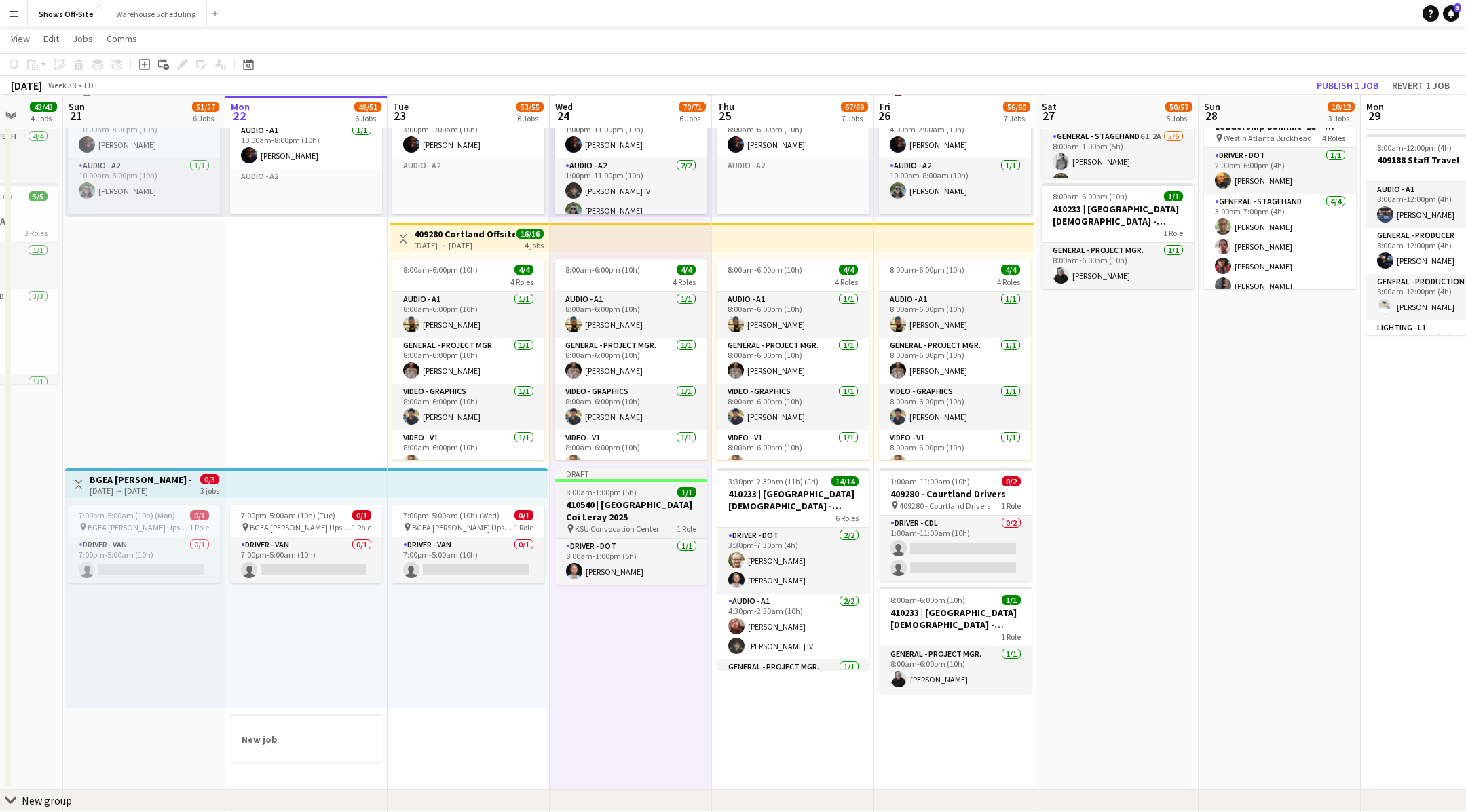
click at [661, 528] on div "pin KSU Convocation Center 1 Role" at bounding box center [631, 528] width 152 height 10
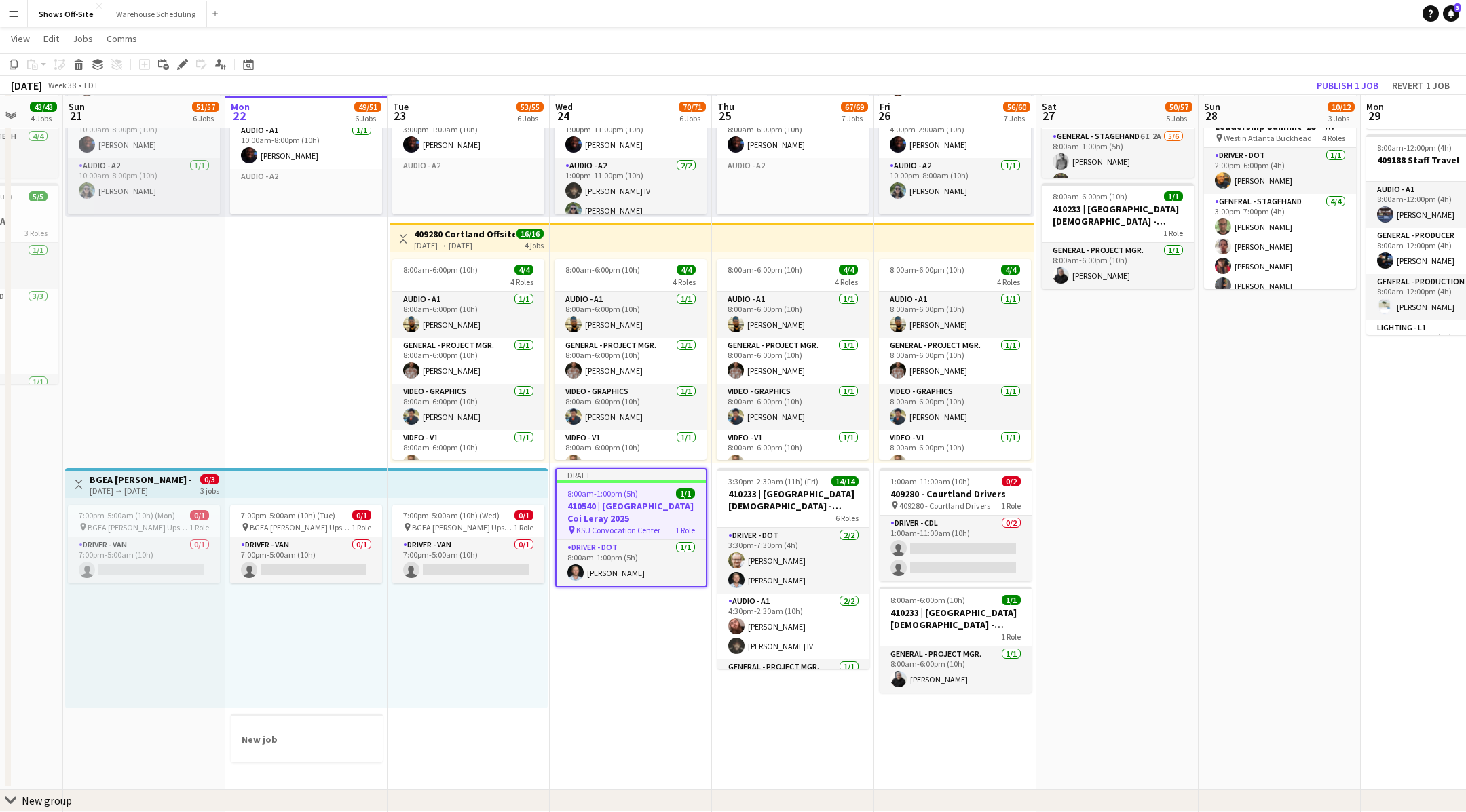
click at [574, 661] on app-date-cell "1:00am-4:00pm (15h) 24/24 pin Omni Champions Gate 16 Roles Audio - A1 [DATE] 1:…" at bounding box center [631, 12] width 162 height 1555
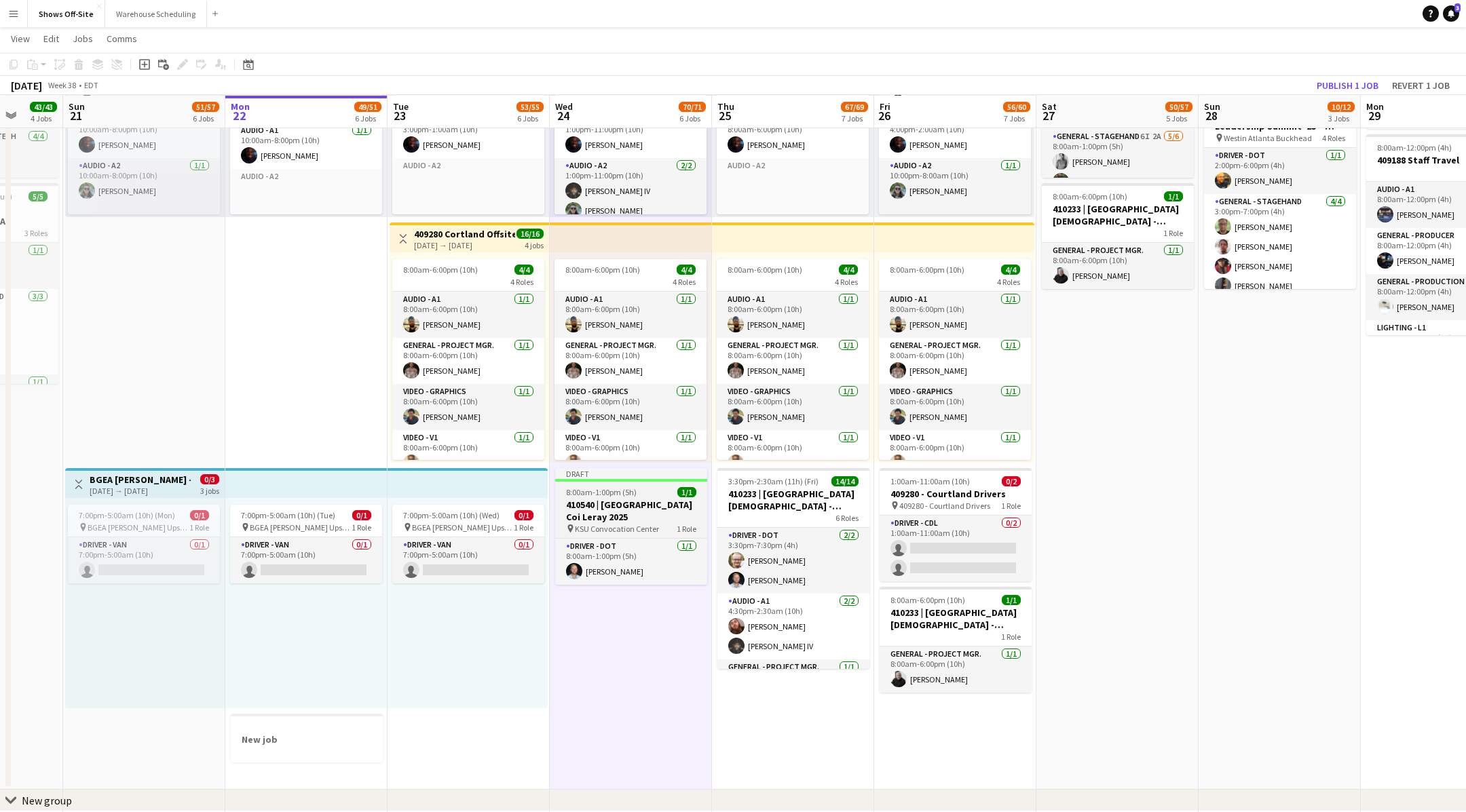
click at [625, 492] on span "8:00am-1:00pm (5h)" at bounding box center [601, 492] width 71 height 10
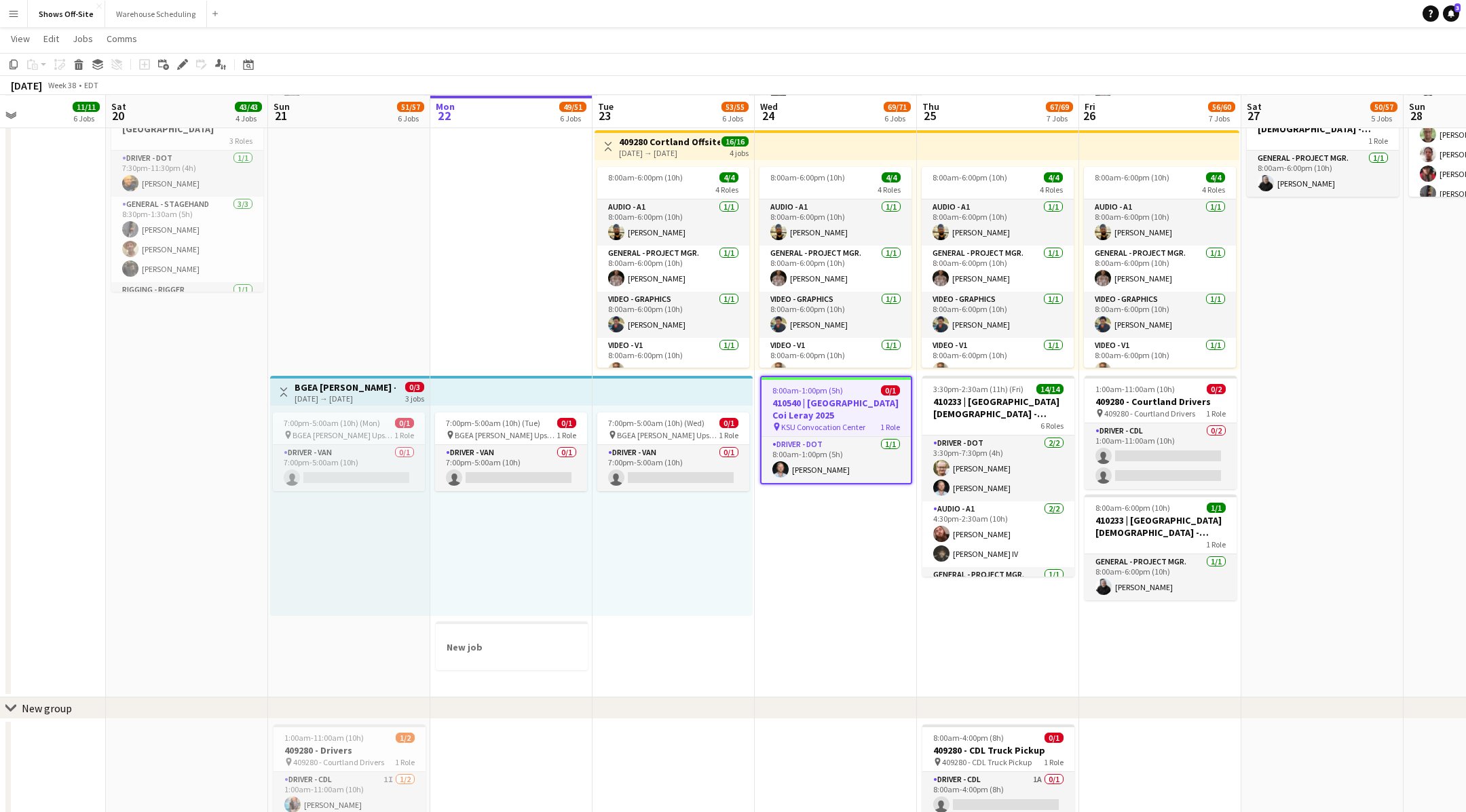
scroll to position [16, 0]
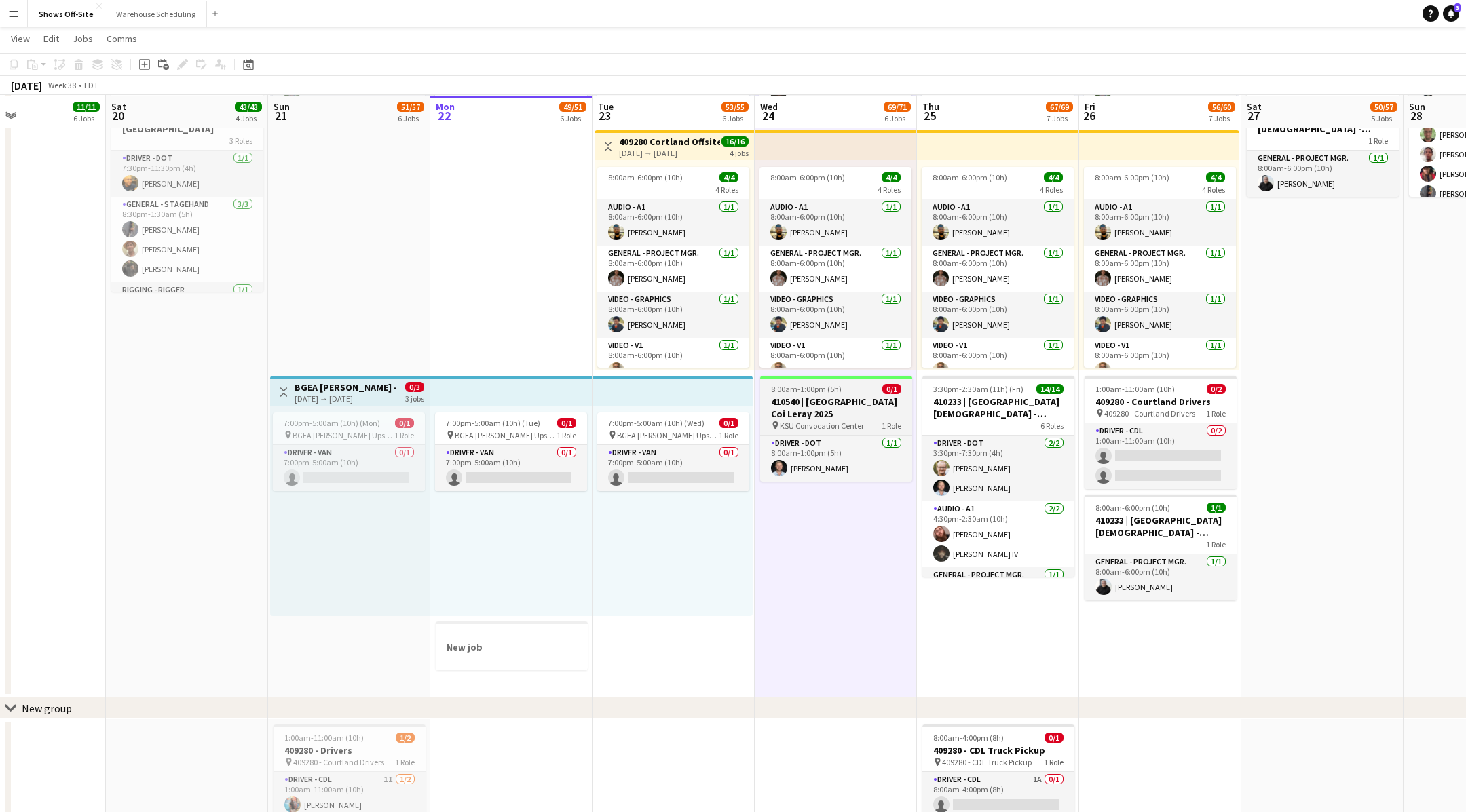
click at [873, 411] on h3 "410540 | [GEOGRAPHIC_DATA] Coi Leray 2025" at bounding box center [836, 408] width 152 height 25
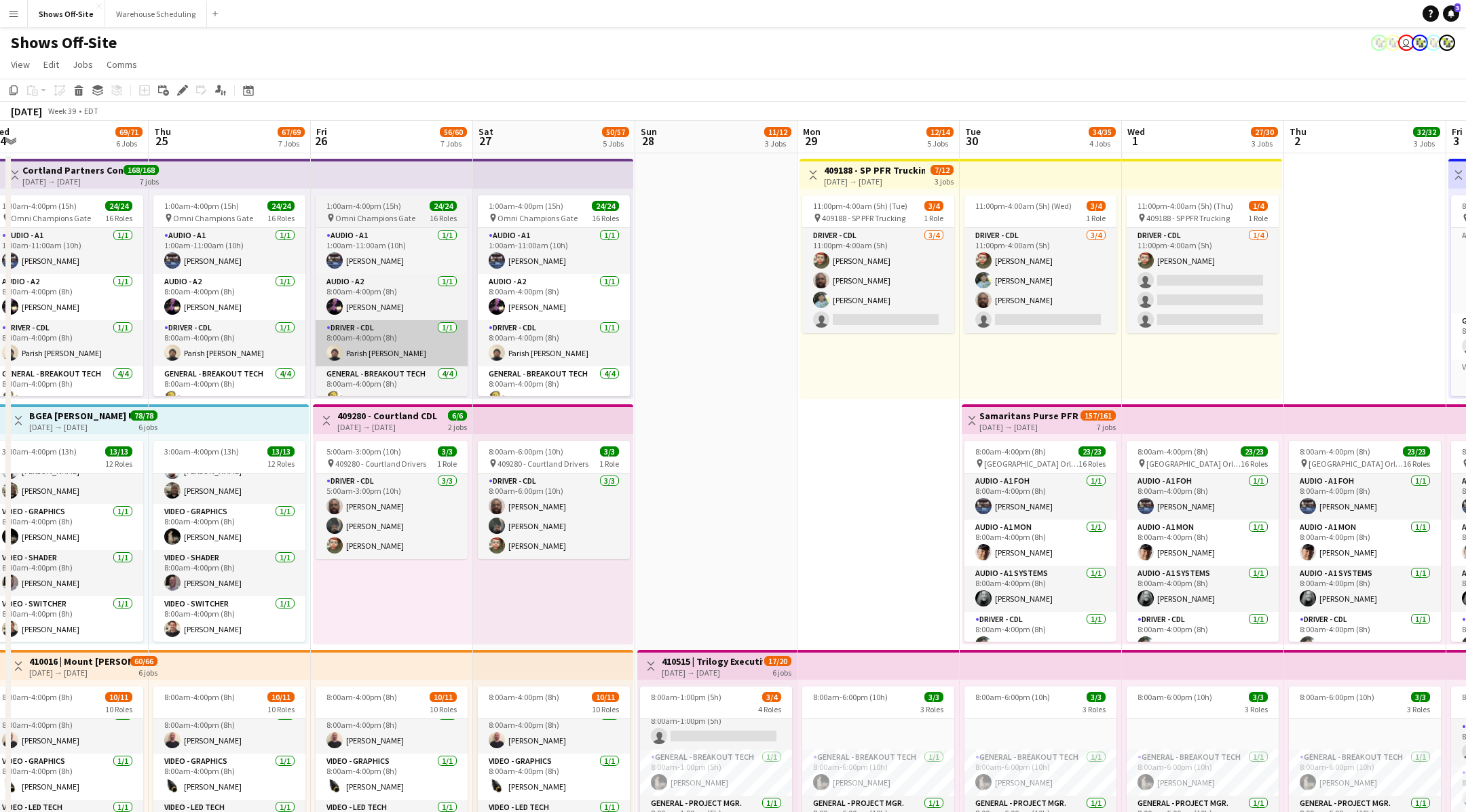
scroll to position [0, 681]
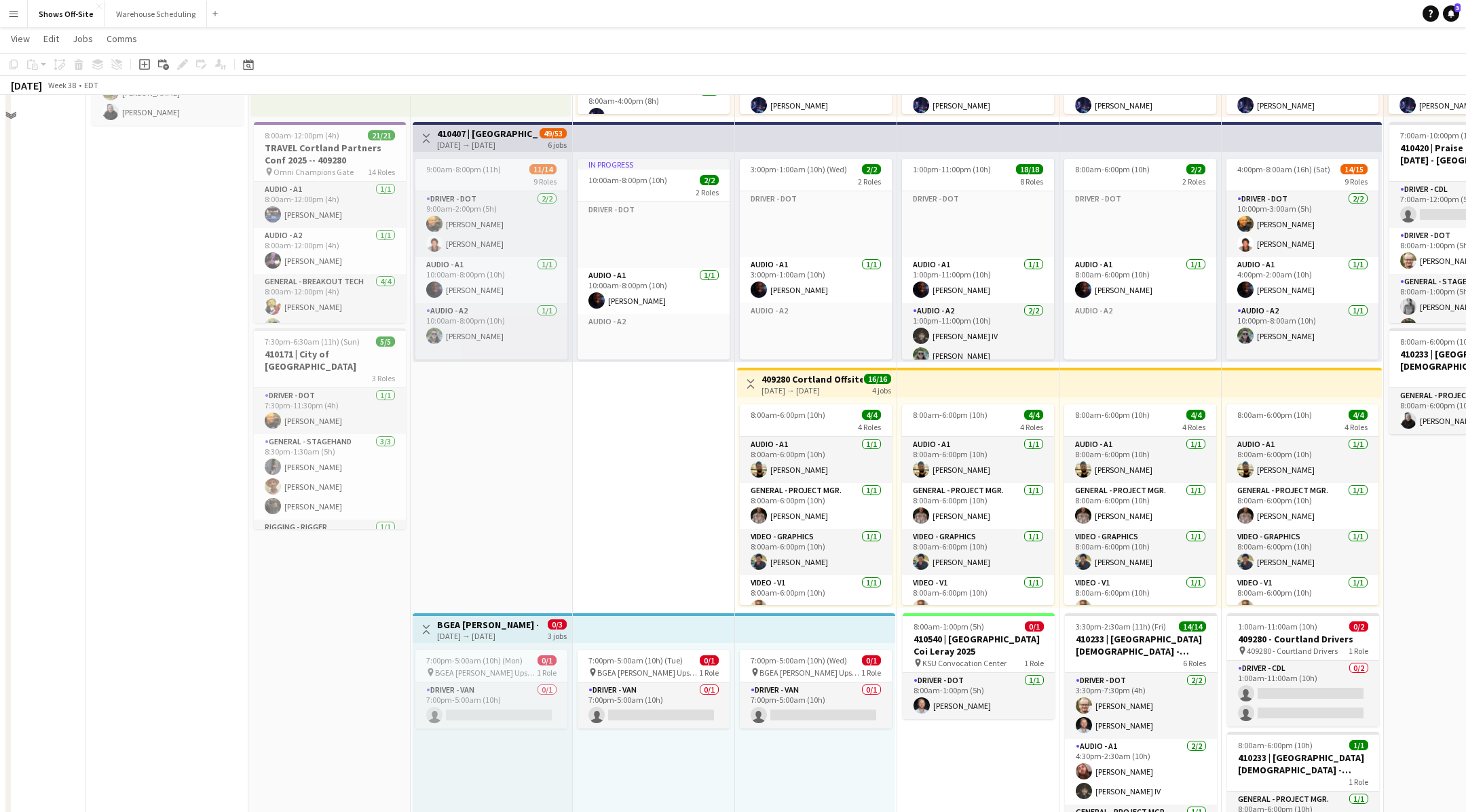
scroll to position [785, 0]
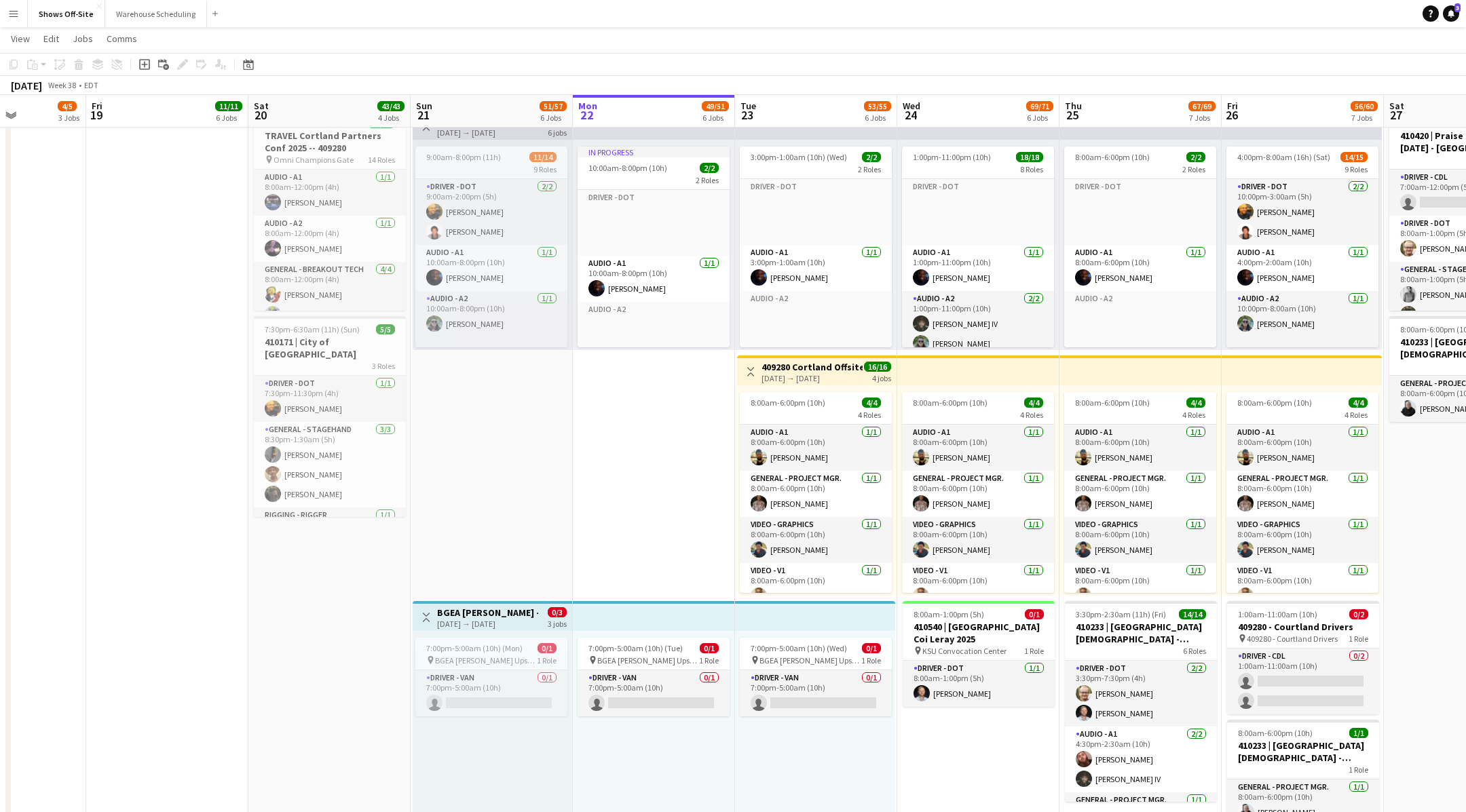
click at [991, 772] on app-date-cell "1:00am-4:00pm (15h) 24/24 pin Omni Champions Gate 16 Roles Audio - A1 [DATE] 1:…" at bounding box center [979, 144] width 162 height 1555
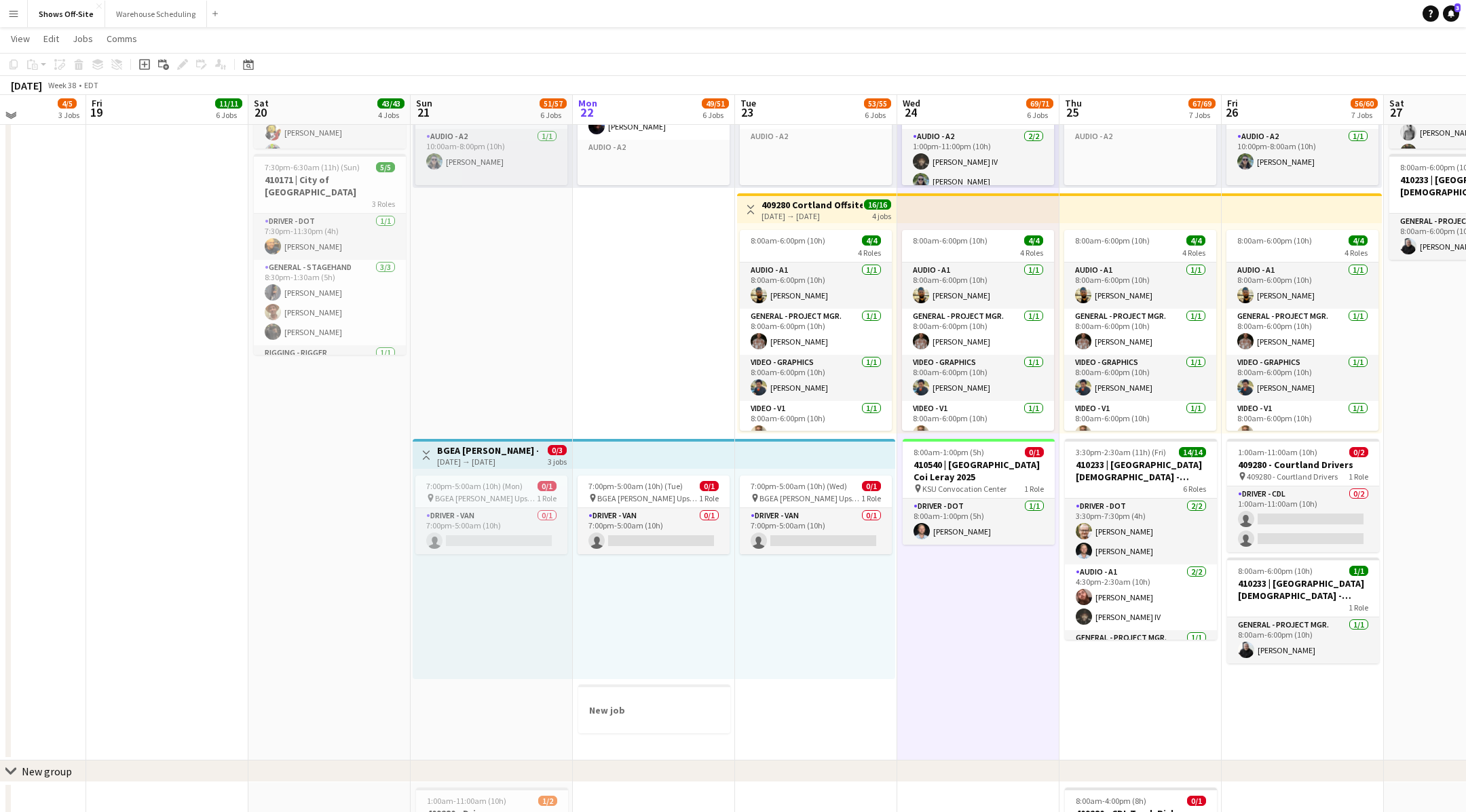
scroll to position [943, 0]
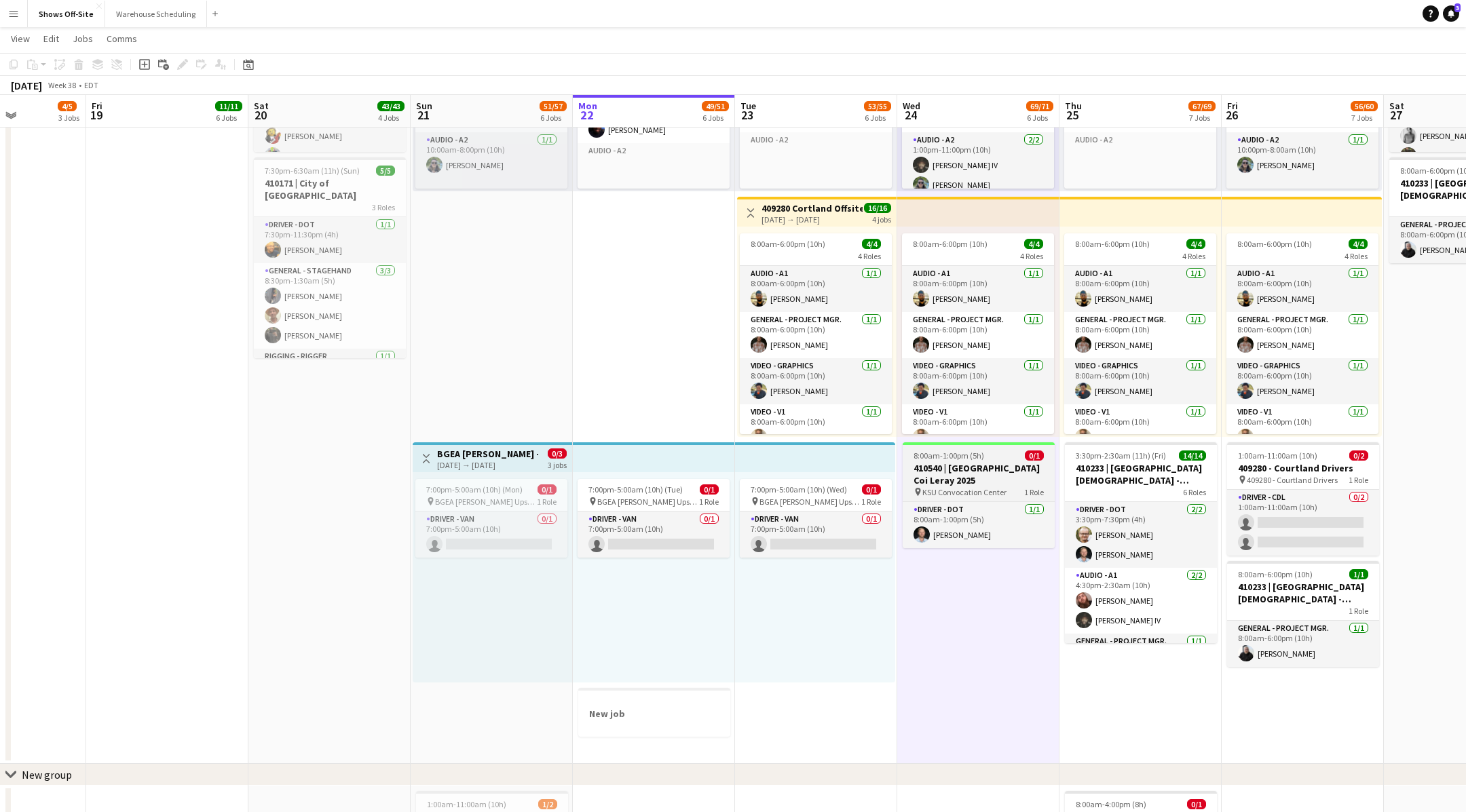
click at [1032, 481] on h3 "410540 | [GEOGRAPHIC_DATA] Coi Leray 2025" at bounding box center [979, 474] width 152 height 25
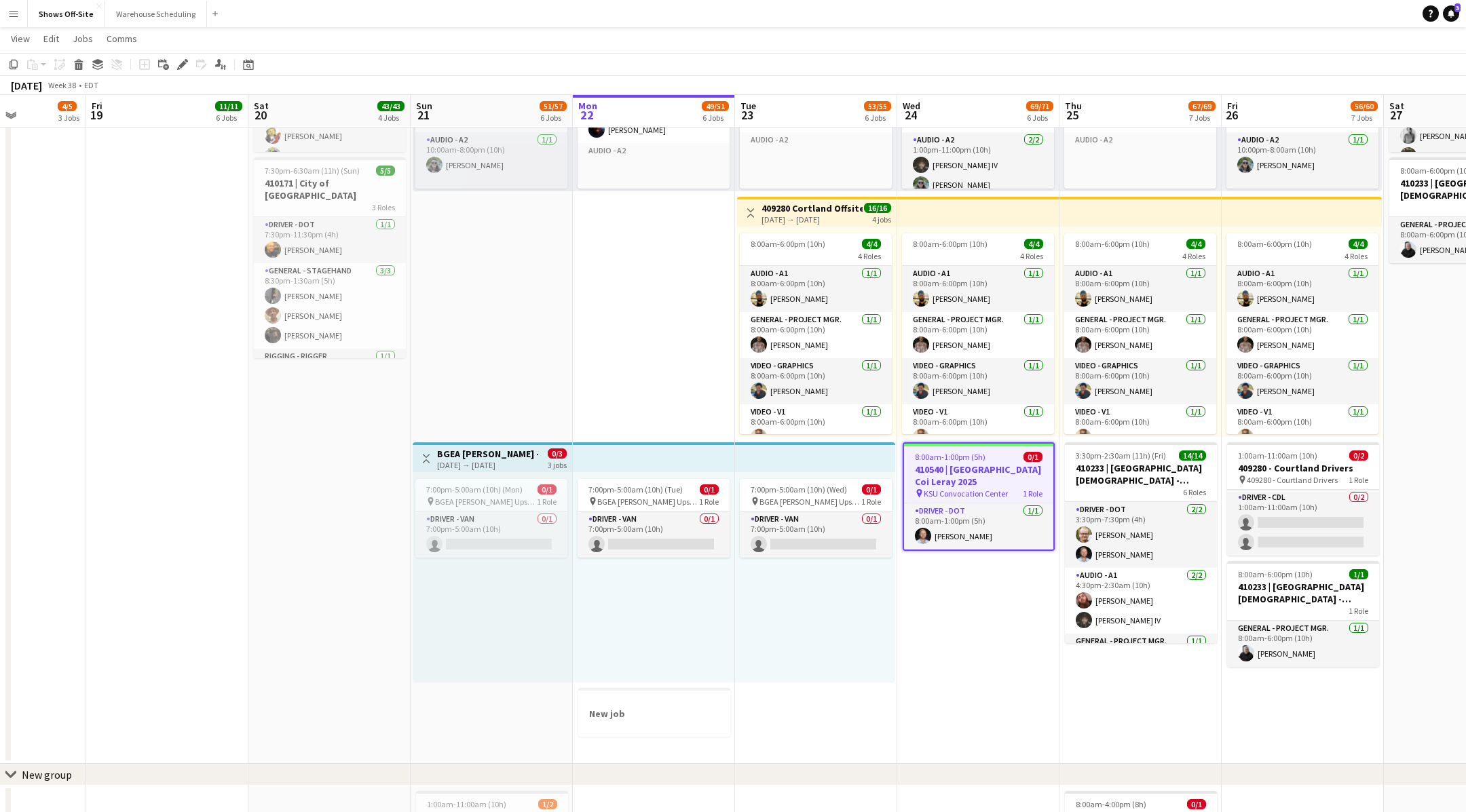
click at [1032, 481] on h3 "410540 | [GEOGRAPHIC_DATA] Coi Leray 2025" at bounding box center [979, 476] width 149 height 25
click at [1032, 481] on h3 "410540 | [GEOGRAPHIC_DATA] Coi Leray 2025" at bounding box center [979, 474] width 152 height 25
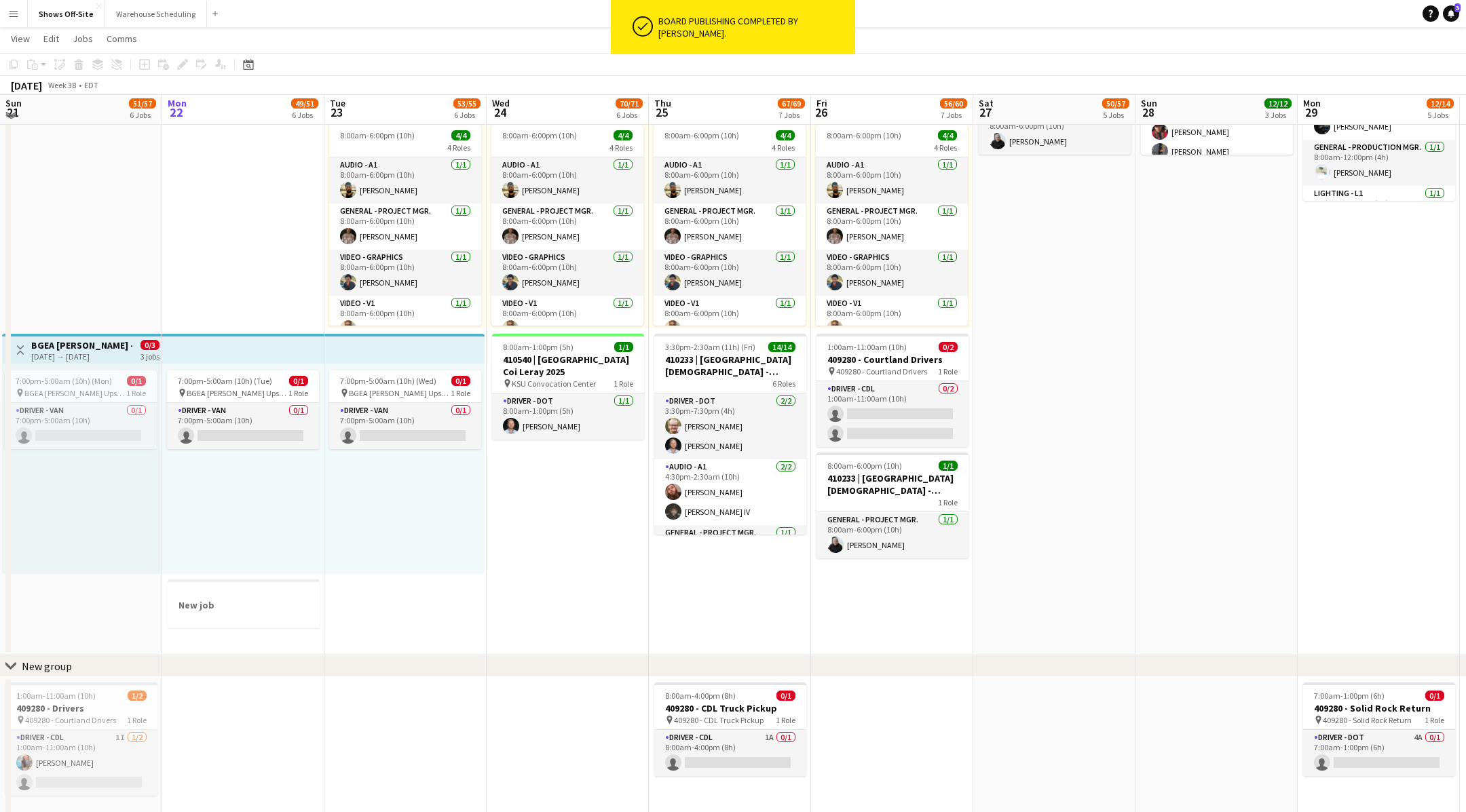
scroll to position [1049, 0]
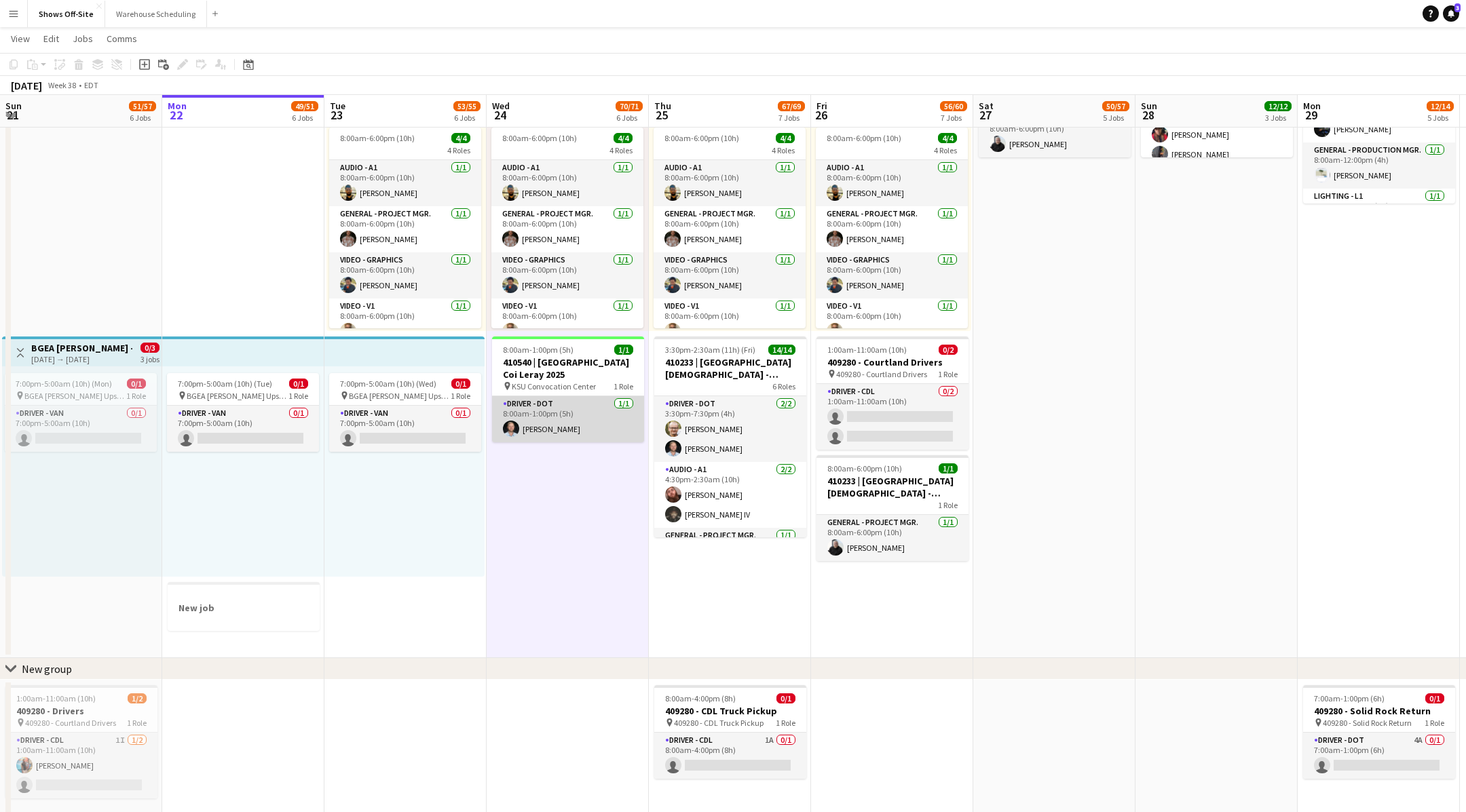
click at [594, 398] on app-card-role "Driver - DOT 1/1 8:00am-1:00pm (5h) Kirby Caramelo" at bounding box center [568, 419] width 152 height 46
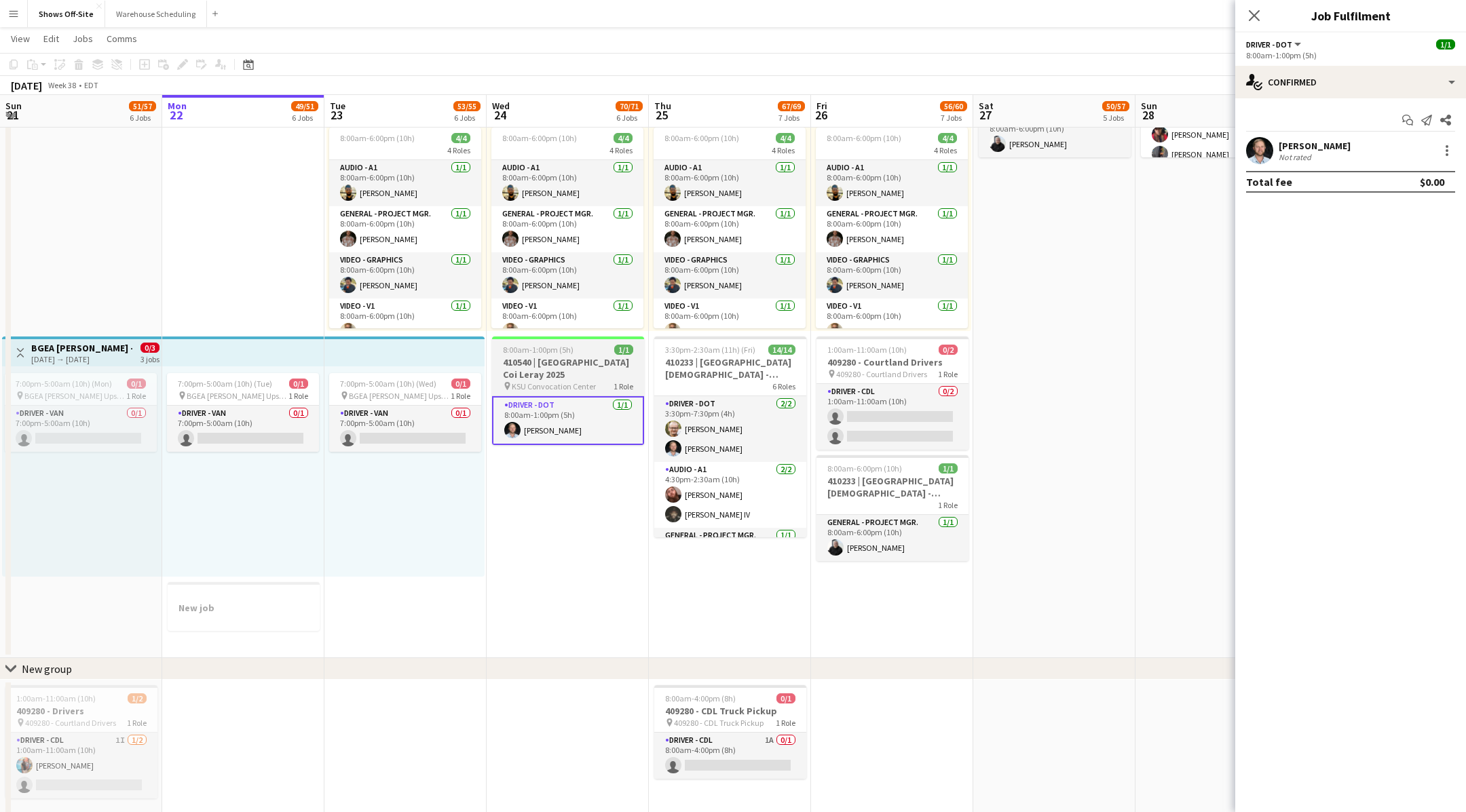
click at [599, 378] on h3 "410540 | [GEOGRAPHIC_DATA] Coi Leray 2025" at bounding box center [568, 368] width 152 height 25
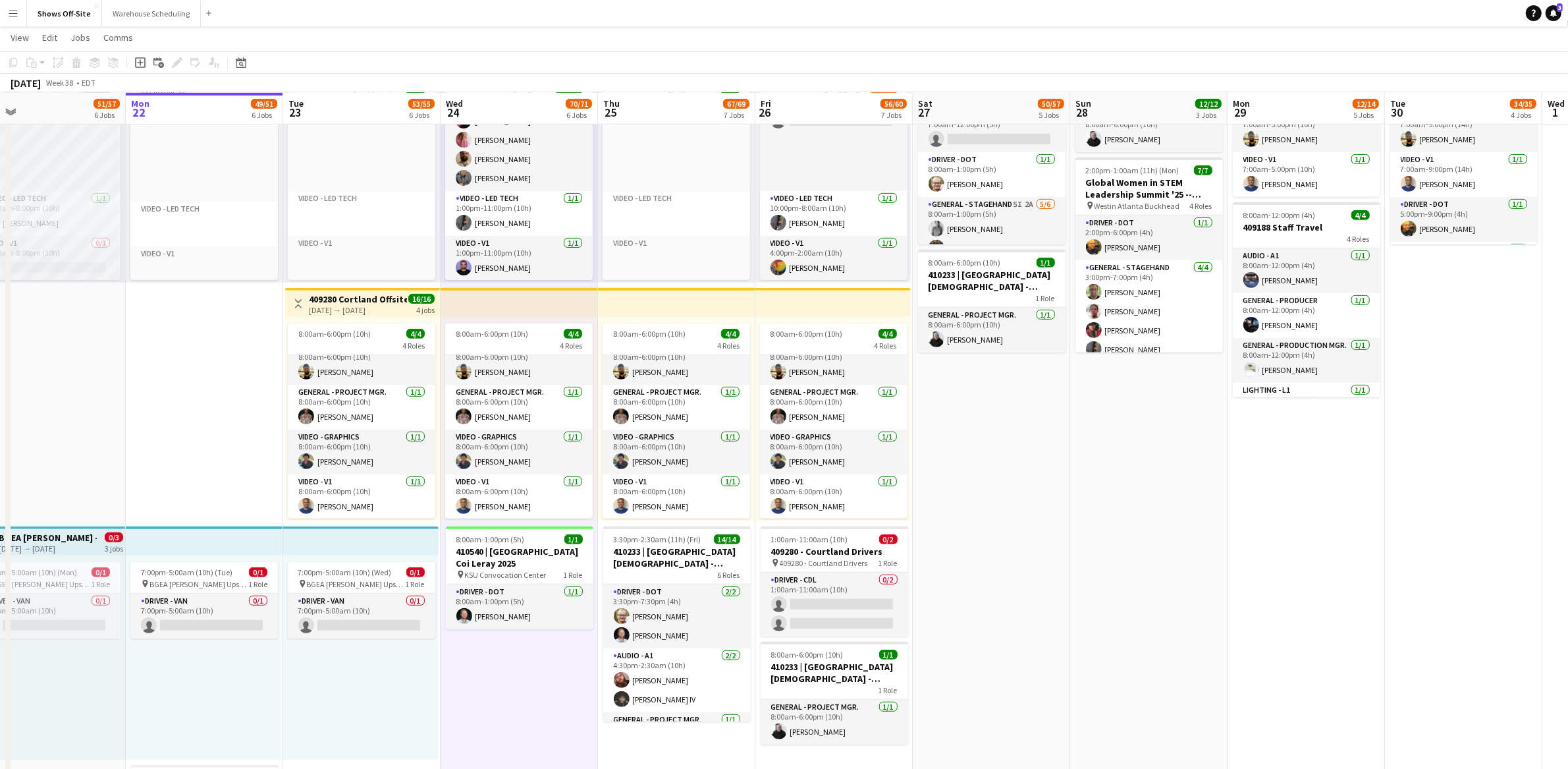
scroll to position [0, 364]
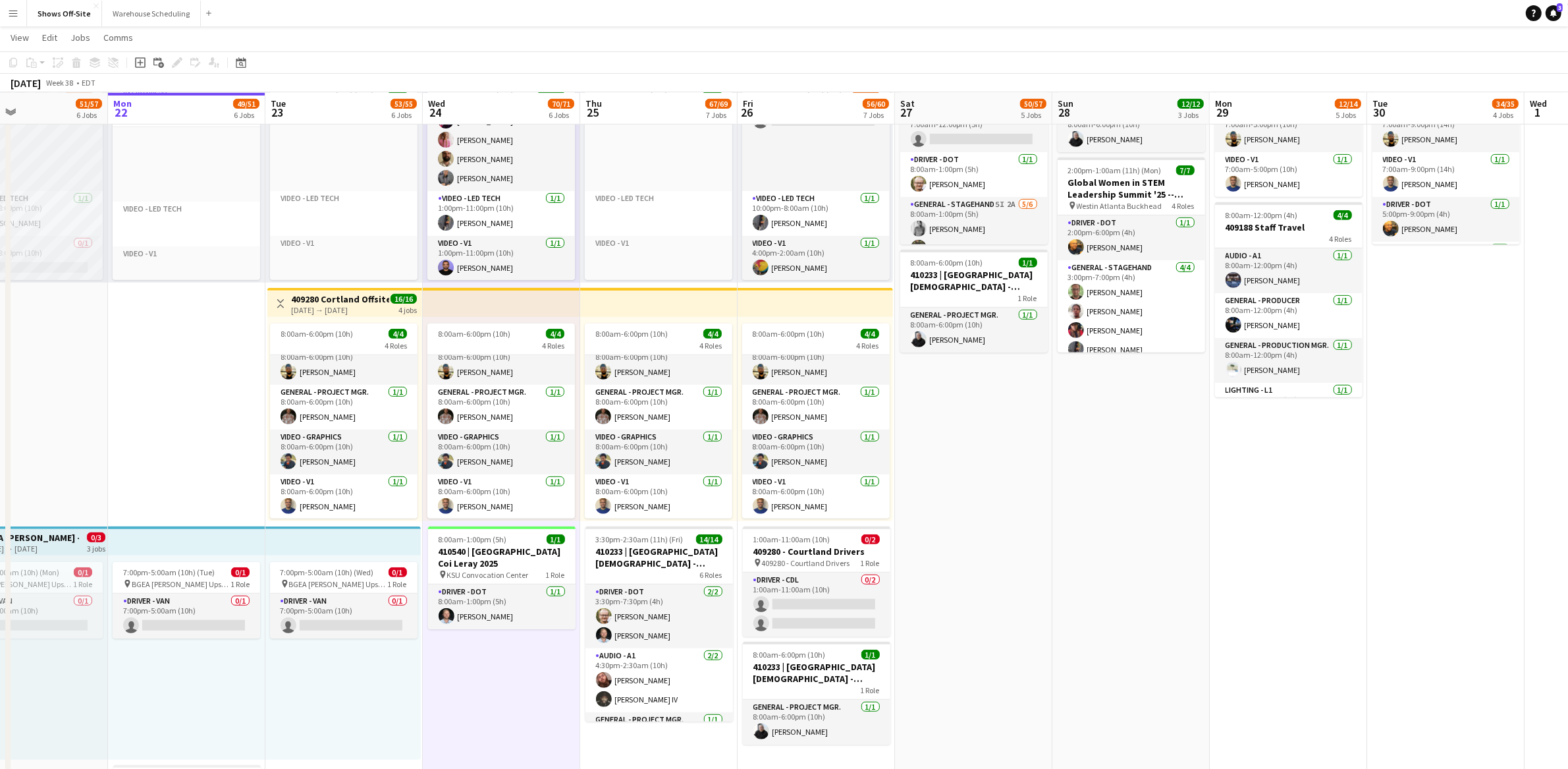
drag, startPoint x: 1075, startPoint y: 483, endPoint x: 1025, endPoint y: 481, distance: 50.0
click at [1025, 481] on app-calendar-viewport "Fri 19 11/11 6 Jobs Sat 20 43/43 4 Jobs Sun 21 51/57 6 Jobs Mon 22 49/51 6 Jobs…" at bounding box center [784, 198] width 1568 height 1931
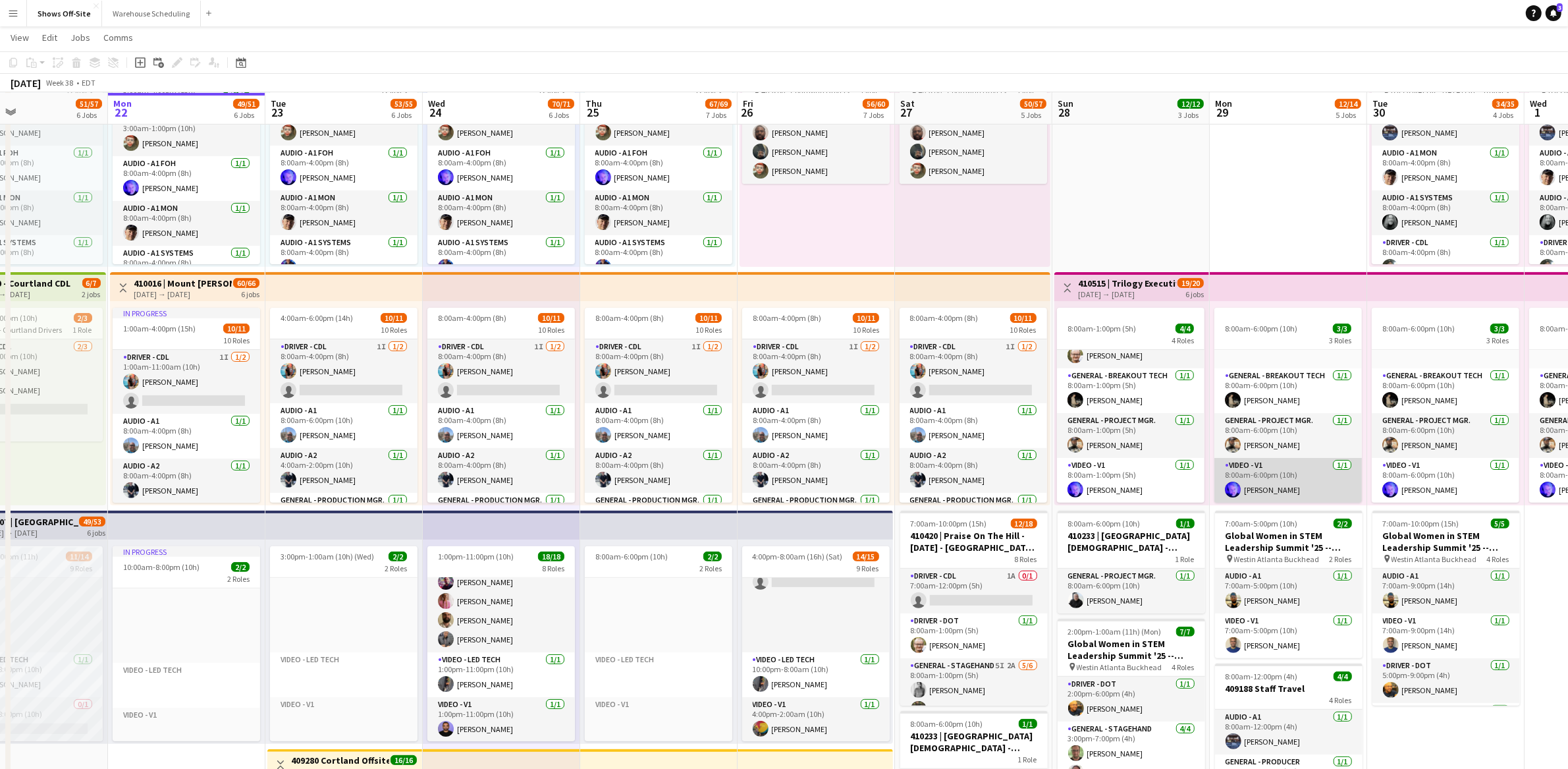
scroll to position [27, 0]
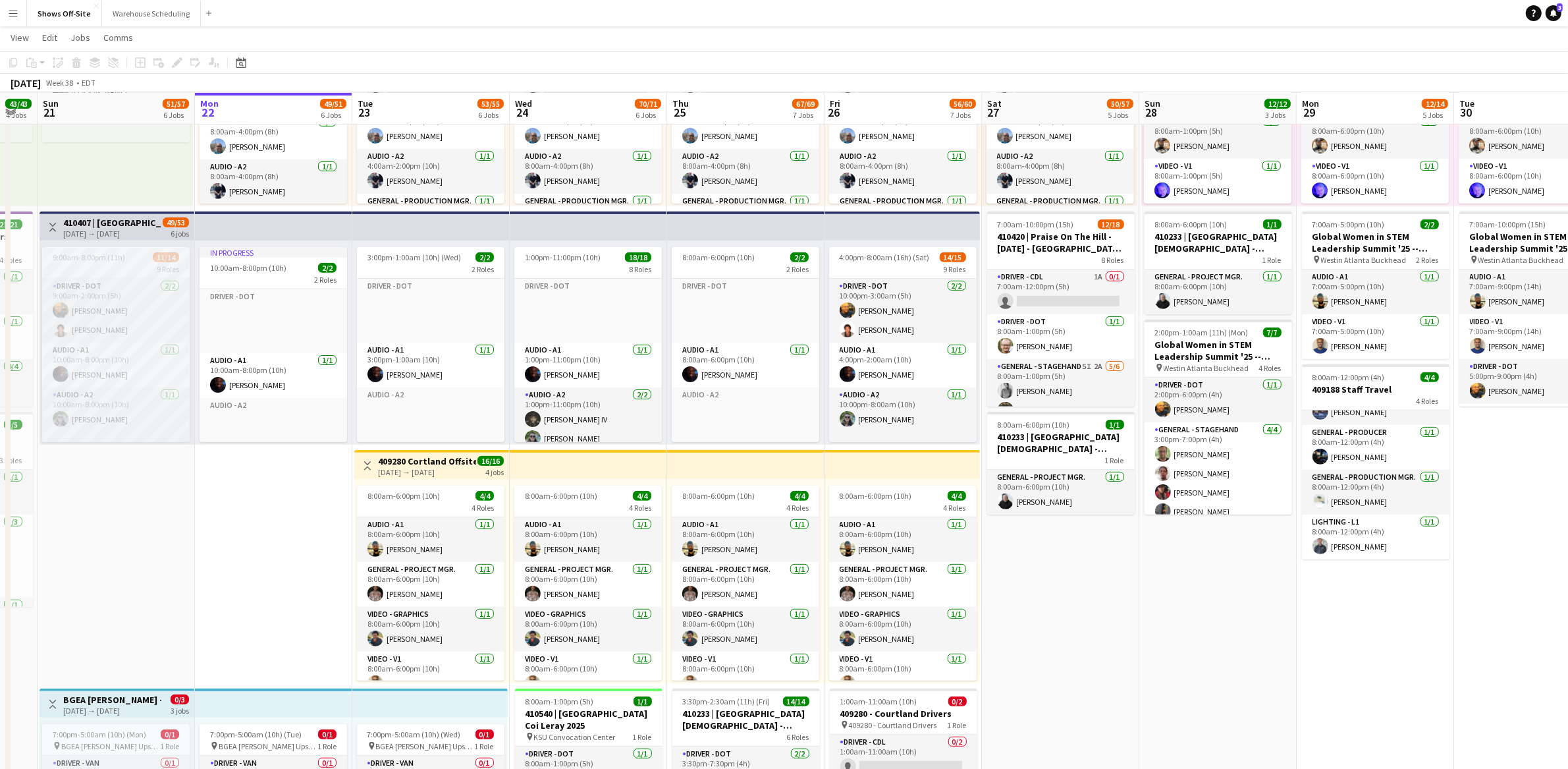
scroll to position [0, 369]
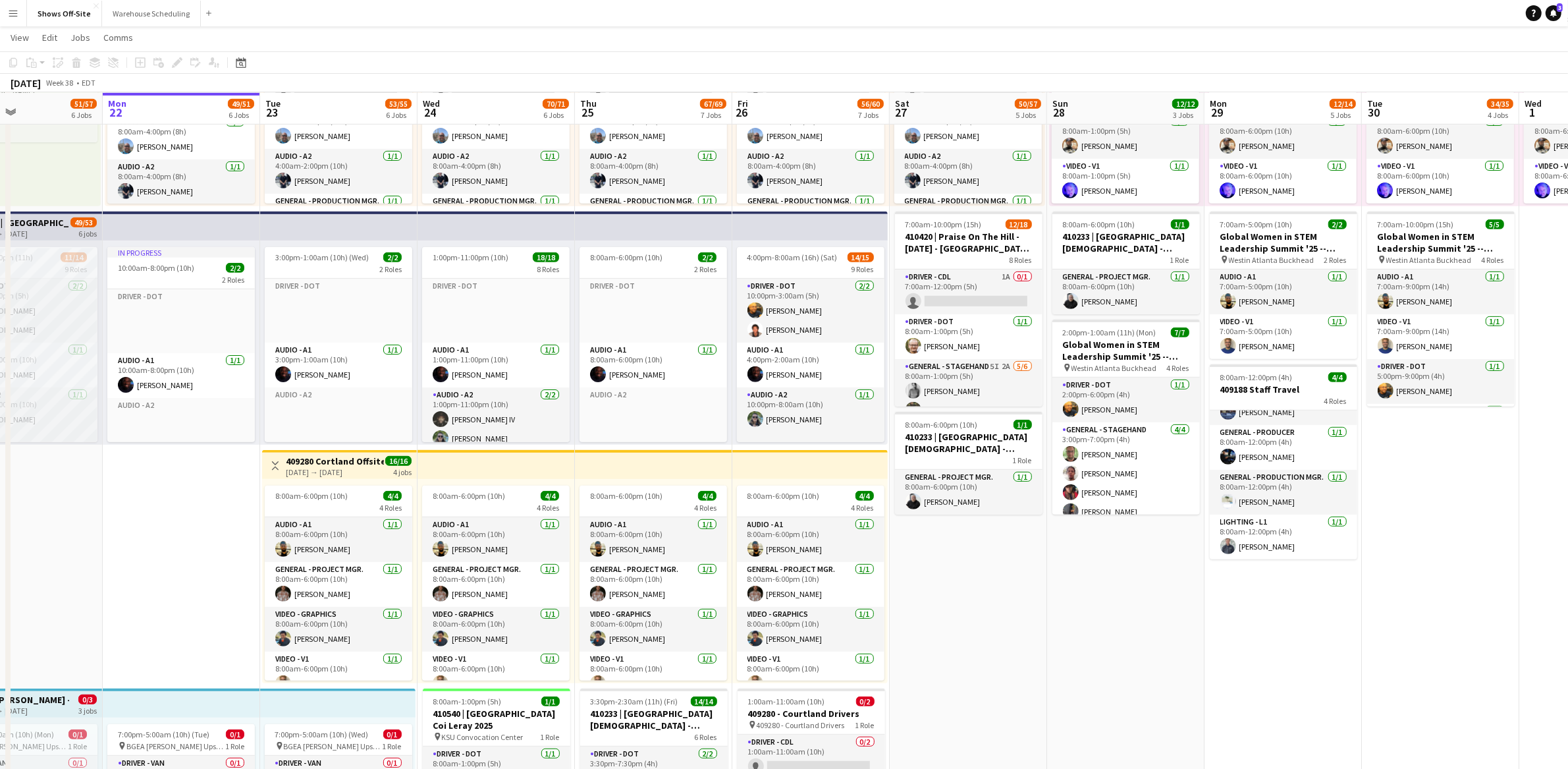
drag, startPoint x: 1188, startPoint y: 635, endPoint x: 1290, endPoint y: 677, distance: 110.3
click at [1290, 677] on app-calendar-viewport "Fri 19 11/11 6 Jobs Sat 20 43/43 4 Jobs Sun 21 51/57 6 Jobs Mon 22 49/51 6 Jobs…" at bounding box center [784, 360] width 1568 height 1931
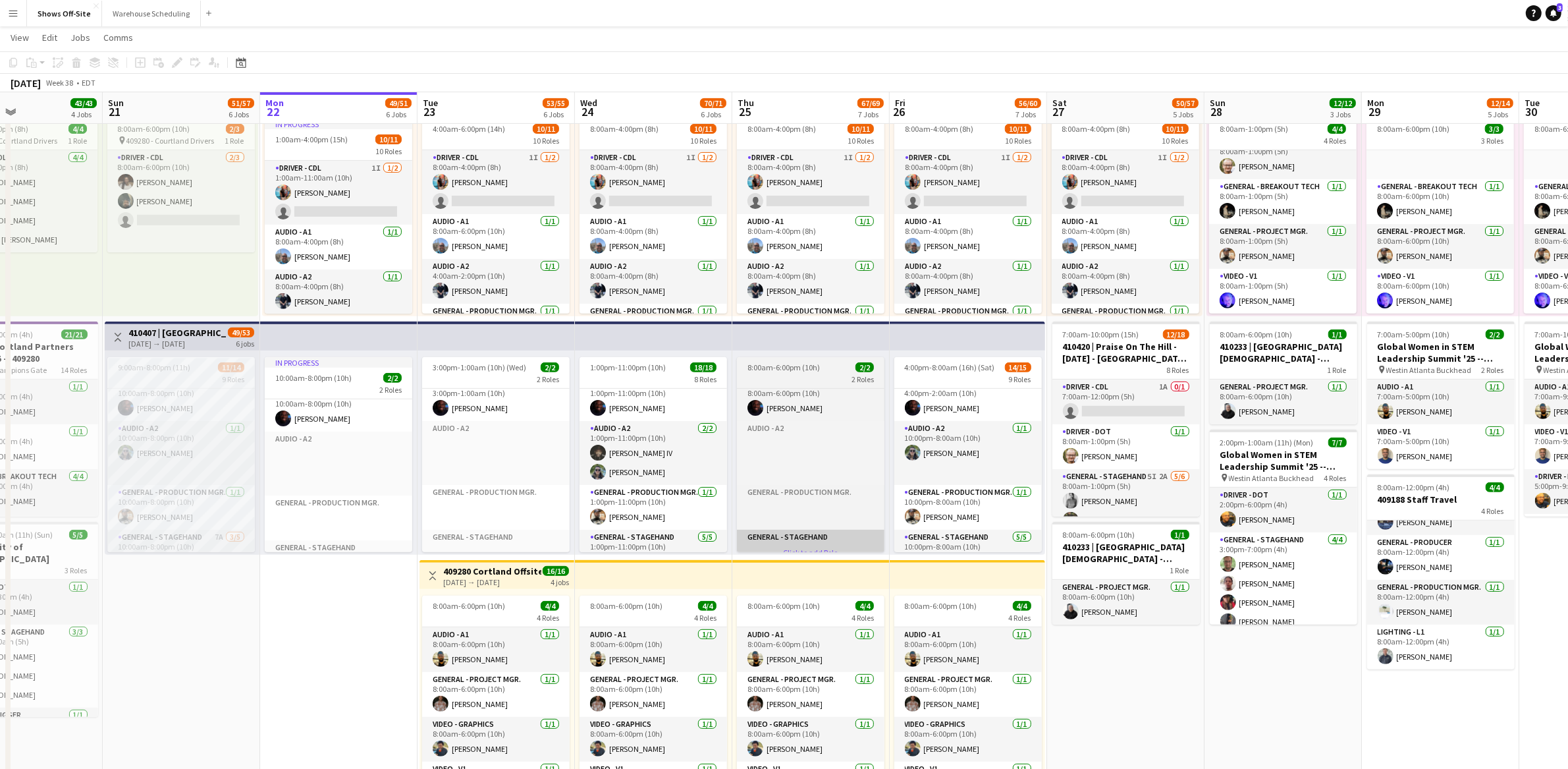
scroll to position [24, 0]
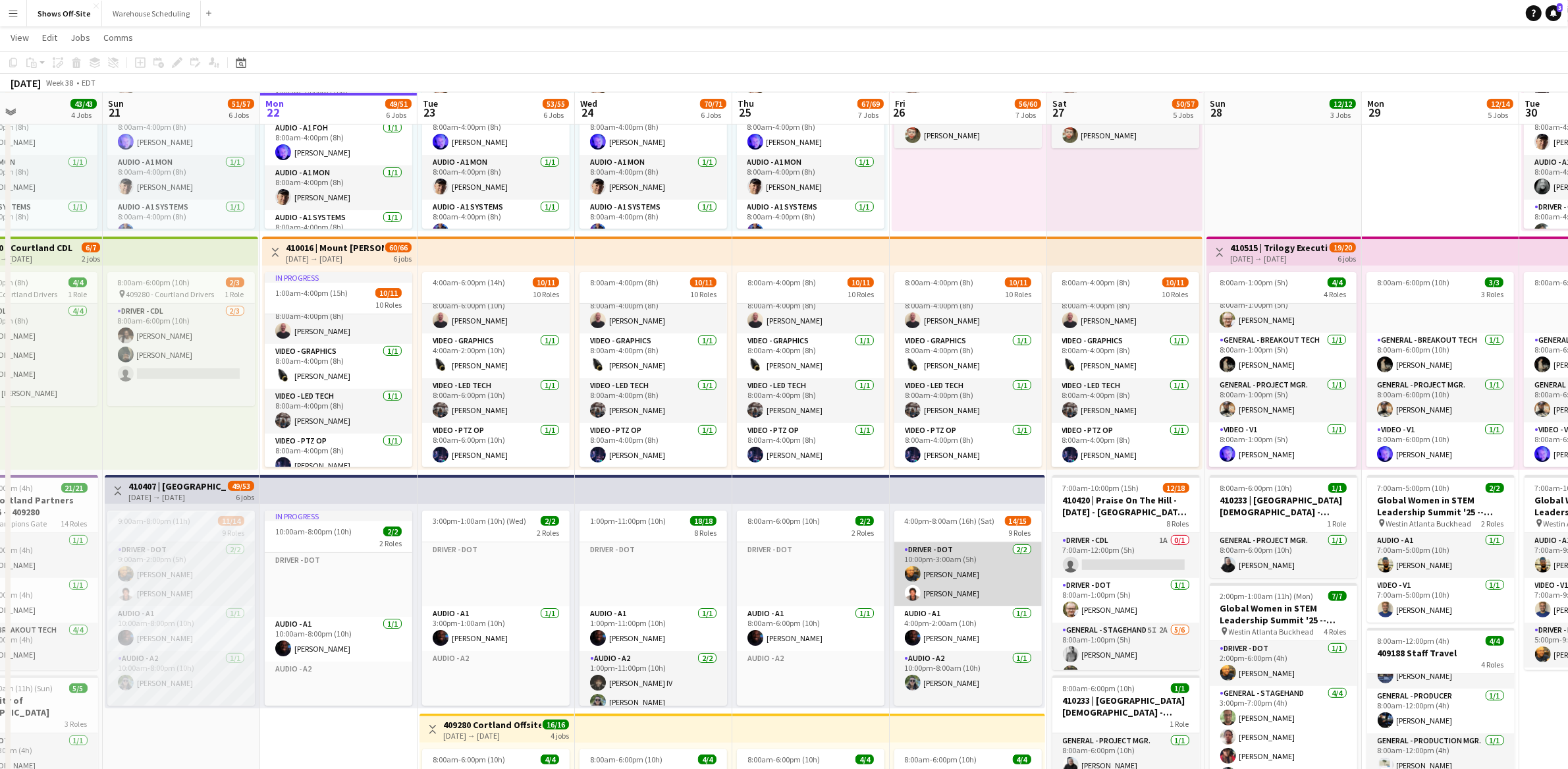
click at [959, 597] on app-card-role "Driver - DOT [DATE] 10:00pm-3:00am (5h) [PERSON_NAME] [PERSON_NAME]" at bounding box center [968, 574] width 148 height 64
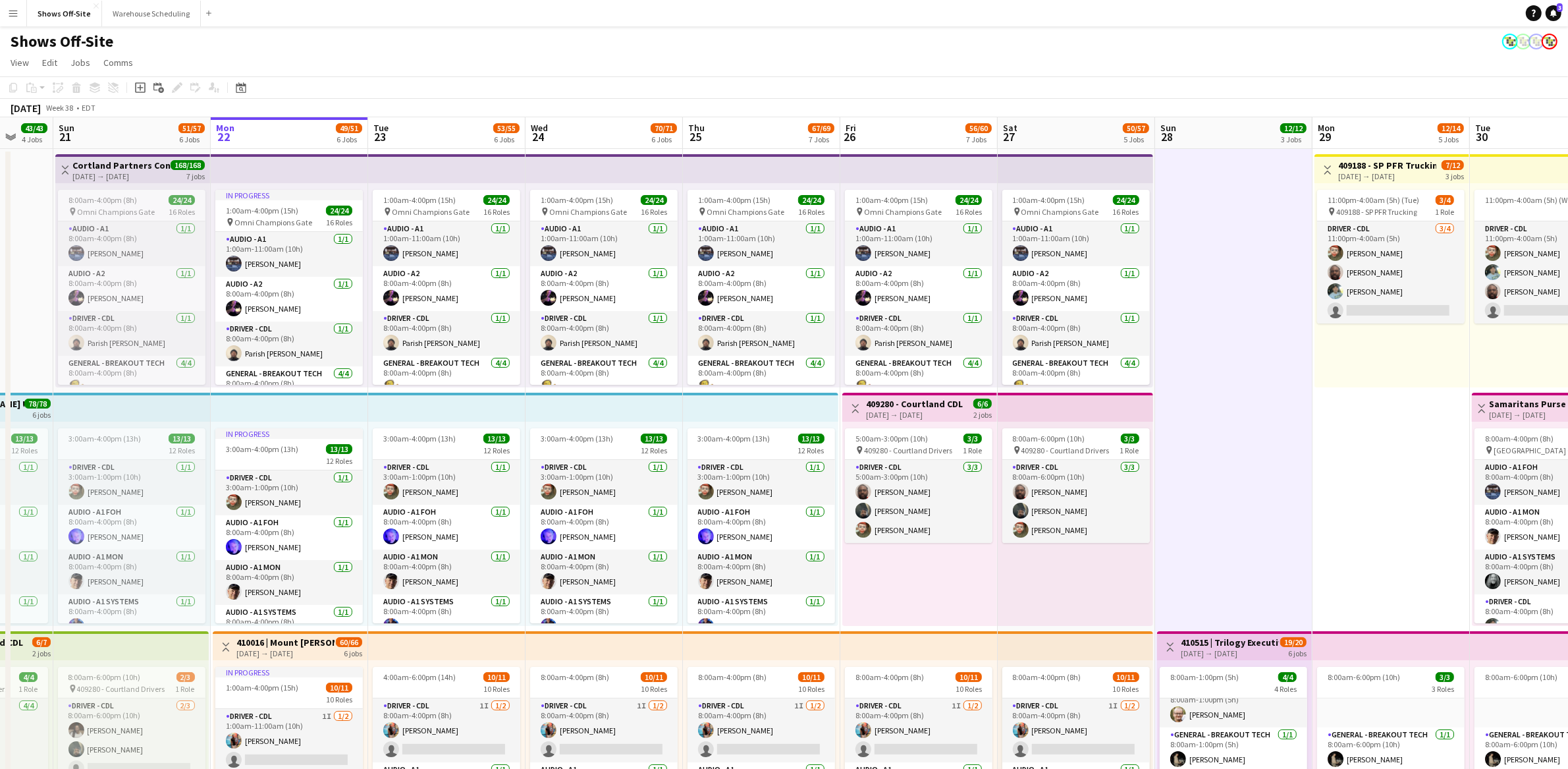
drag, startPoint x: 1275, startPoint y: 411, endPoint x: 1252, endPoint y: 409, distance: 23.1
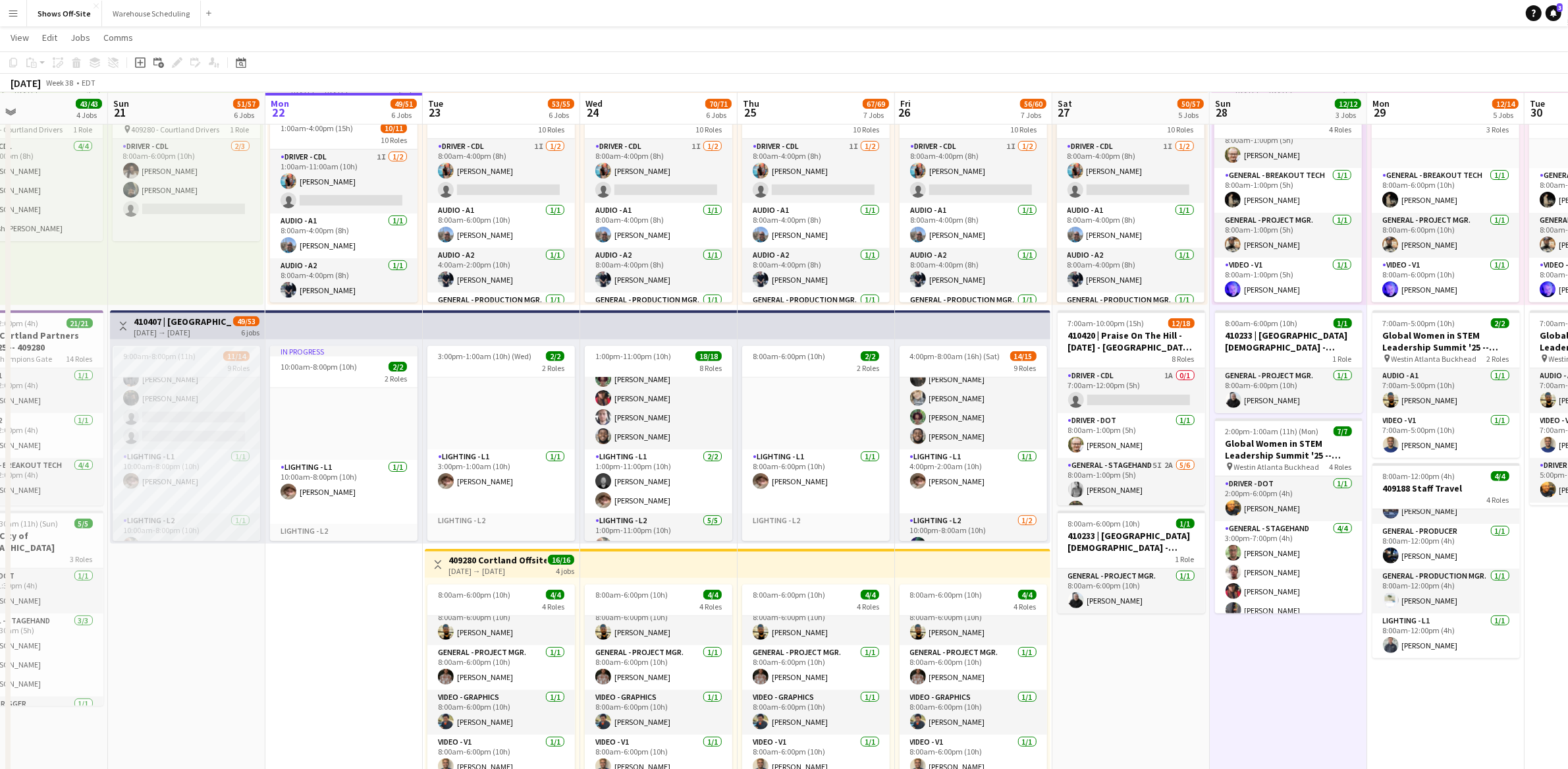
scroll to position [0, 363]
drag, startPoint x: 1126, startPoint y: 680, endPoint x: 1147, endPoint y: 684, distance: 21.4
click at [1147, 684] on app-calendar-viewport "Thu 18 4/5 3 Jobs Fri 19 11/11 6 Jobs Sat 20 43/43 4 Jobs Sun 21 51/57 6 Jobs M…" at bounding box center [784, 458] width 1568 height 1931
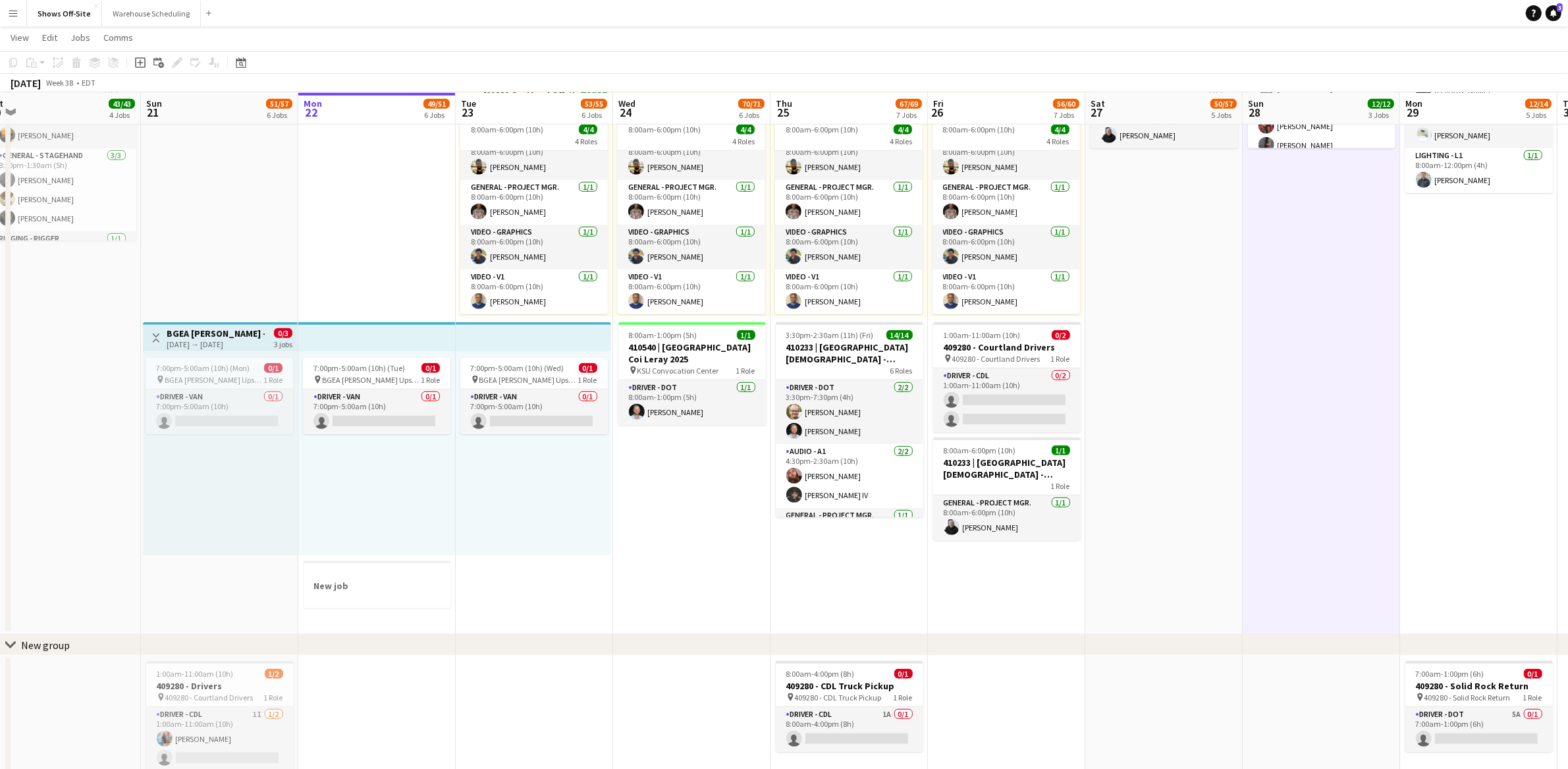
scroll to position [0, 326]
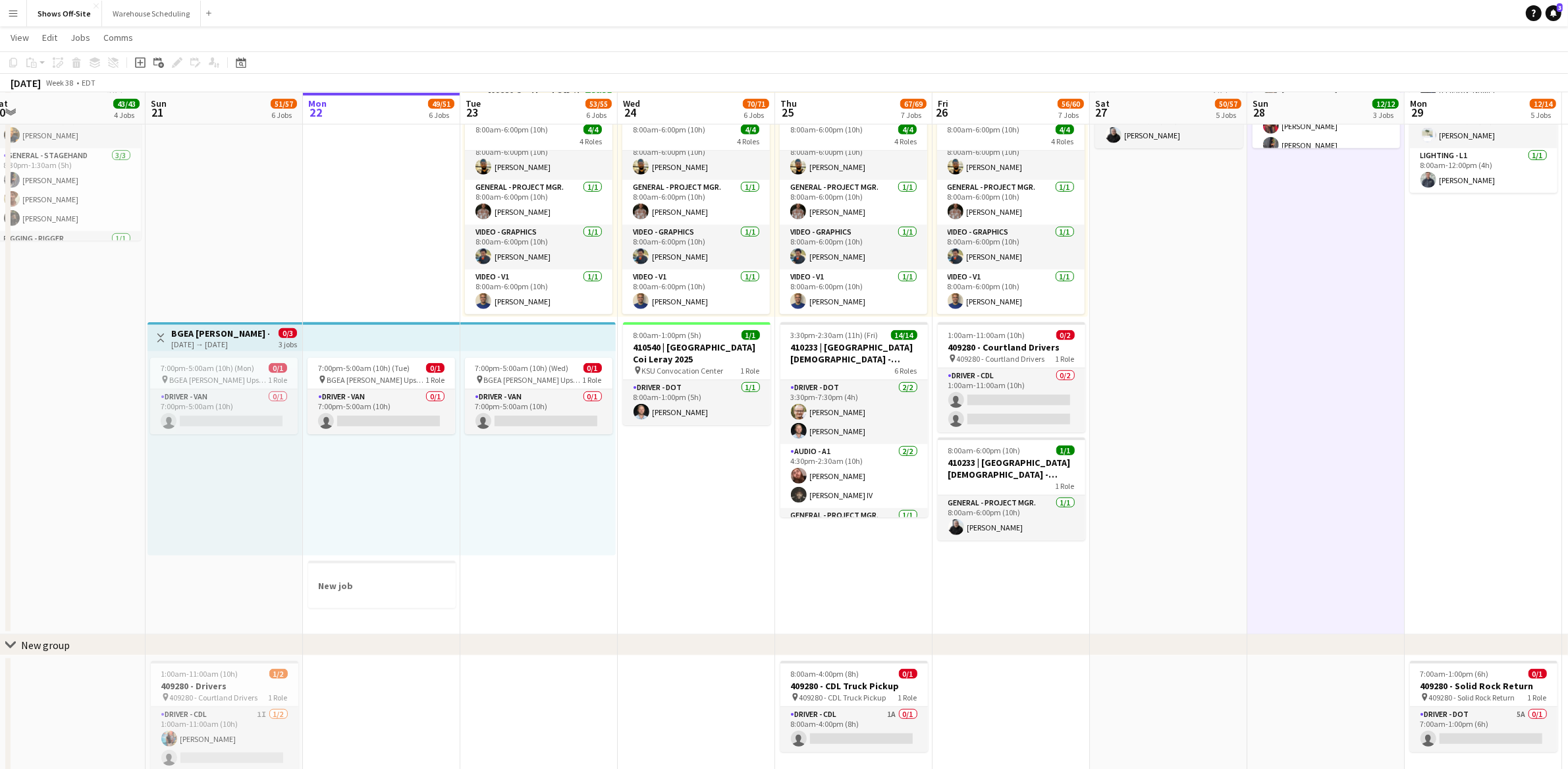
drag, startPoint x: 677, startPoint y: 573, endPoint x: 712, endPoint y: 571, distance: 35.1
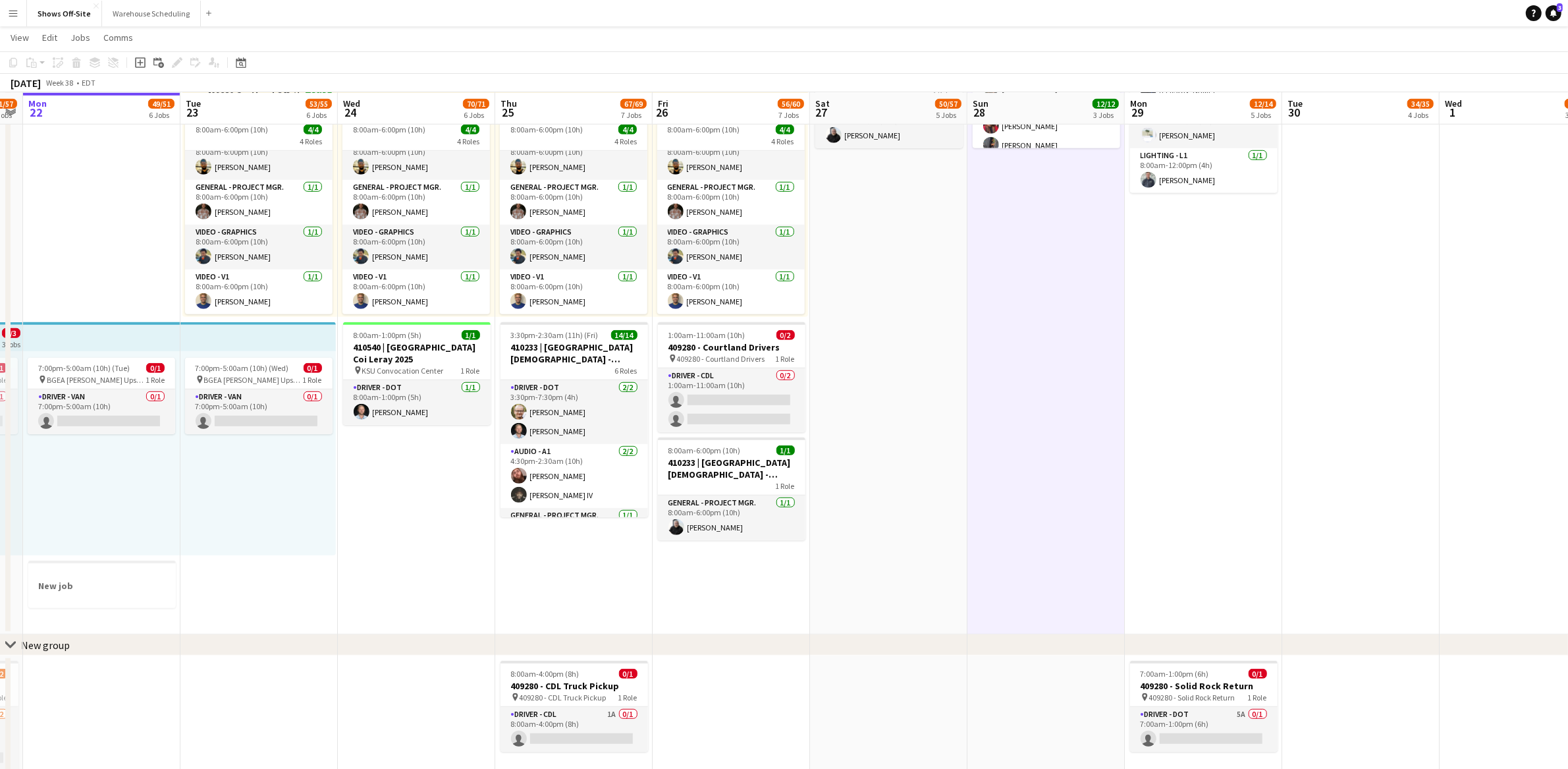
scroll to position [0, 616]
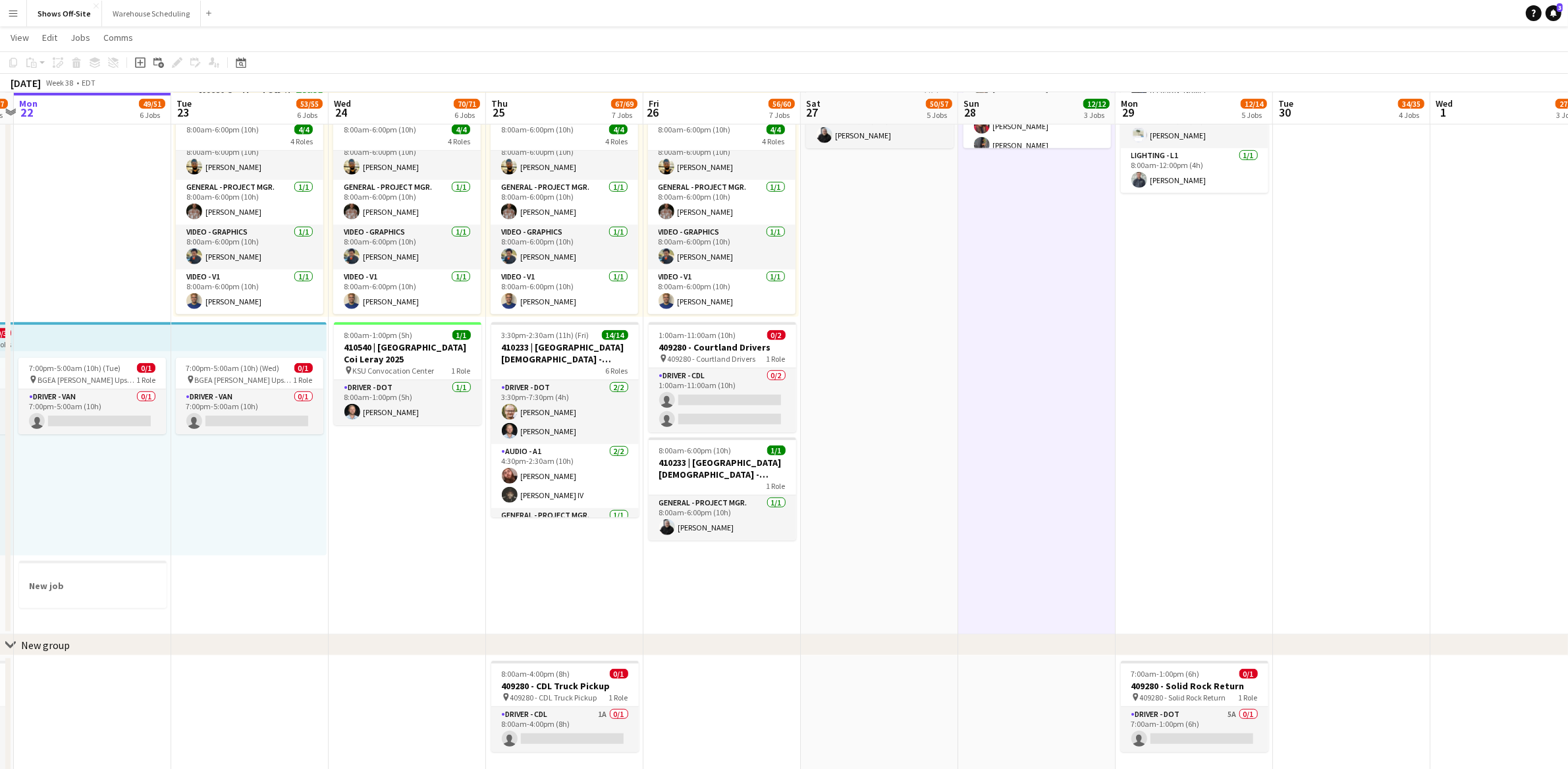
drag, startPoint x: 1335, startPoint y: 403, endPoint x: 1047, endPoint y: 377, distance: 289.2
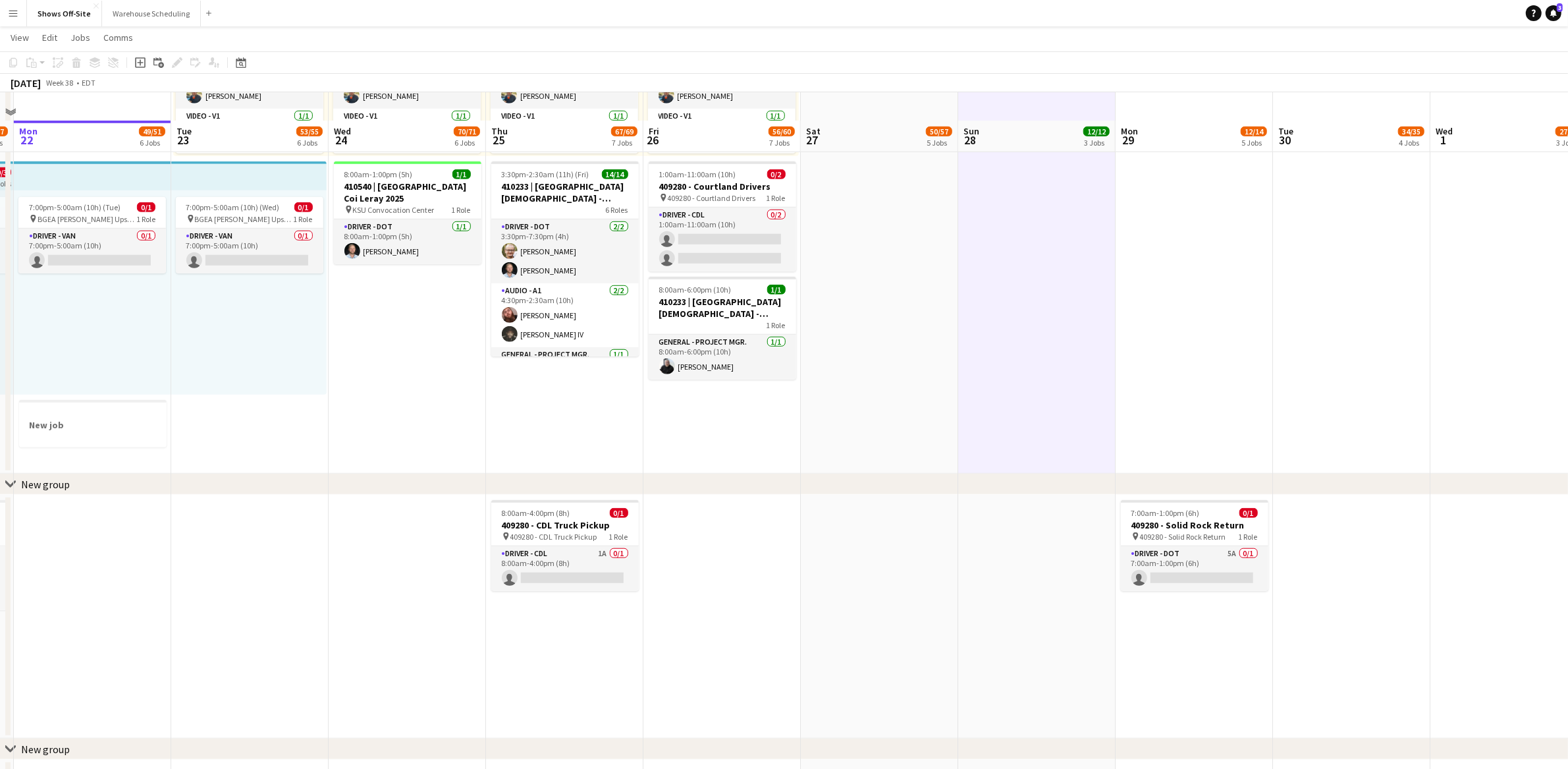
scroll to position [1213, 0]
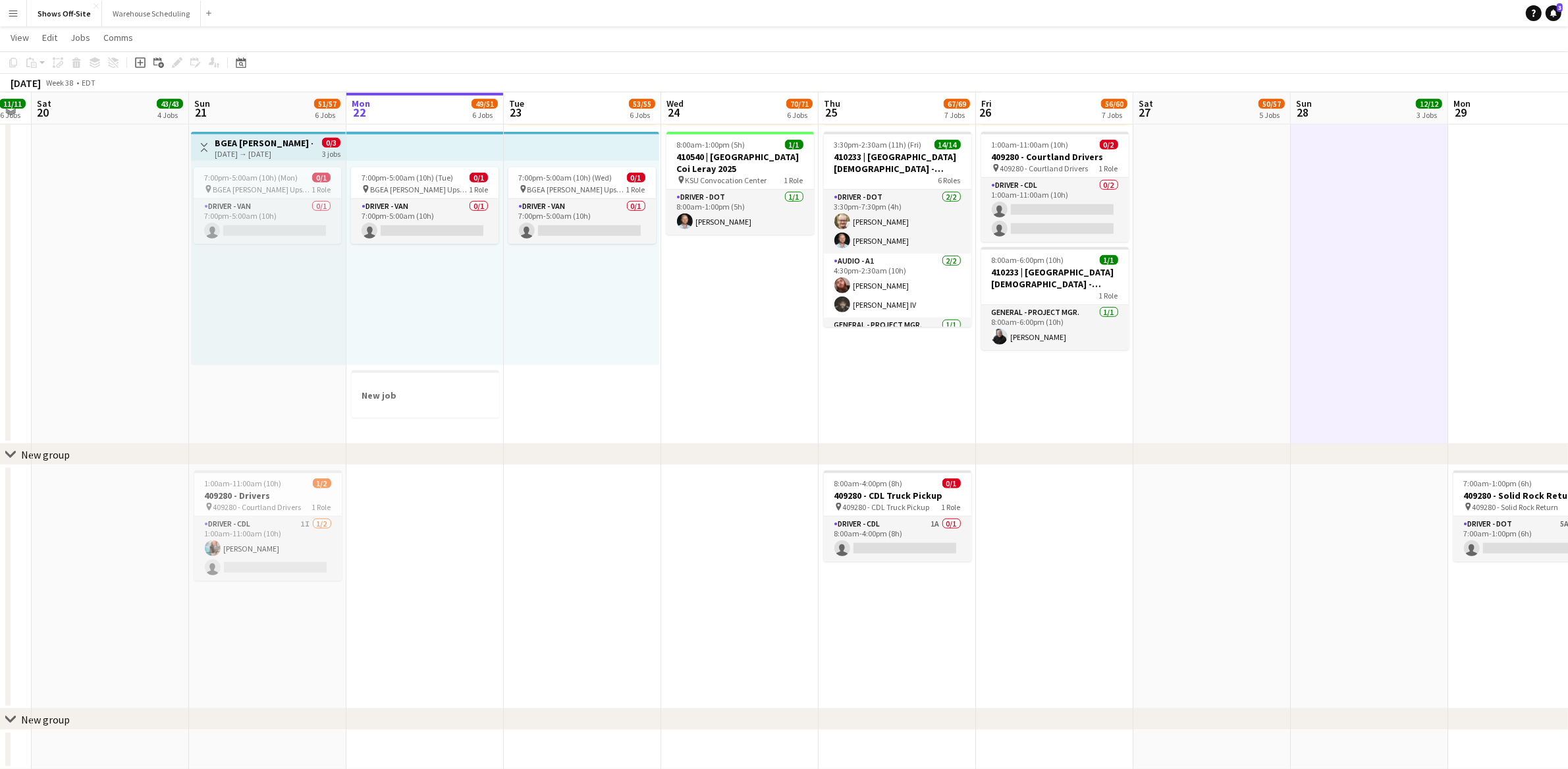
drag, startPoint x: 605, startPoint y: 395, endPoint x: 696, endPoint y: 399, distance: 91.1
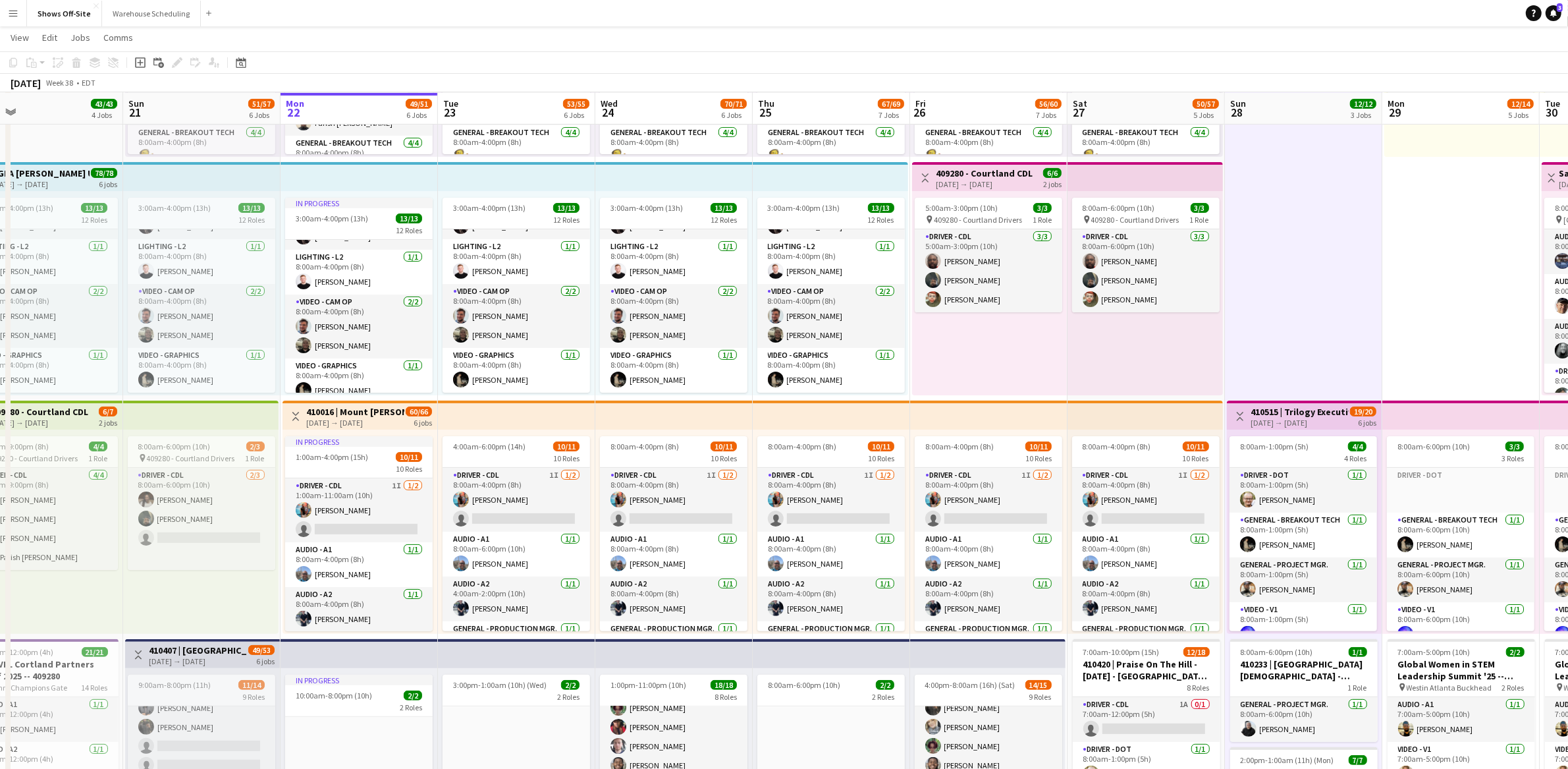
scroll to position [0, 350]
drag, startPoint x: 352, startPoint y: 395, endPoint x: 280, endPoint y: 397, distance: 72.0
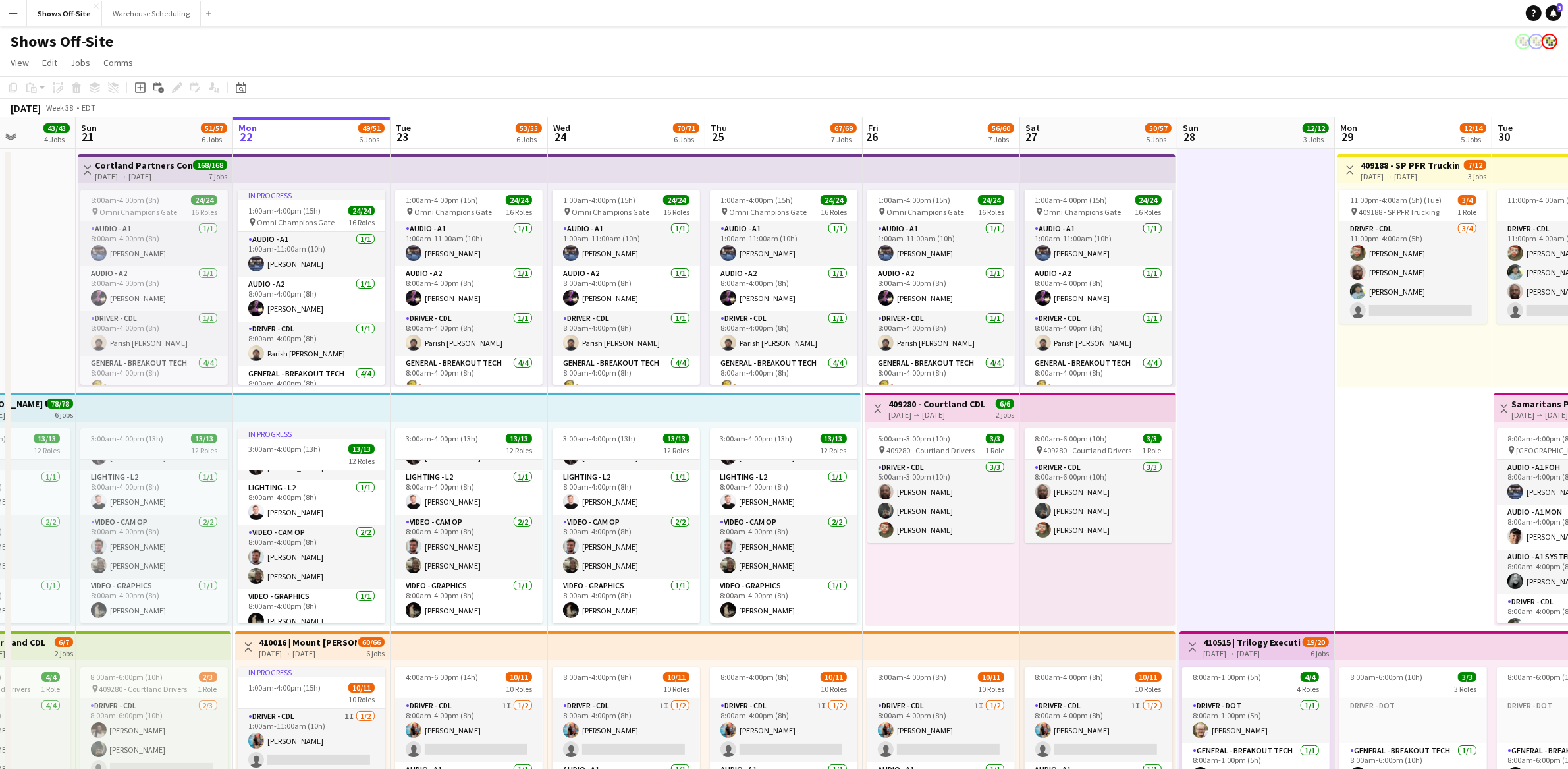
scroll to position [0, 399]
drag, startPoint x: 1317, startPoint y: 359, endPoint x: 1255, endPoint y: 375, distance: 64.0
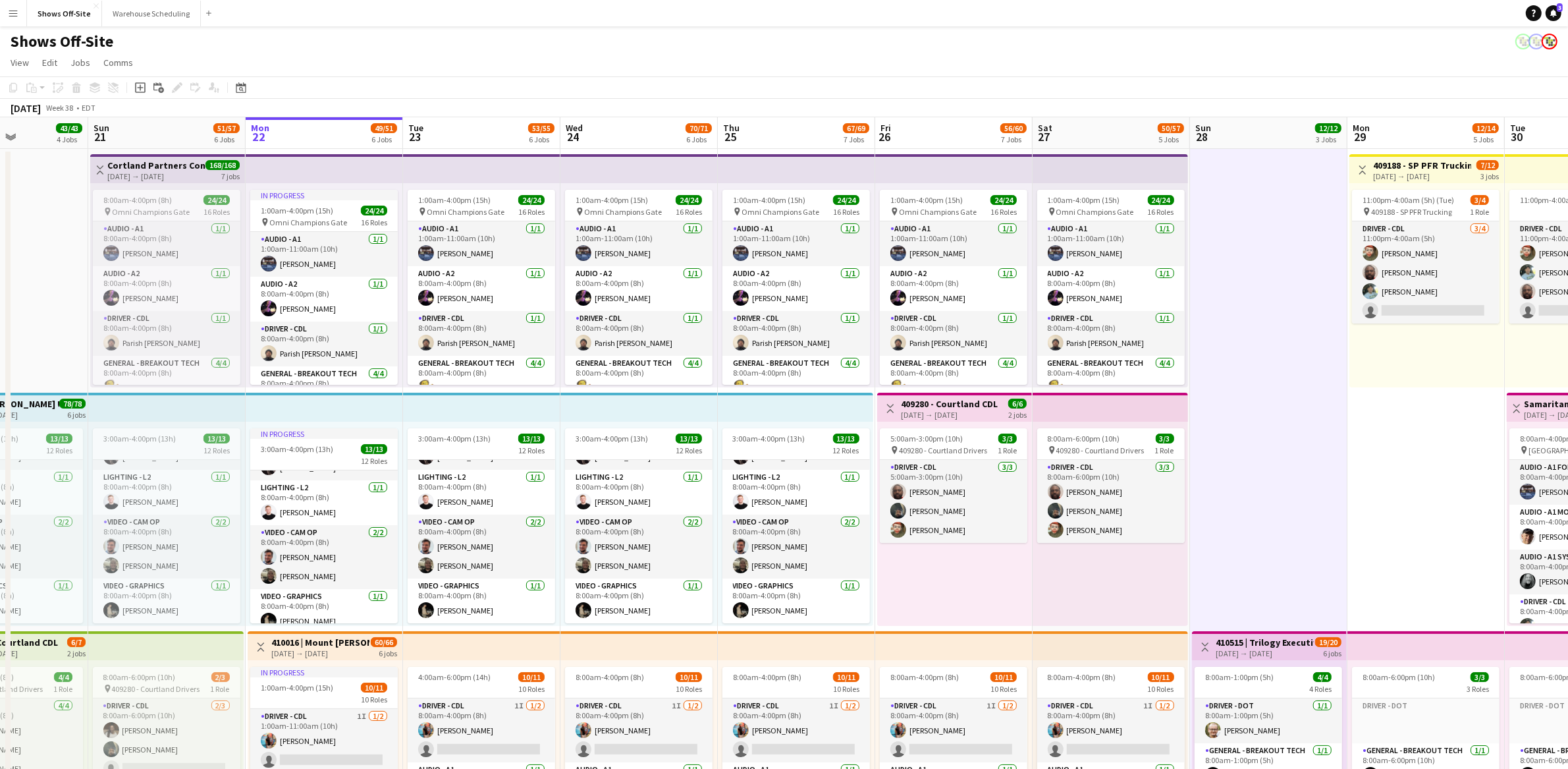
scroll to position [0, 380]
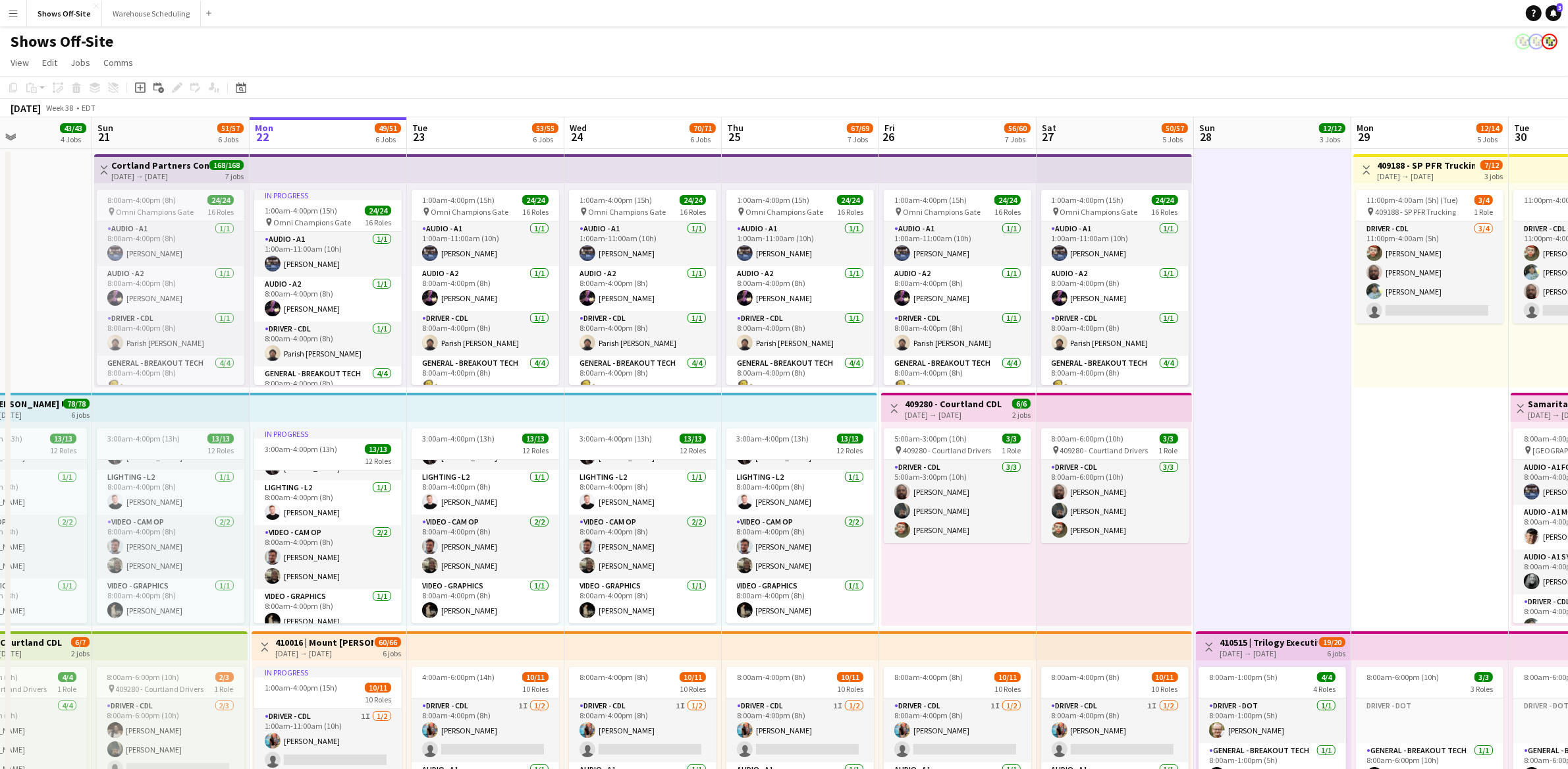
drag, startPoint x: 988, startPoint y: 577, endPoint x: 1005, endPoint y: 575, distance: 17.1
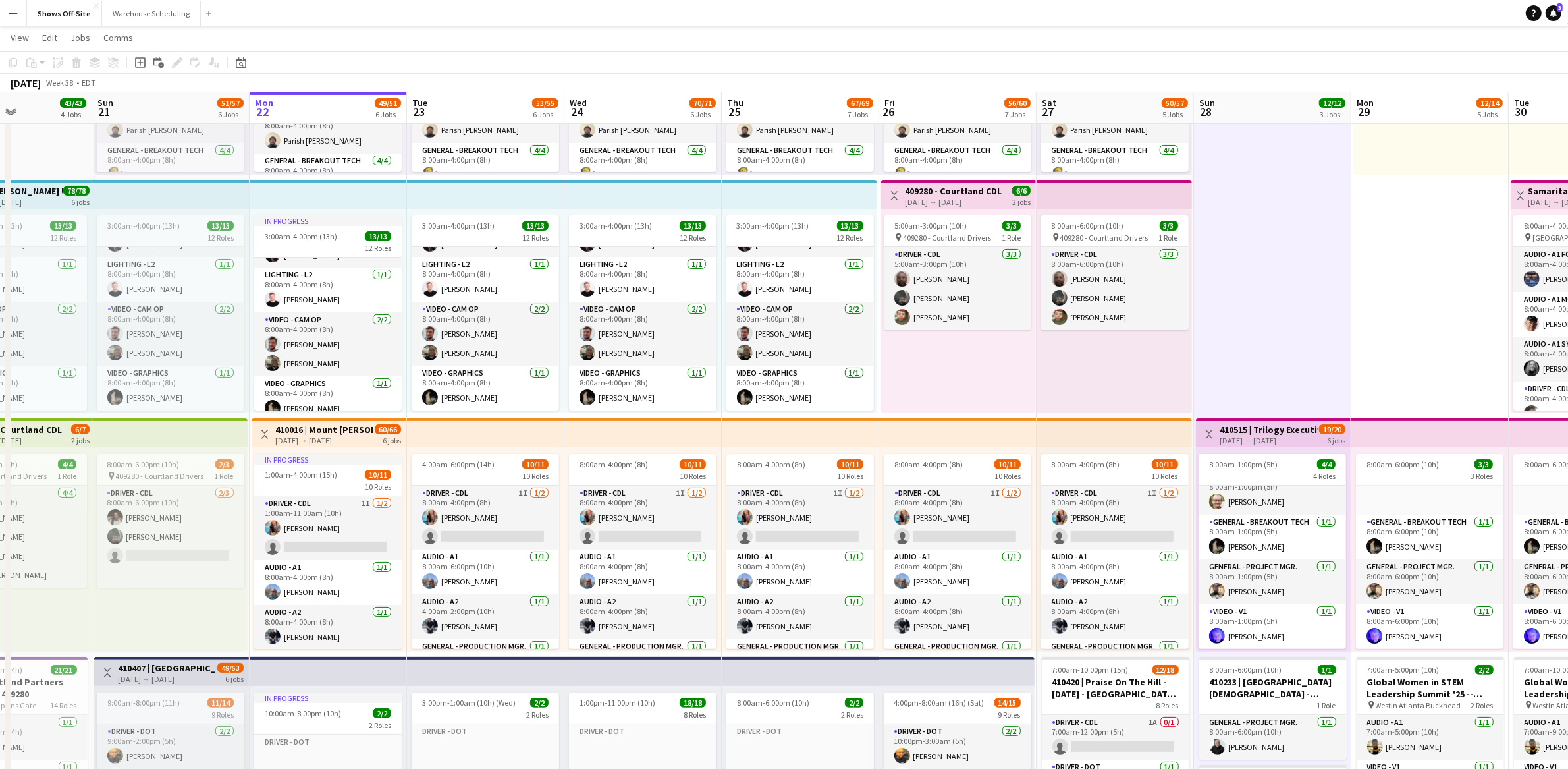
scroll to position [0, 379]
drag, startPoint x: 557, startPoint y: 429, endPoint x: 558, endPoint y: 437, distance: 8.1
click at [558, 437] on app-top-bar at bounding box center [487, 433] width 158 height 29
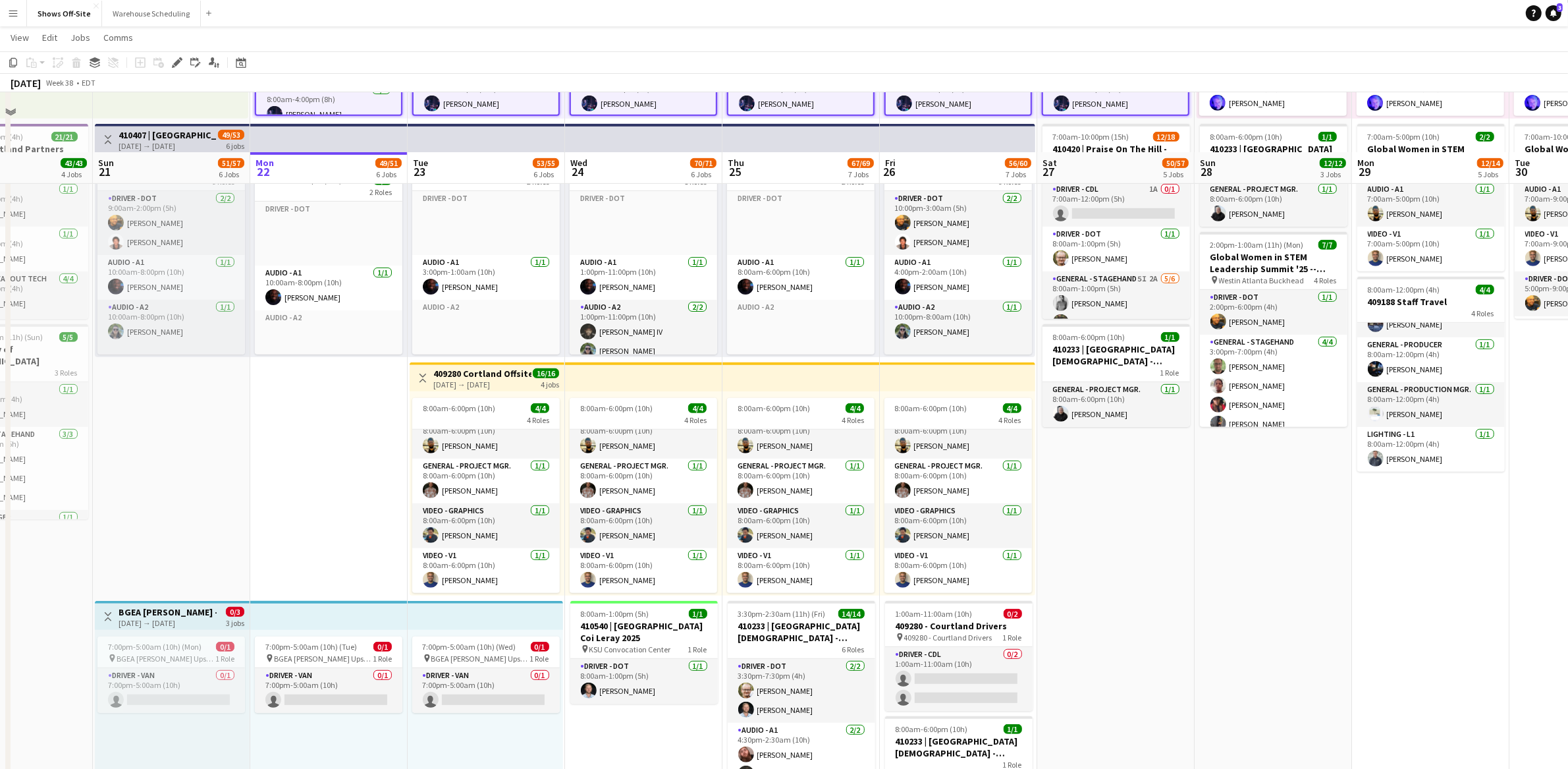
scroll to position [825, 0]
